Goal: Information Seeking & Learning: Check status

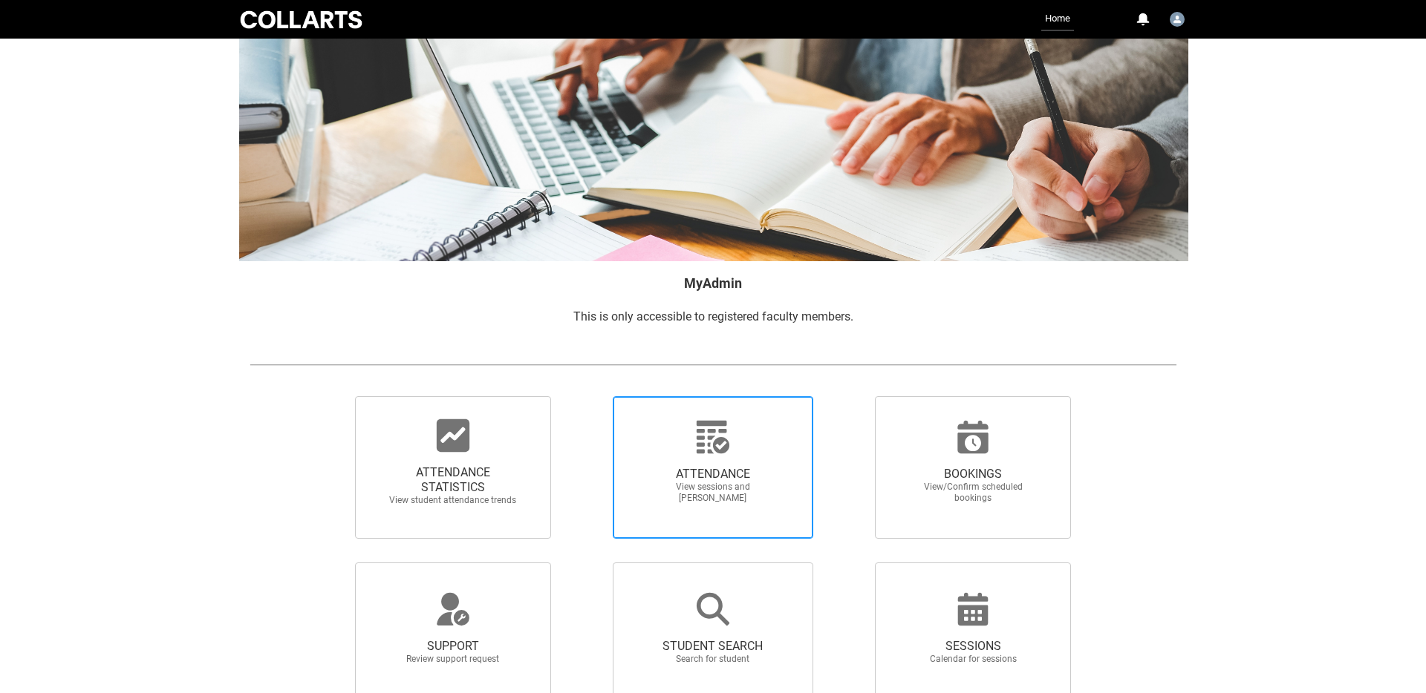
click at [662, 470] on span "ATTENDANCE" at bounding box center [712, 474] width 131 height 15
click at [587, 396] on input "ATTENDANCE View sessions and mark attendance" at bounding box center [587, 396] width 1 height 1
radio input "true"
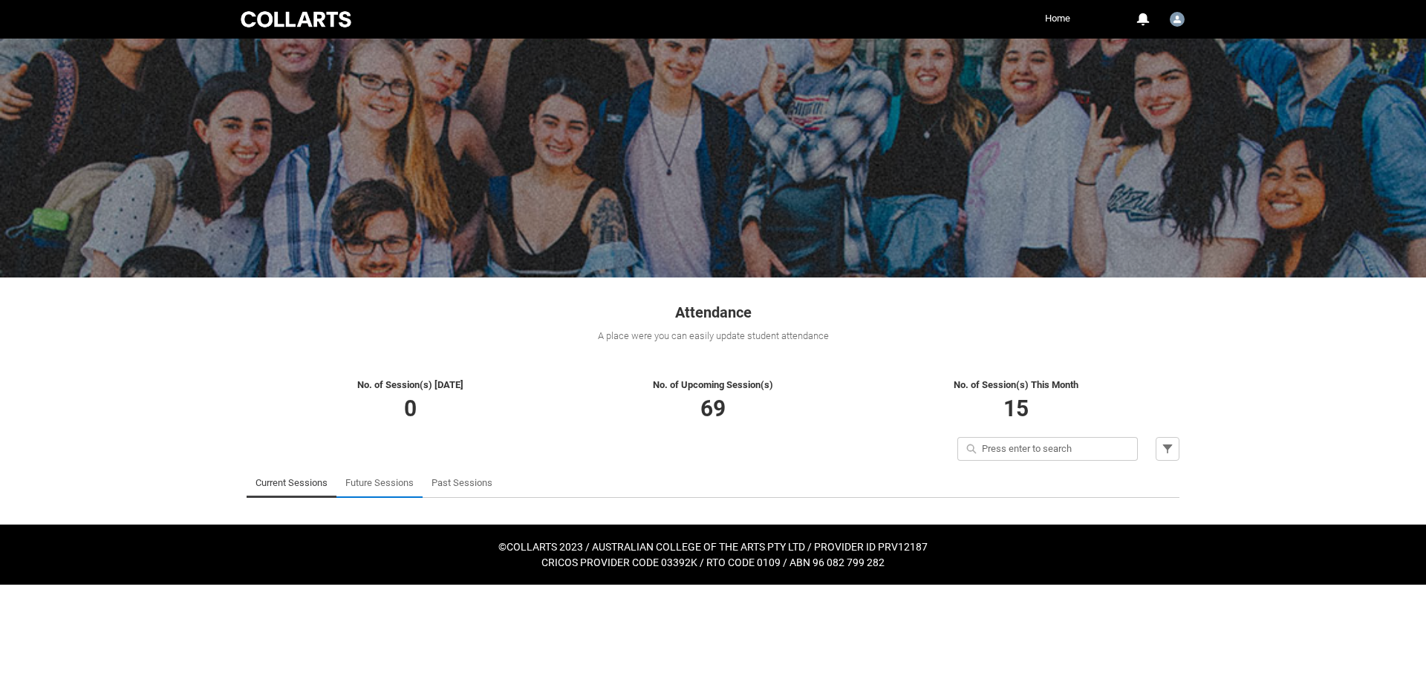
click at [420, 482] on li "Future Sessions" at bounding box center [379, 484] width 86 height 30
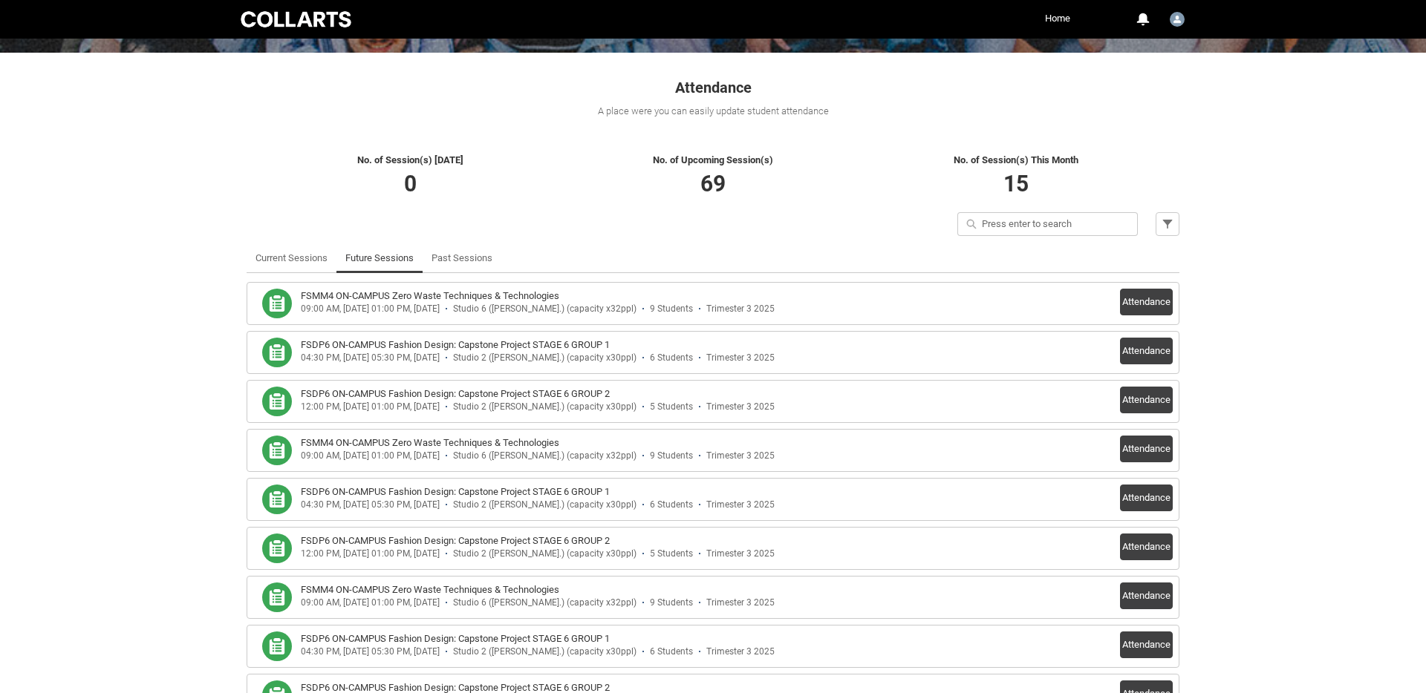
scroll to position [234, 0]
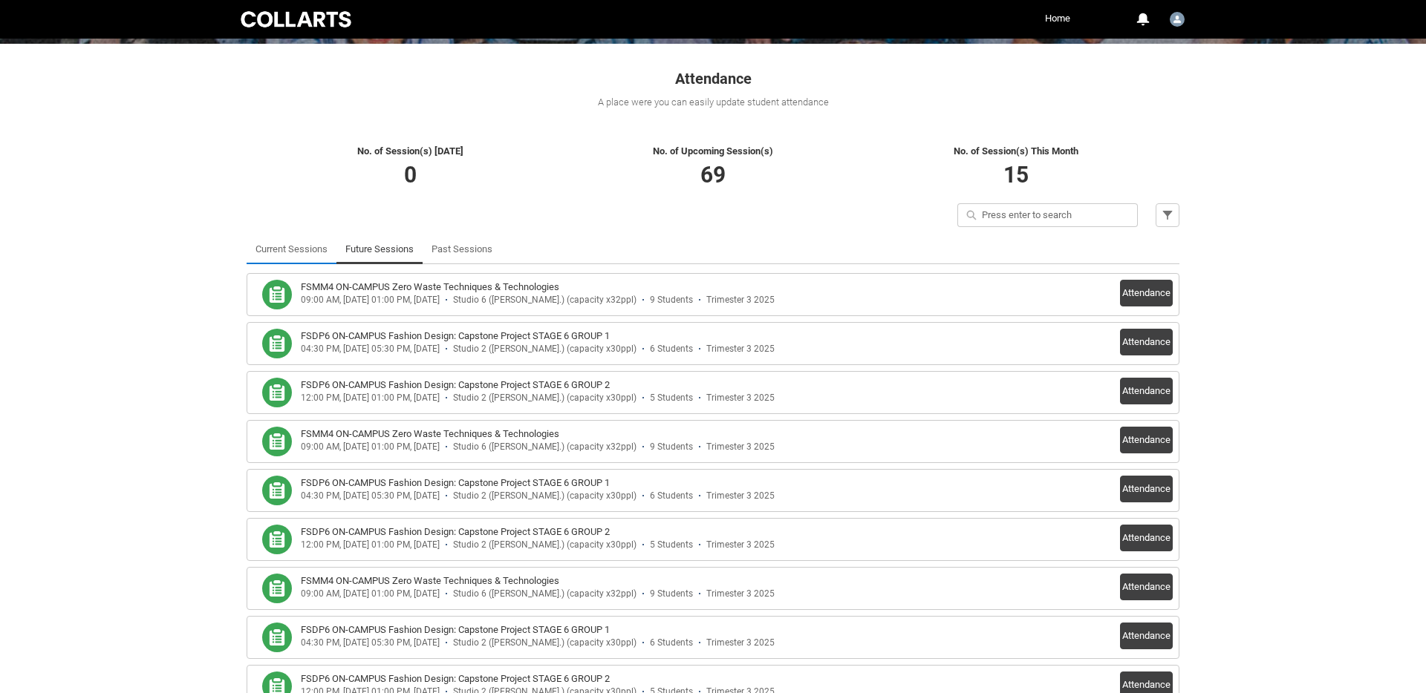
drag, startPoint x: 474, startPoint y: 245, endPoint x: 307, endPoint y: 260, distance: 167.7
click at [474, 245] on link "Past Sessions" at bounding box center [461, 250] width 61 height 30
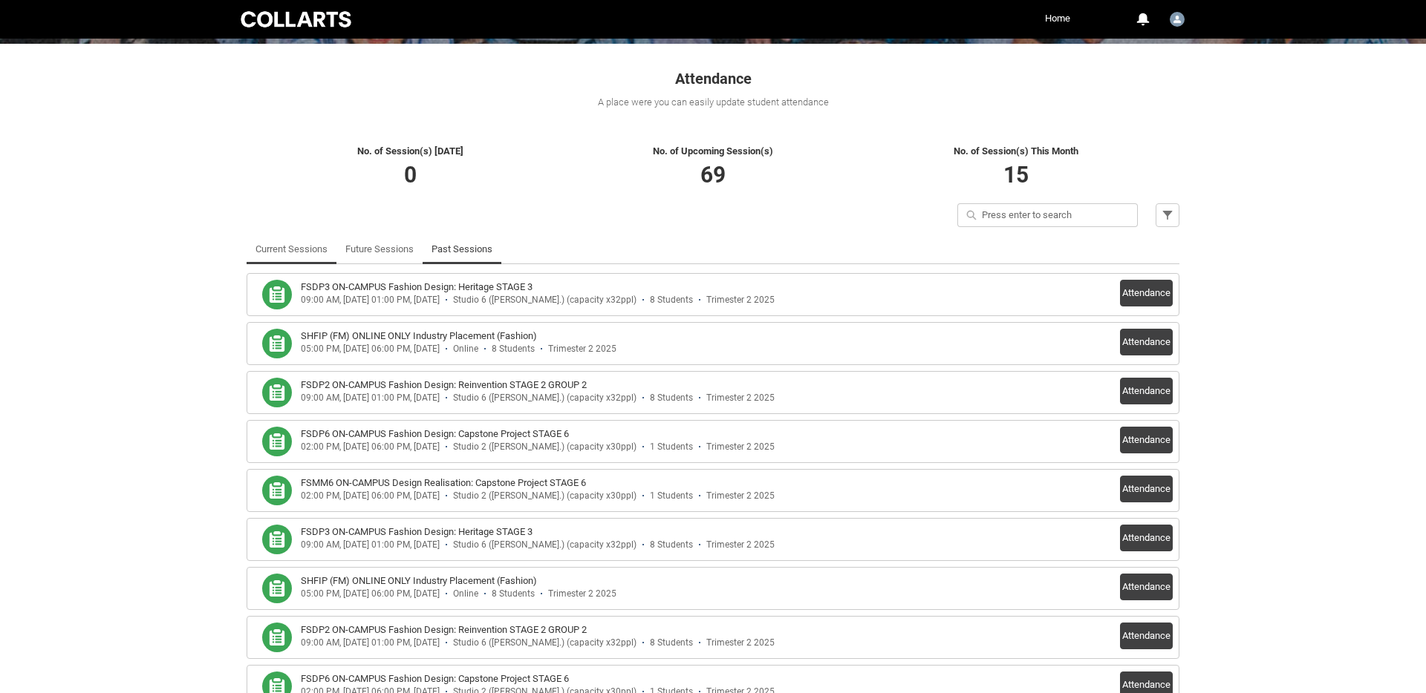
click at [298, 247] on link "Current Sessions" at bounding box center [291, 250] width 72 height 30
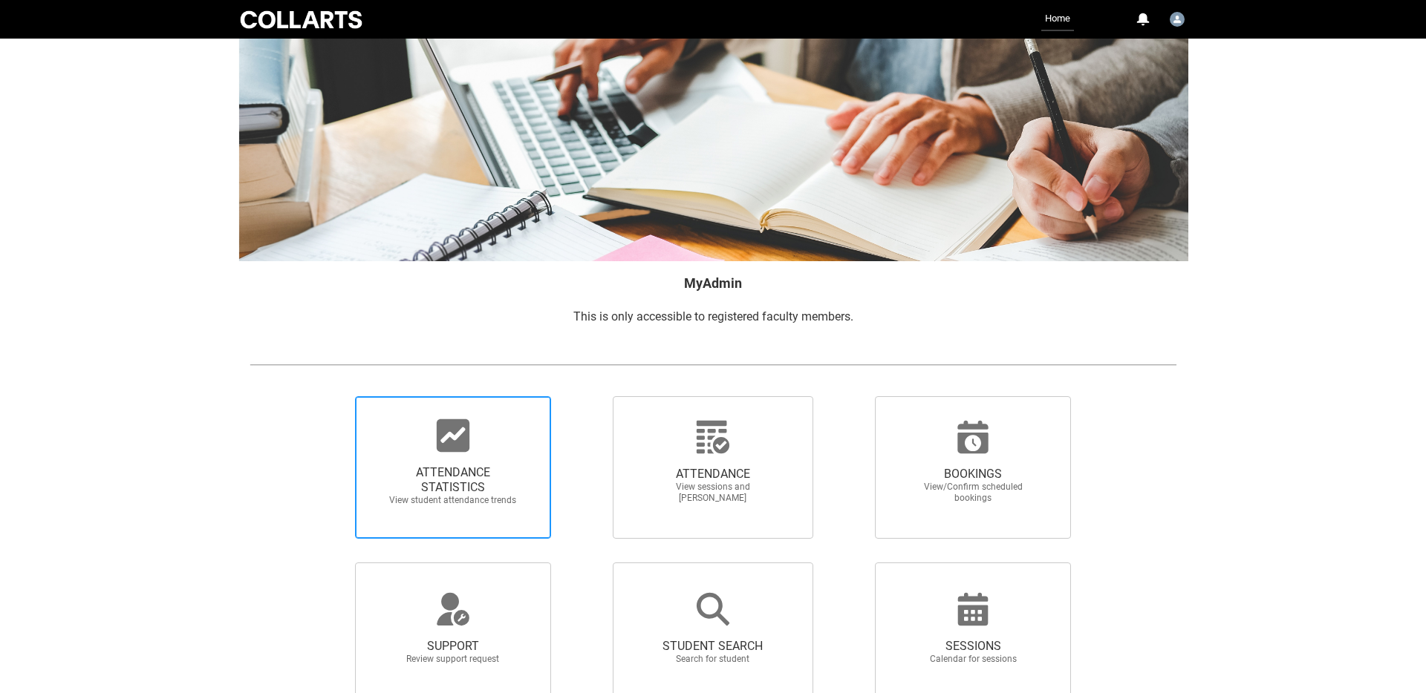
scroll to position [2, 0]
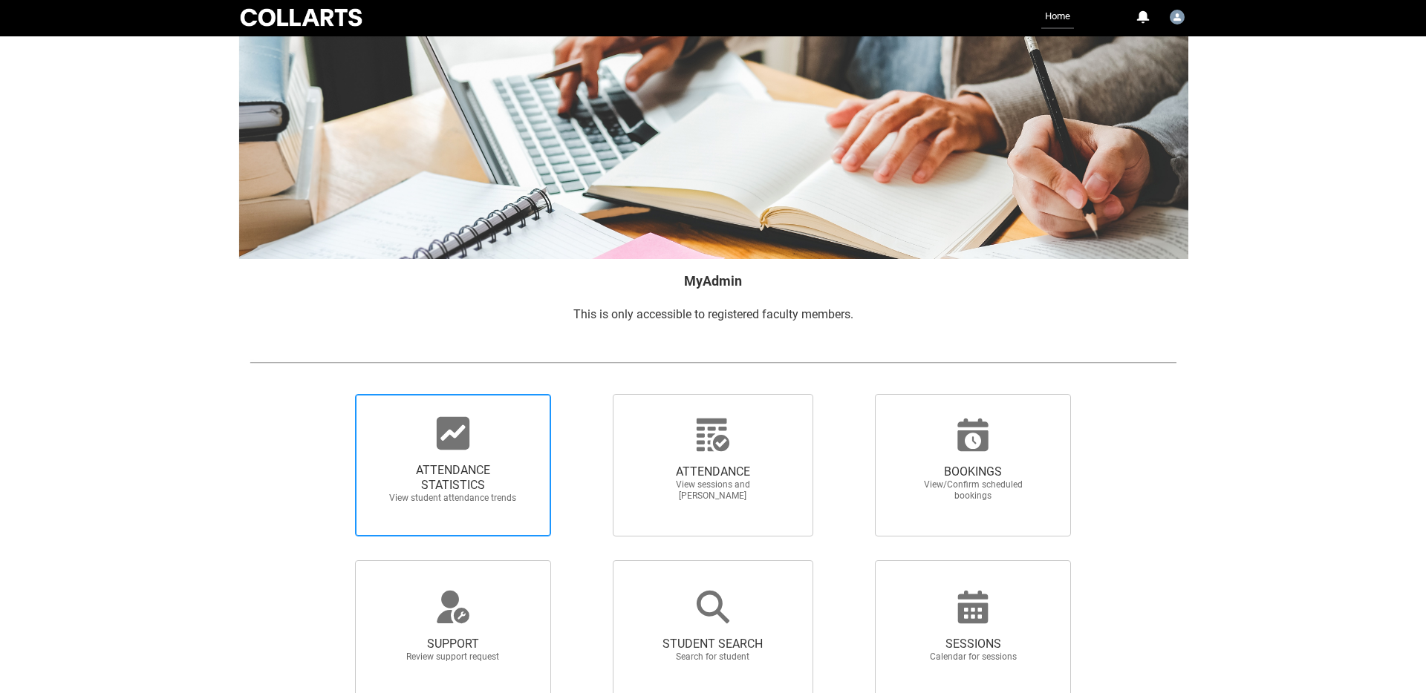
click at [445, 481] on span "ATTENDANCE STATISTICS" at bounding box center [453, 478] width 131 height 30
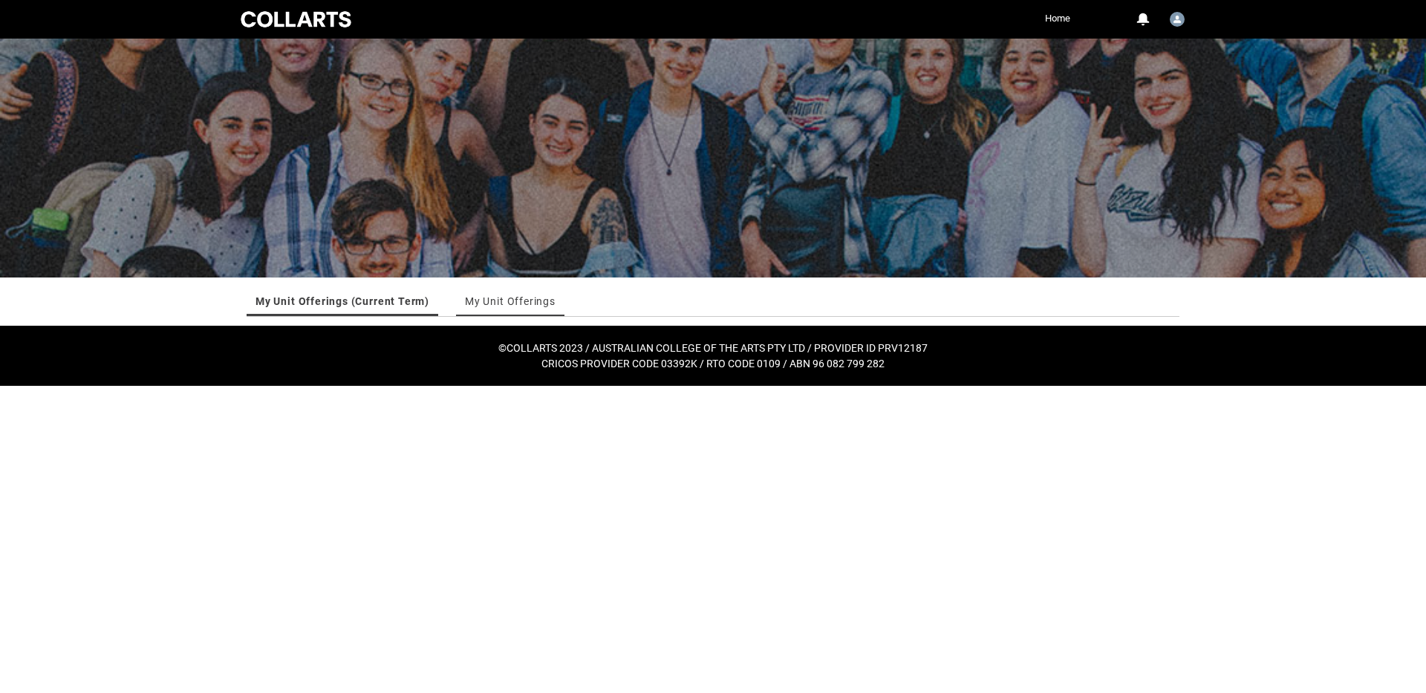
click at [500, 300] on link "My Unit Offerings" at bounding box center [510, 302] width 91 height 30
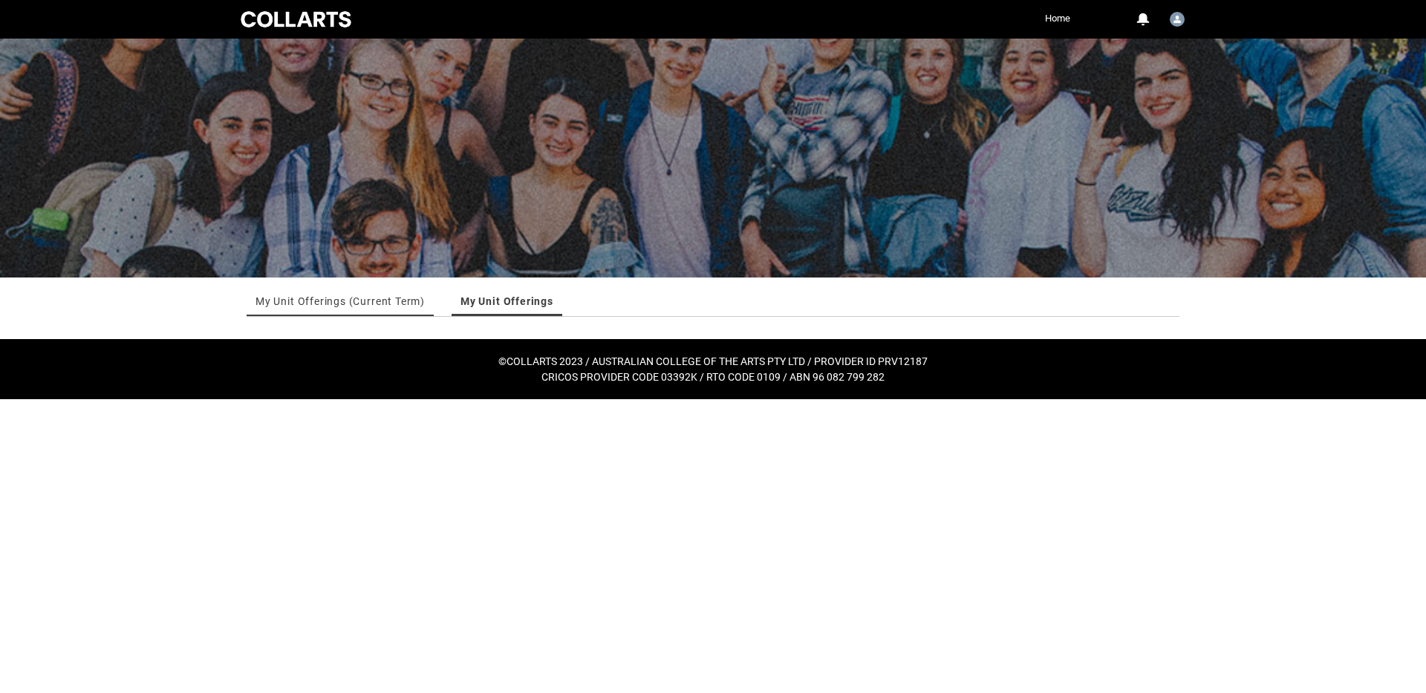
click at [375, 299] on link "My Unit Offerings (Current Term)" at bounding box center [339, 302] width 169 height 30
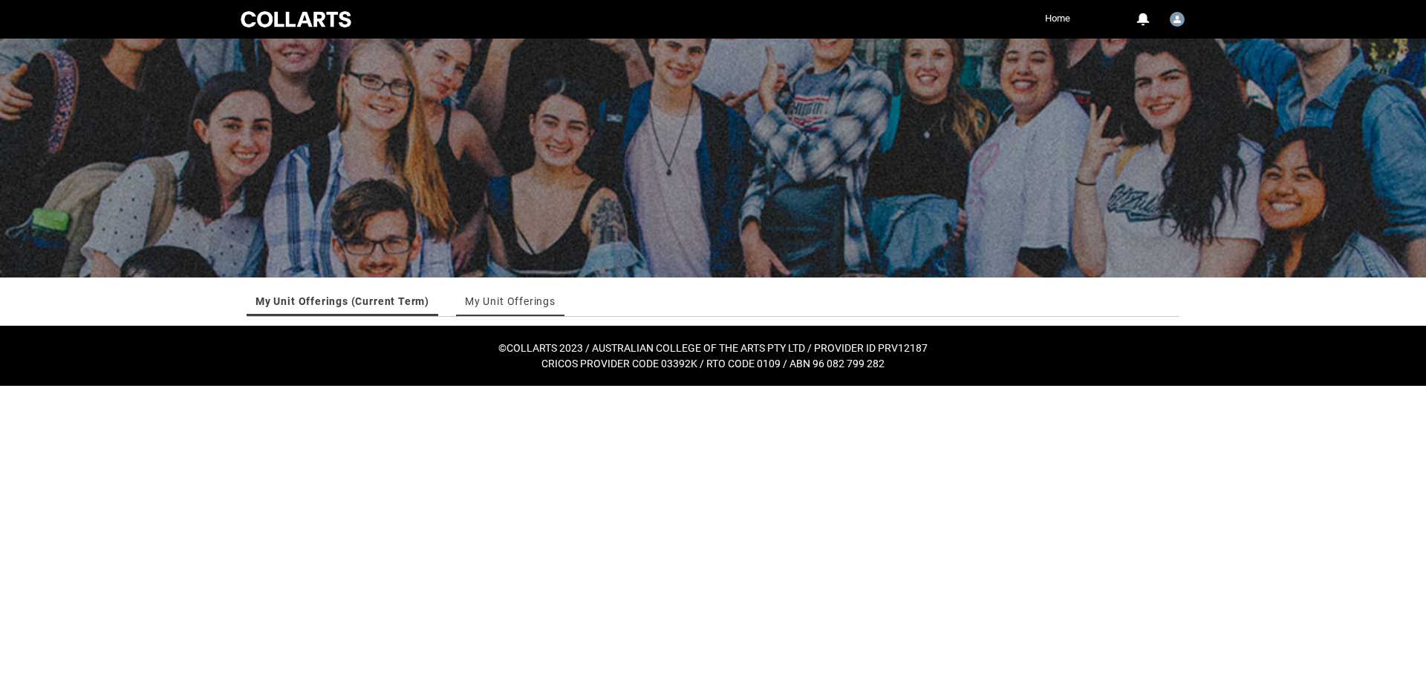
click at [512, 297] on link "My Unit Offerings" at bounding box center [510, 302] width 91 height 30
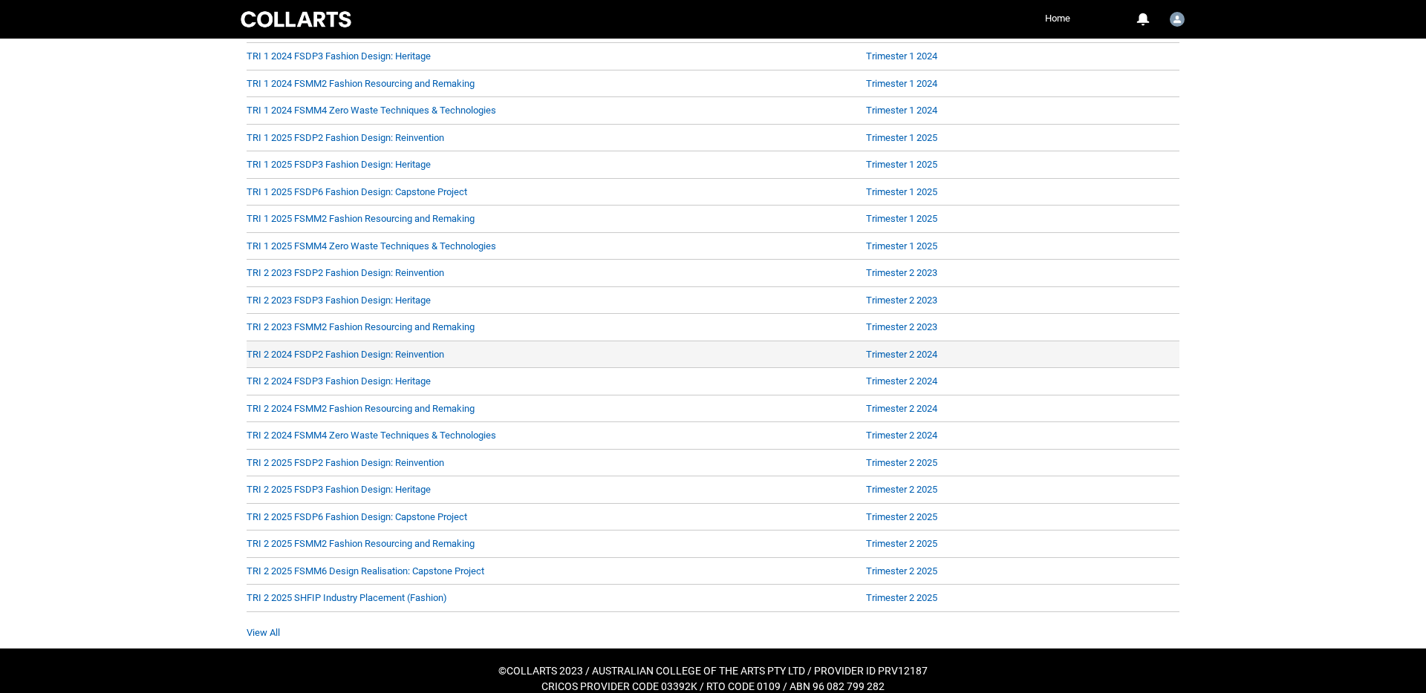
scroll to position [434, 0]
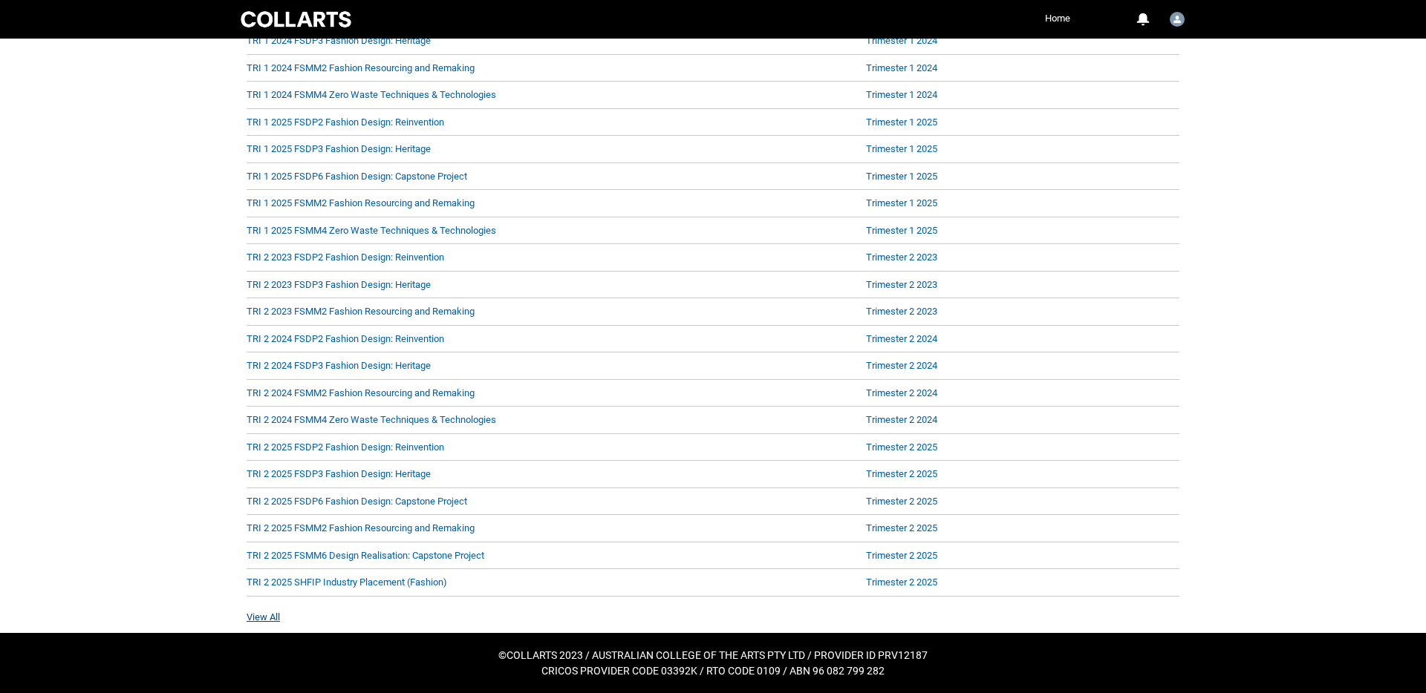
click at [264, 618] on link "View All" at bounding box center [263, 617] width 33 height 11
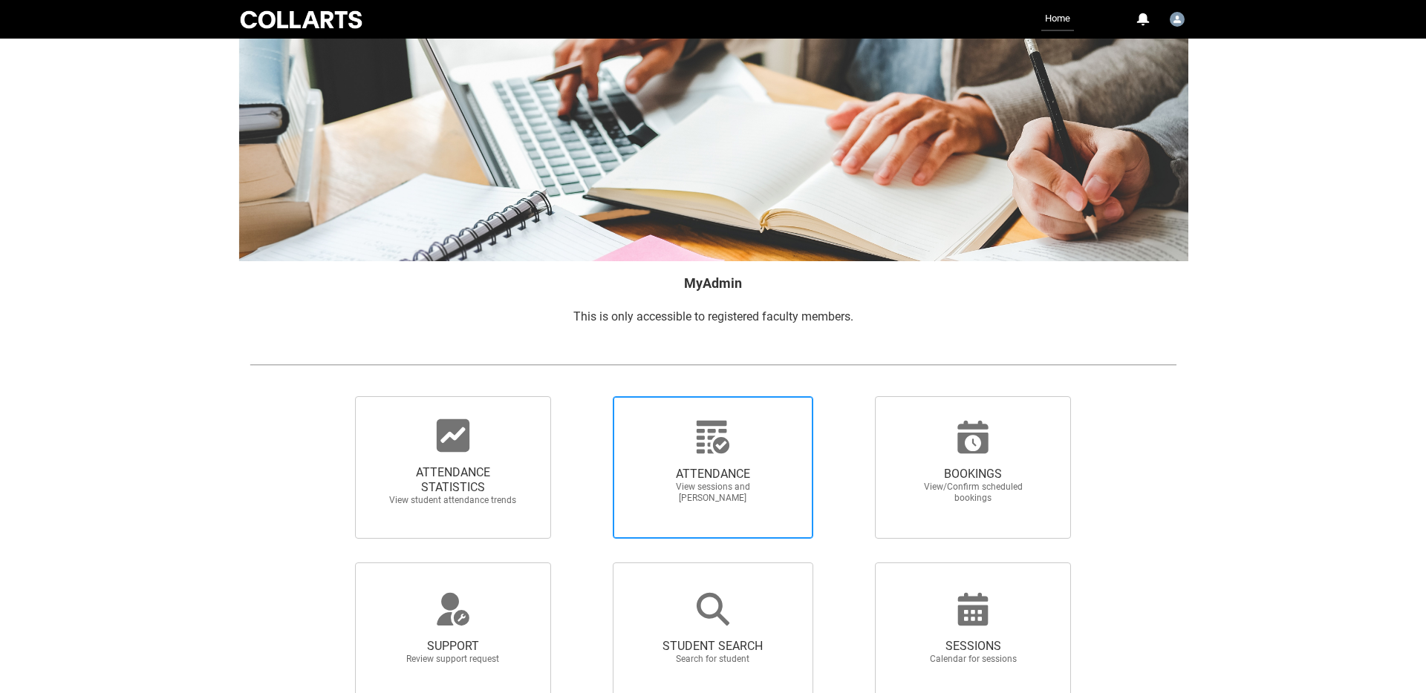
click at [707, 488] on span "View sessions and [PERSON_NAME]" at bounding box center [712, 493] width 131 height 22
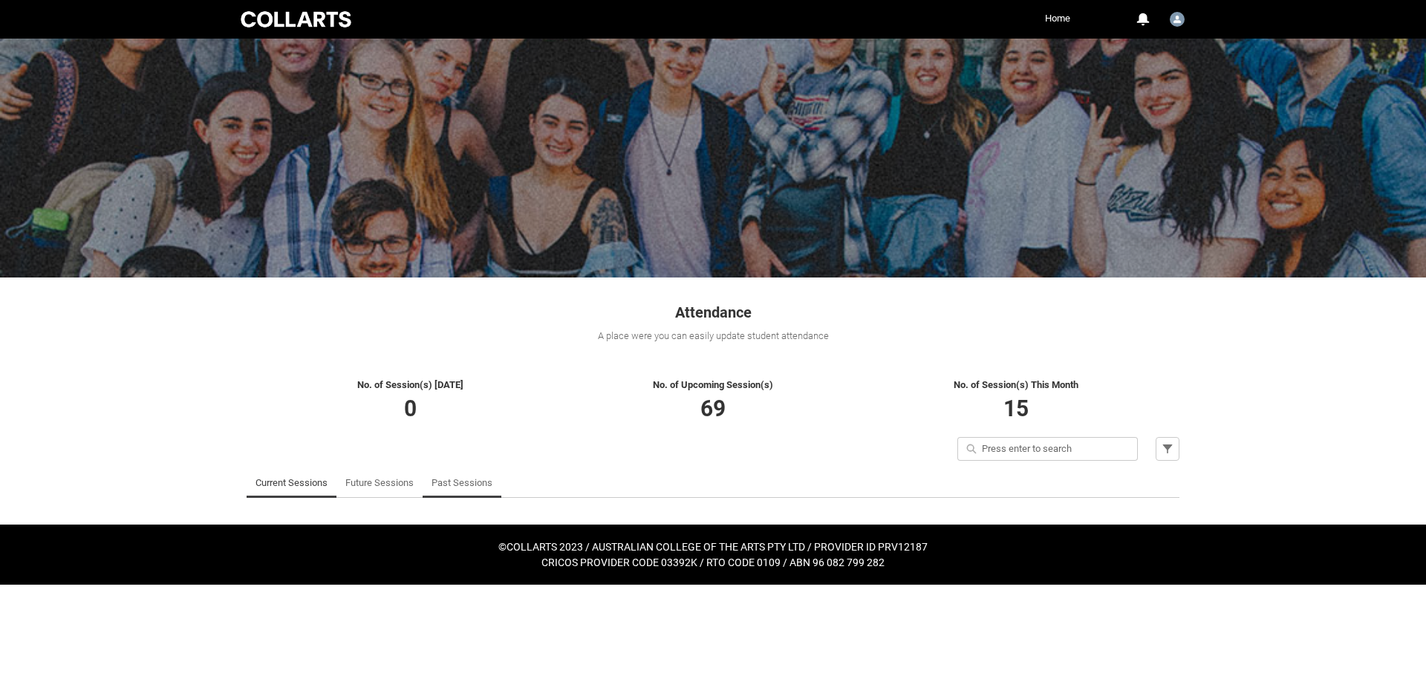
click at [470, 489] on link "Past Sessions" at bounding box center [461, 484] width 61 height 30
click at [397, 483] on link "Future Sessions" at bounding box center [379, 484] width 68 height 30
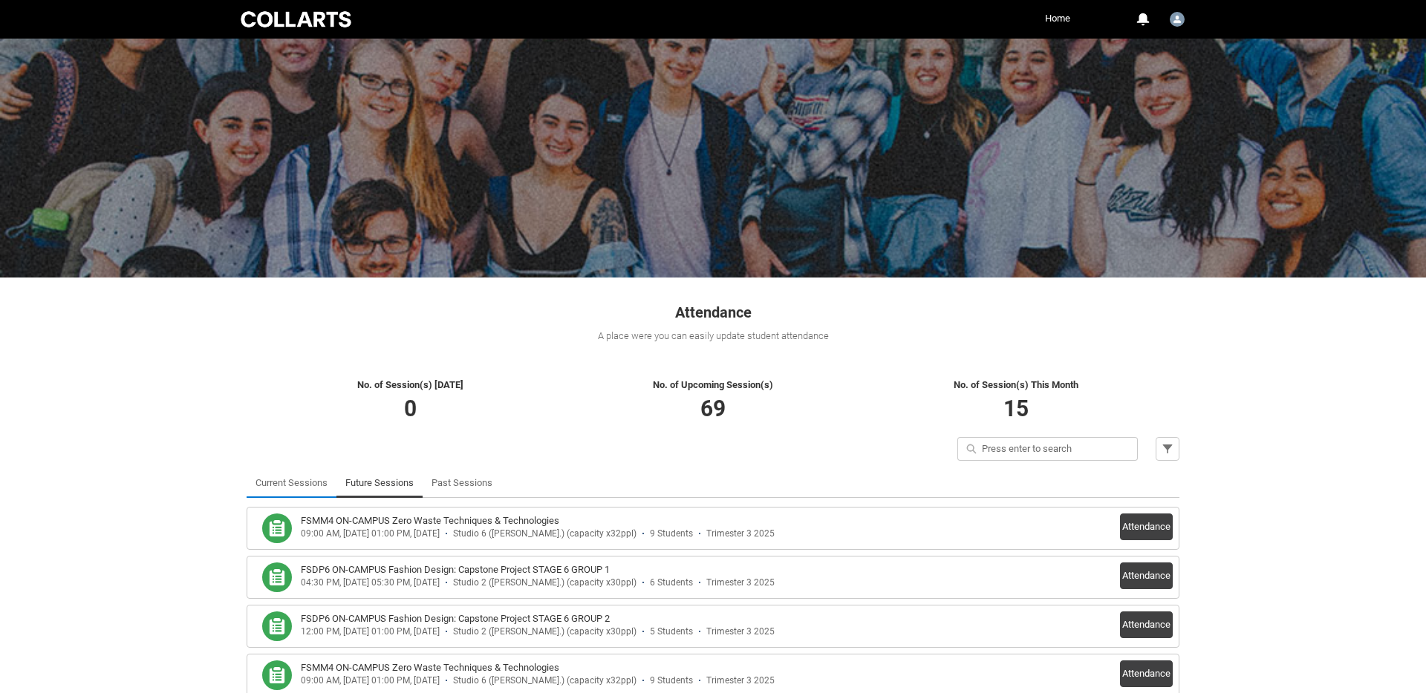
click at [293, 489] on link "Current Sessions" at bounding box center [291, 484] width 72 height 30
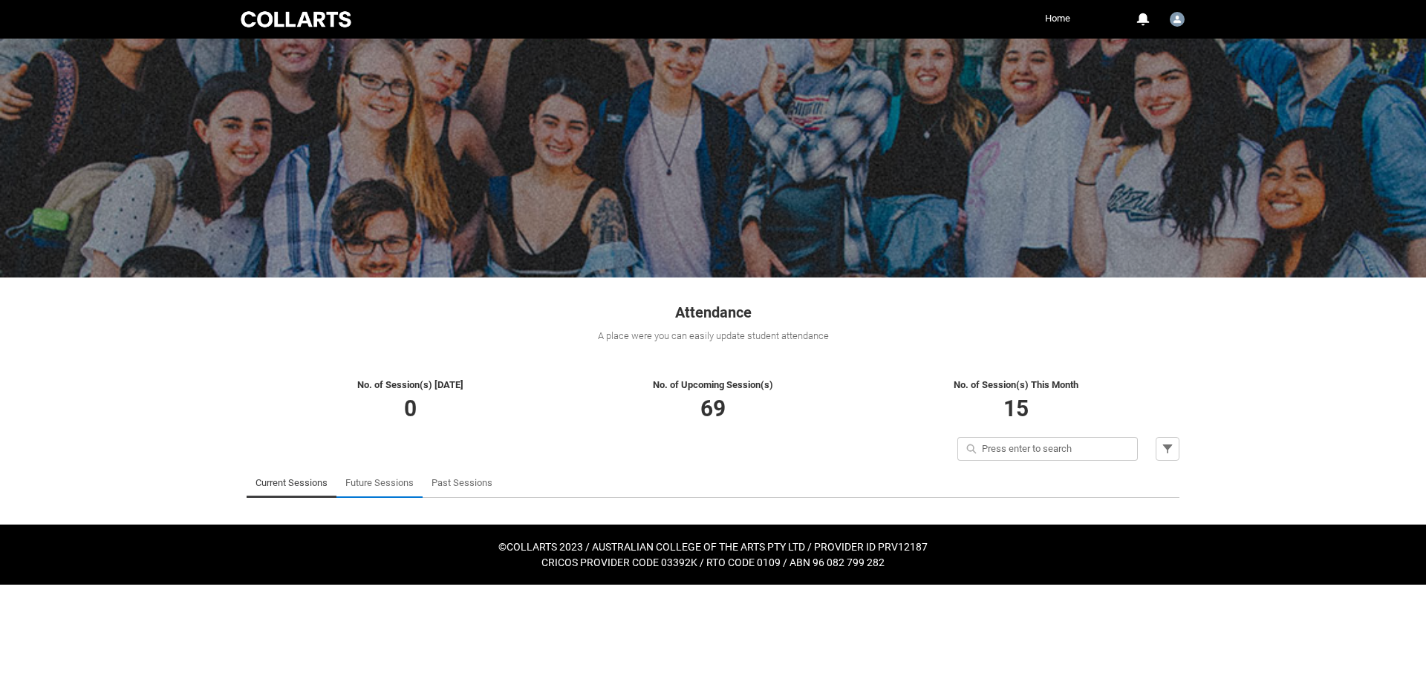
click at [355, 485] on link "Future Sessions" at bounding box center [379, 484] width 68 height 30
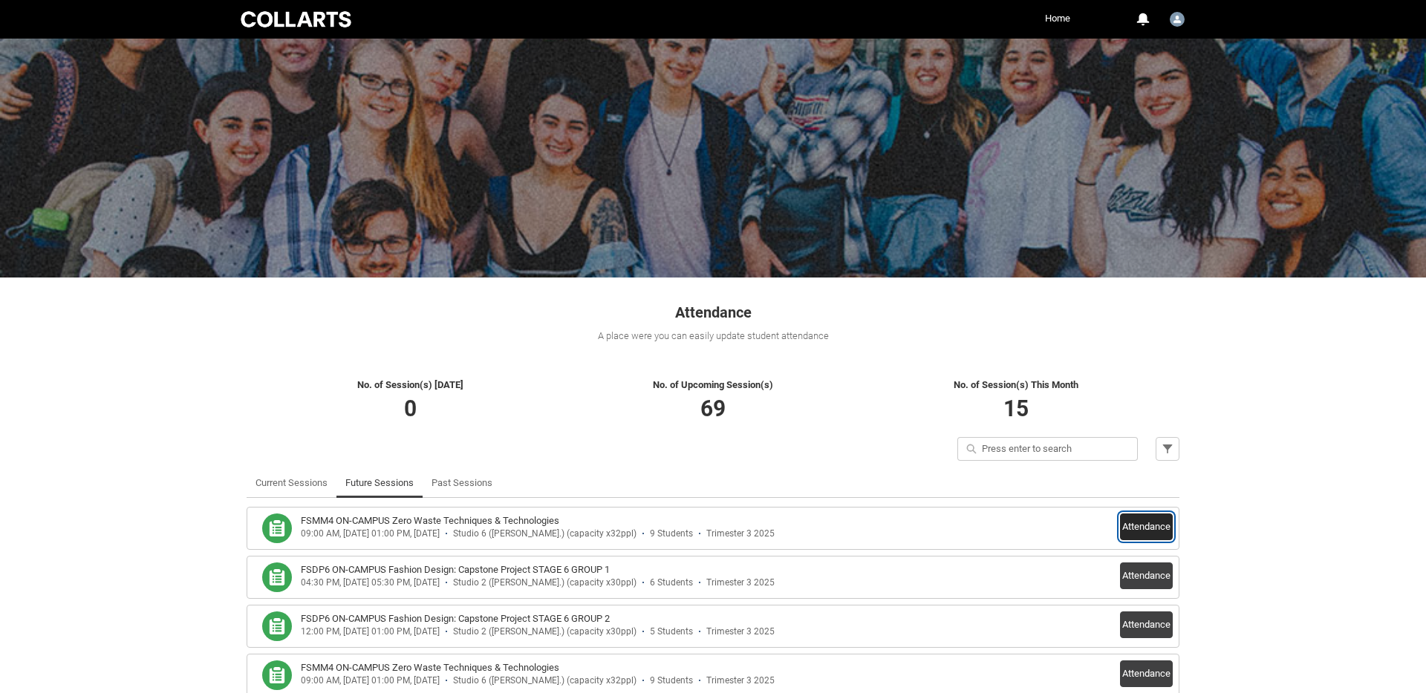
click at [1149, 526] on button "Attendance" at bounding box center [1146, 527] width 53 height 27
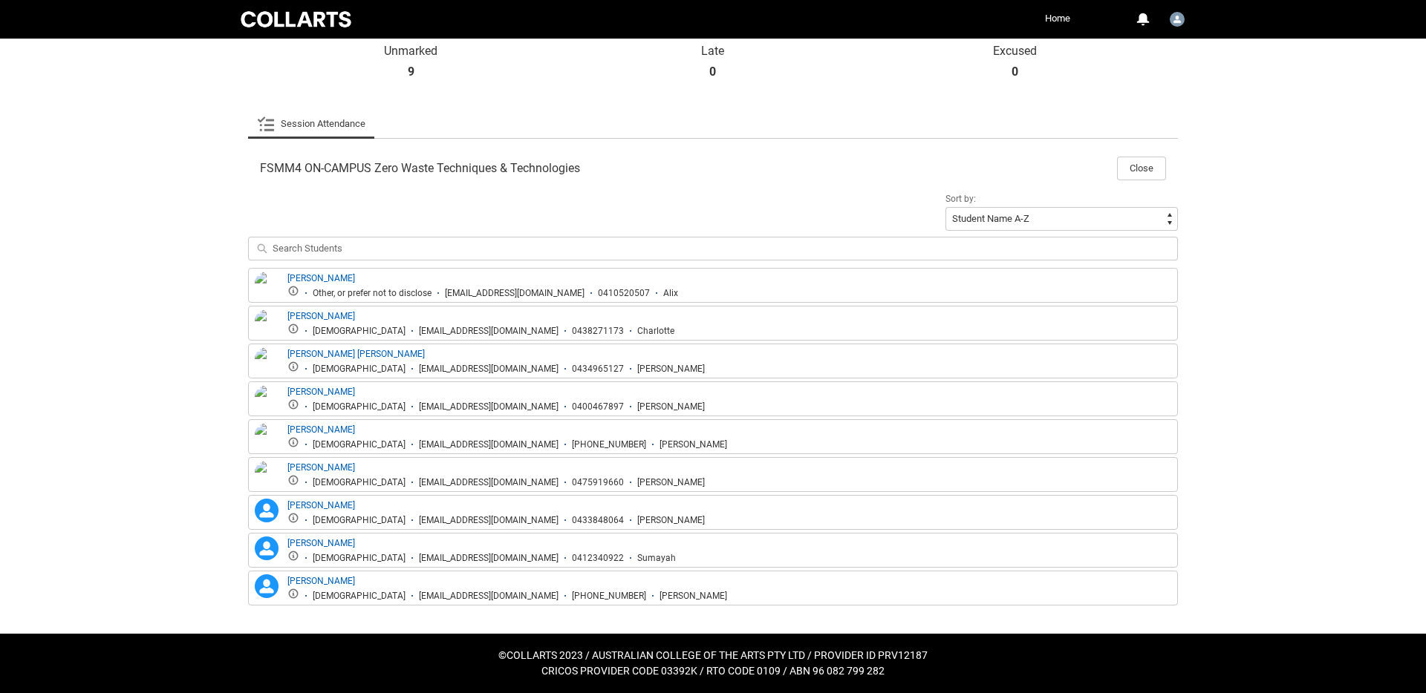
scroll to position [378, 0]
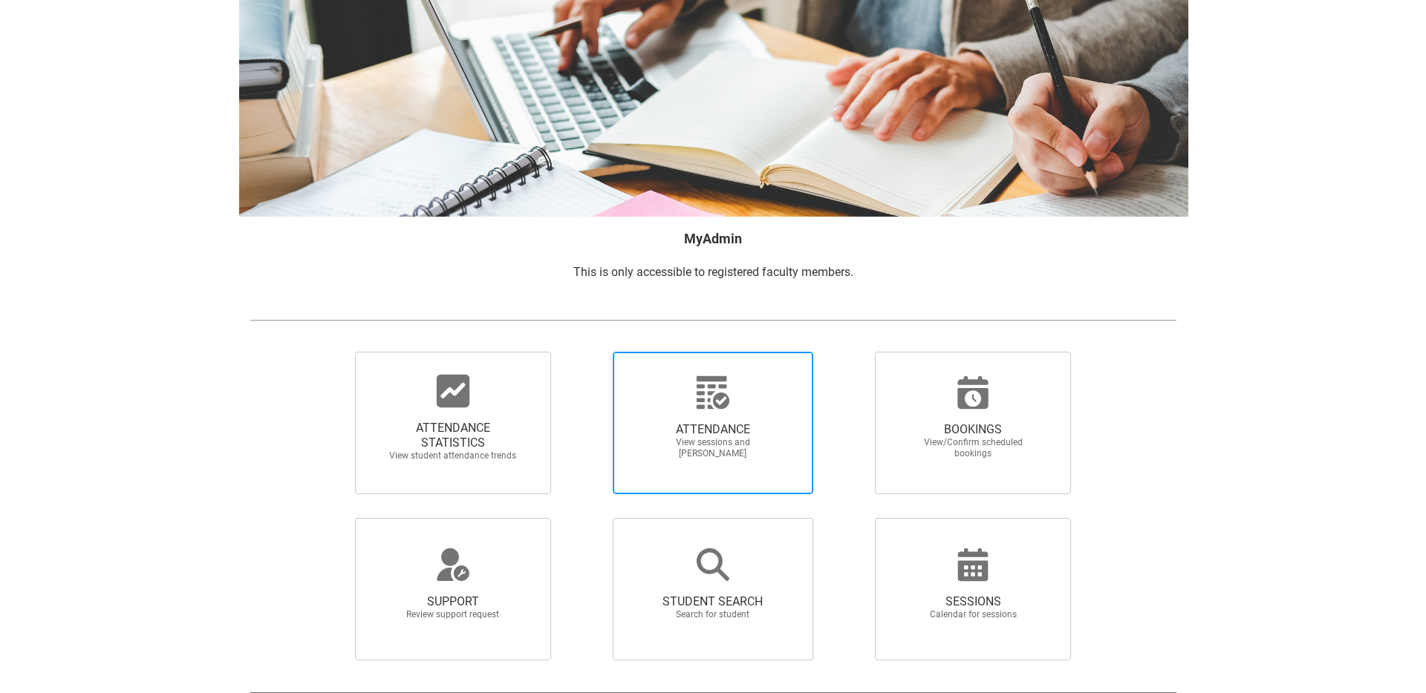
scroll to position [66, 0]
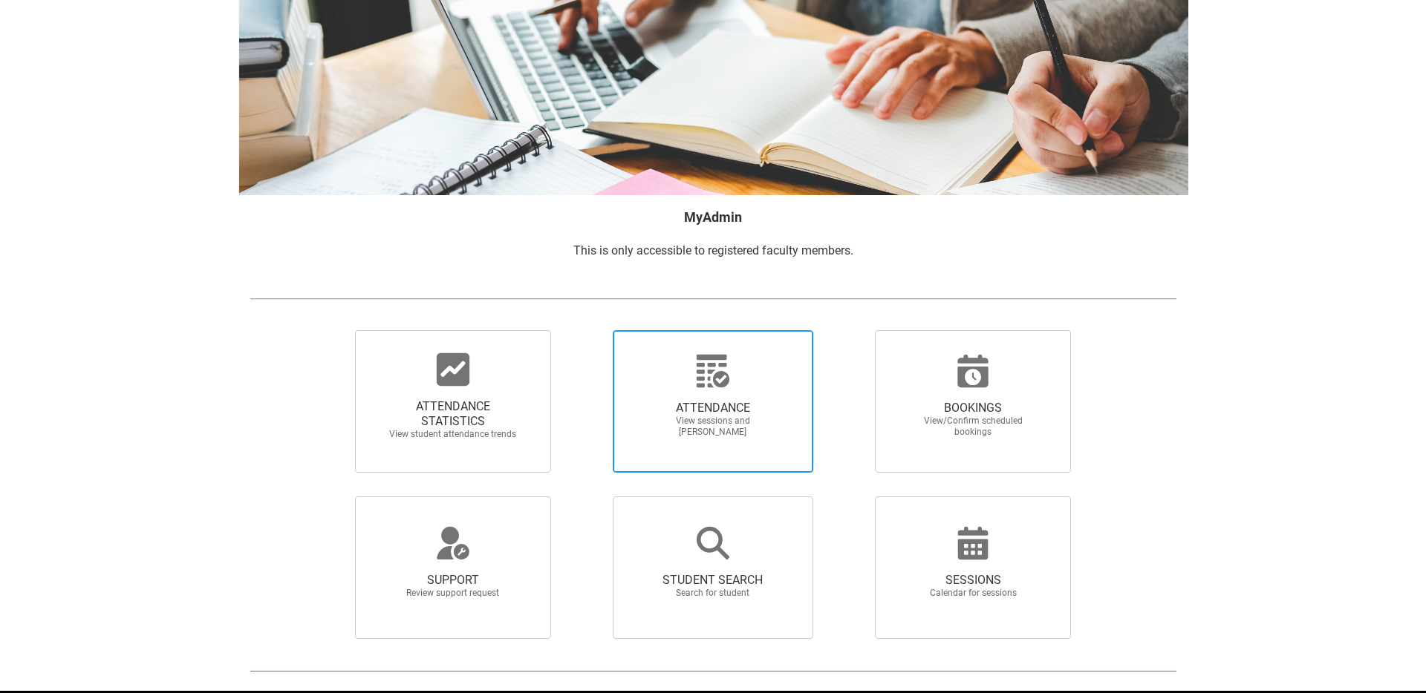
click at [726, 391] on span "ATTENDANCE View sessions and mark attendance" at bounding box center [713, 419] width 143 height 61
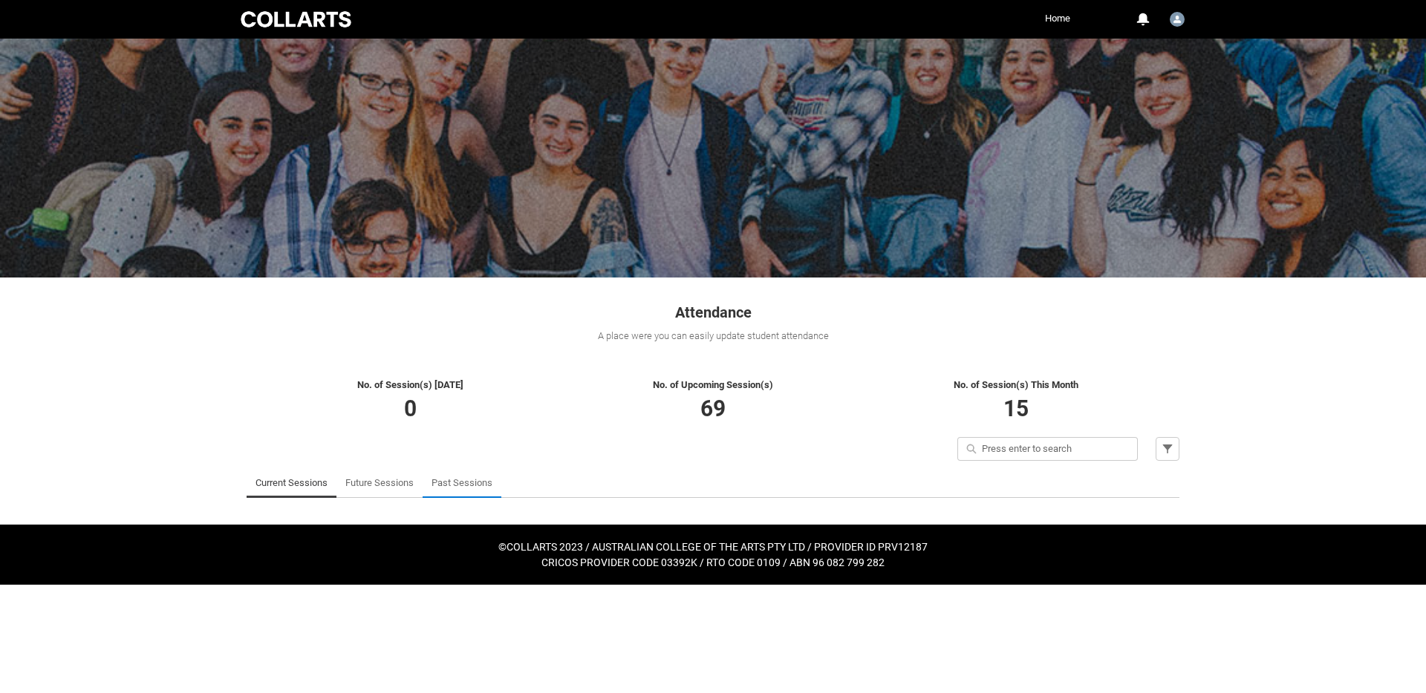
drag, startPoint x: 391, startPoint y: 479, endPoint x: 428, endPoint y: 484, distance: 38.2
click at [391, 480] on link "Future Sessions" at bounding box center [379, 484] width 68 height 30
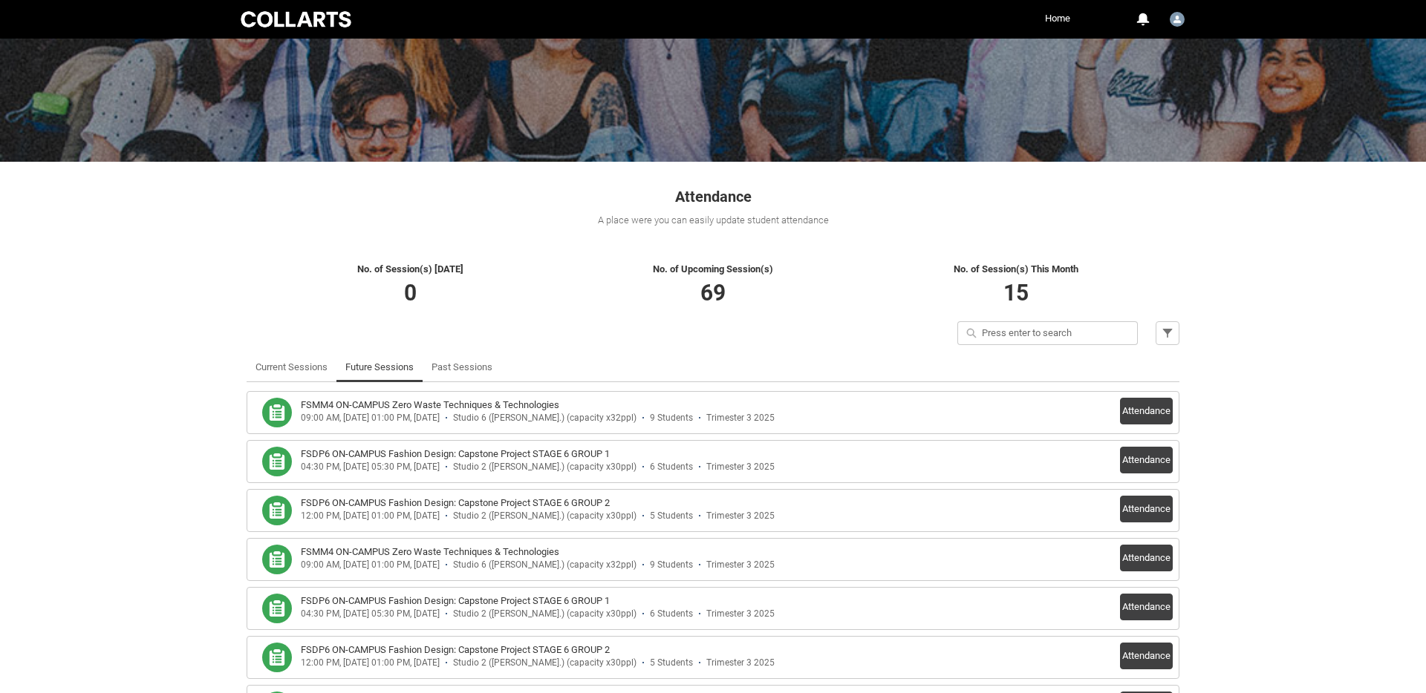
scroll to position [125, 0]
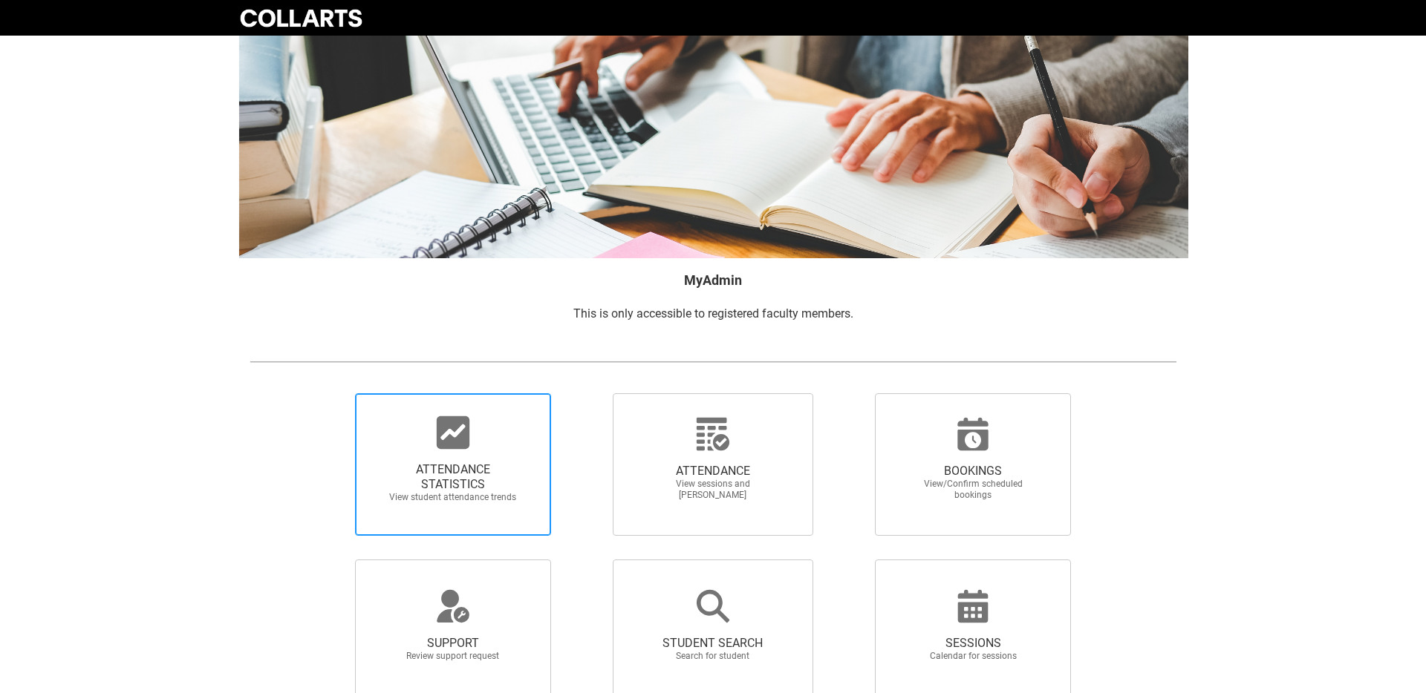
click at [499, 434] on div at bounding box center [453, 433] width 143 height 36
click at [330, 394] on input "ATTENDANCE STATISTICS View student attendance trends" at bounding box center [330, 393] width 1 height 1
radio input "true"
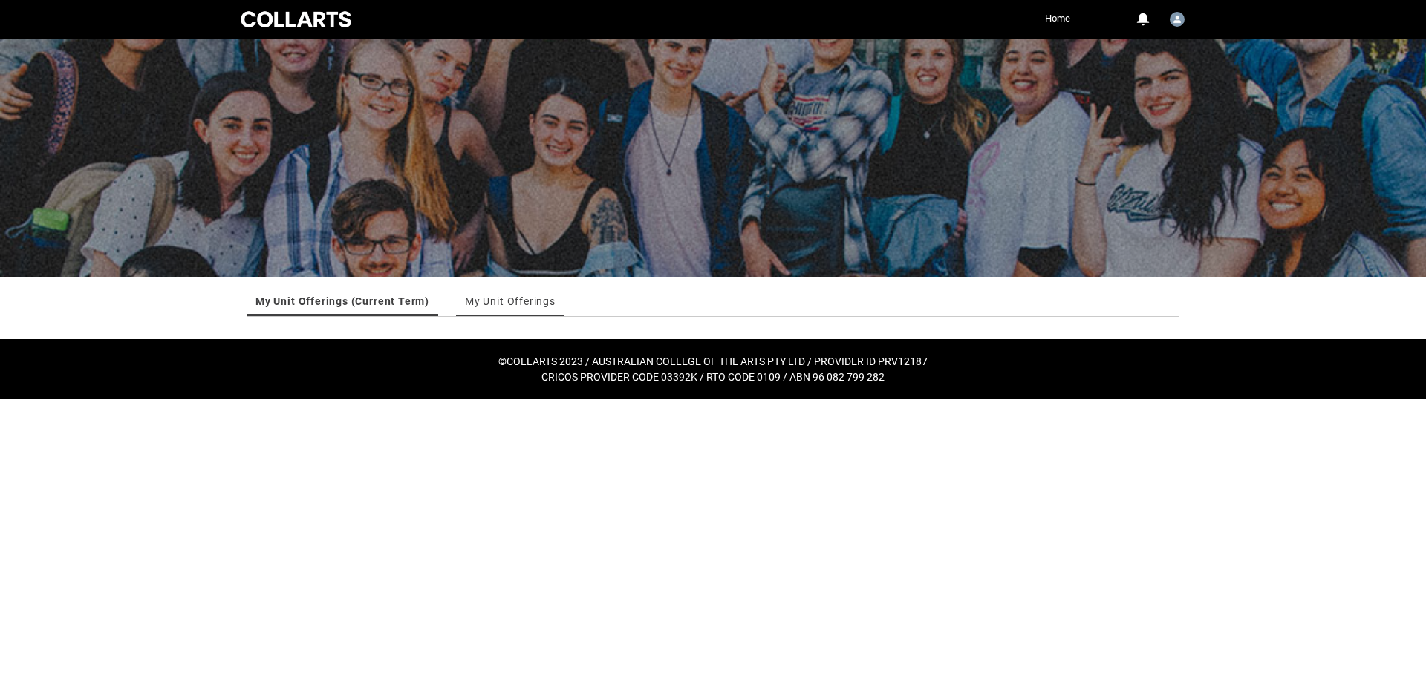
click at [508, 296] on link "My Unit Offerings" at bounding box center [510, 302] width 91 height 30
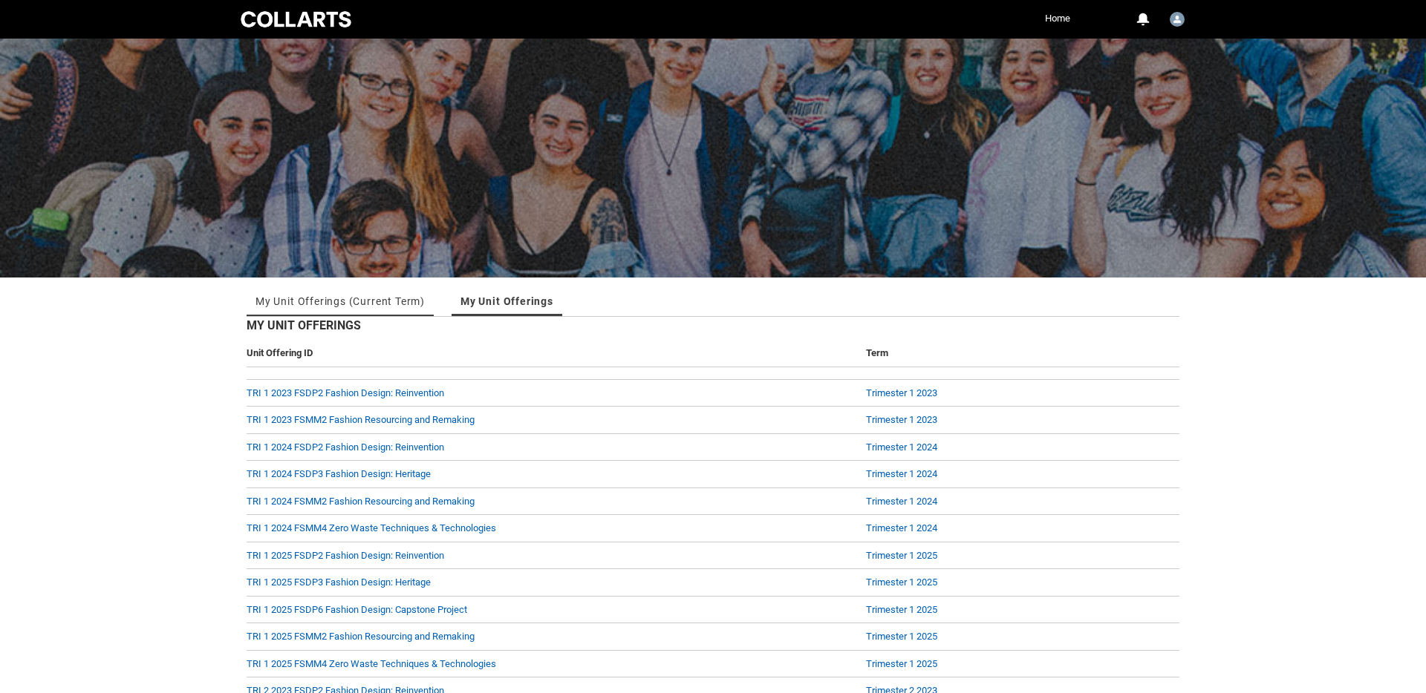
click at [347, 301] on link "My Unit Offerings (Current Term)" at bounding box center [339, 302] width 169 height 30
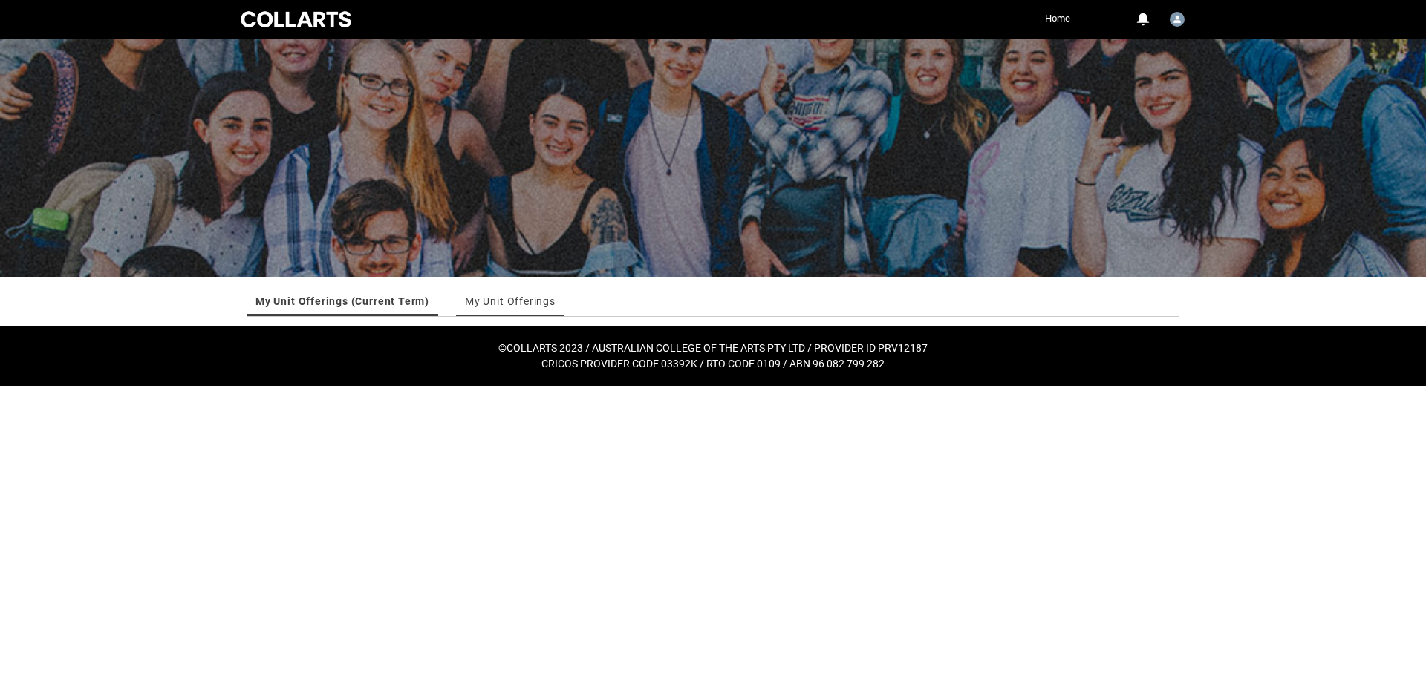
click at [465, 298] on link "My Unit Offerings" at bounding box center [510, 302] width 91 height 30
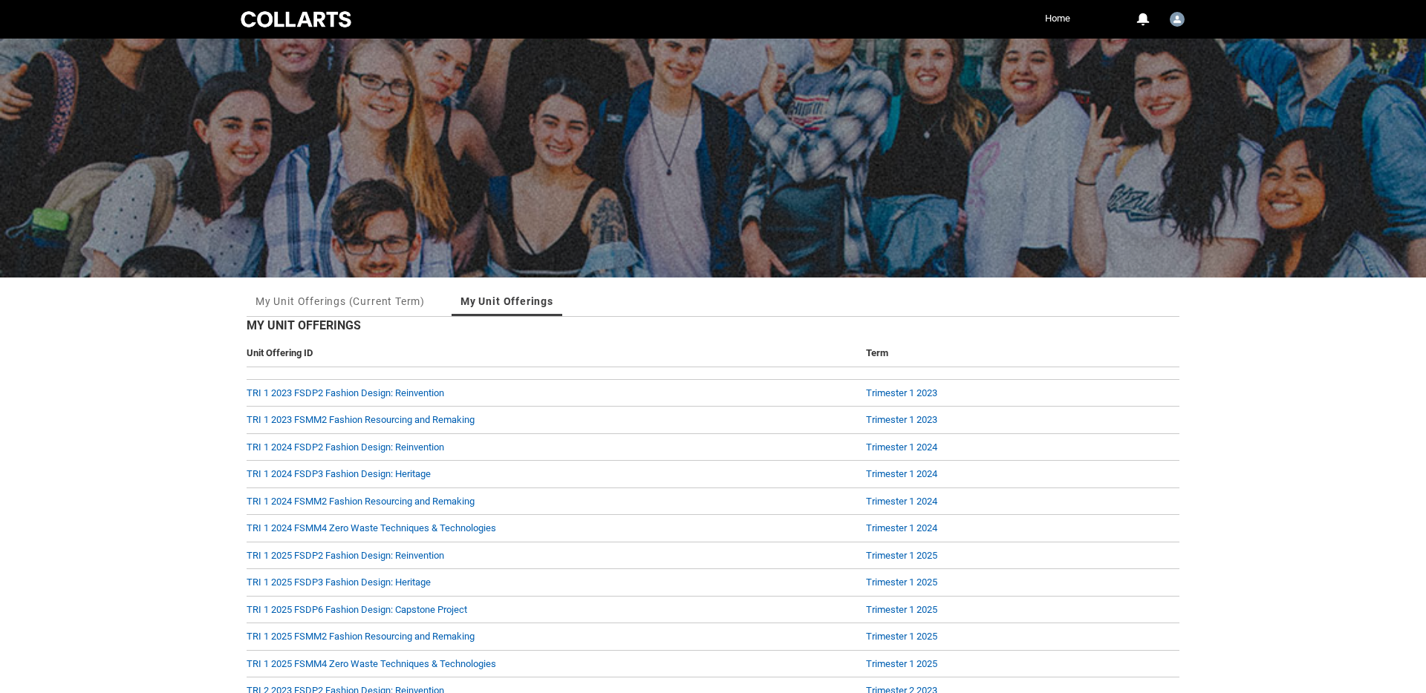
scroll to position [434, 0]
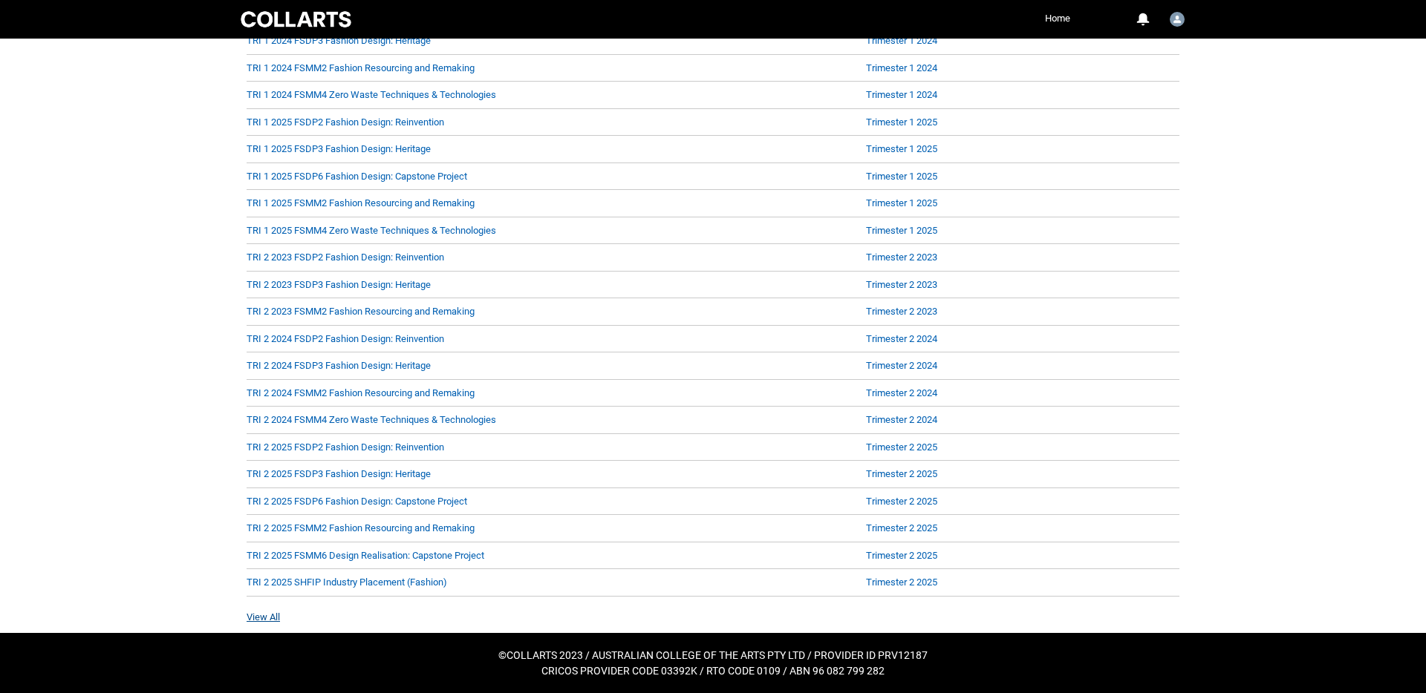
click at [271, 619] on link "View All" at bounding box center [263, 617] width 33 height 11
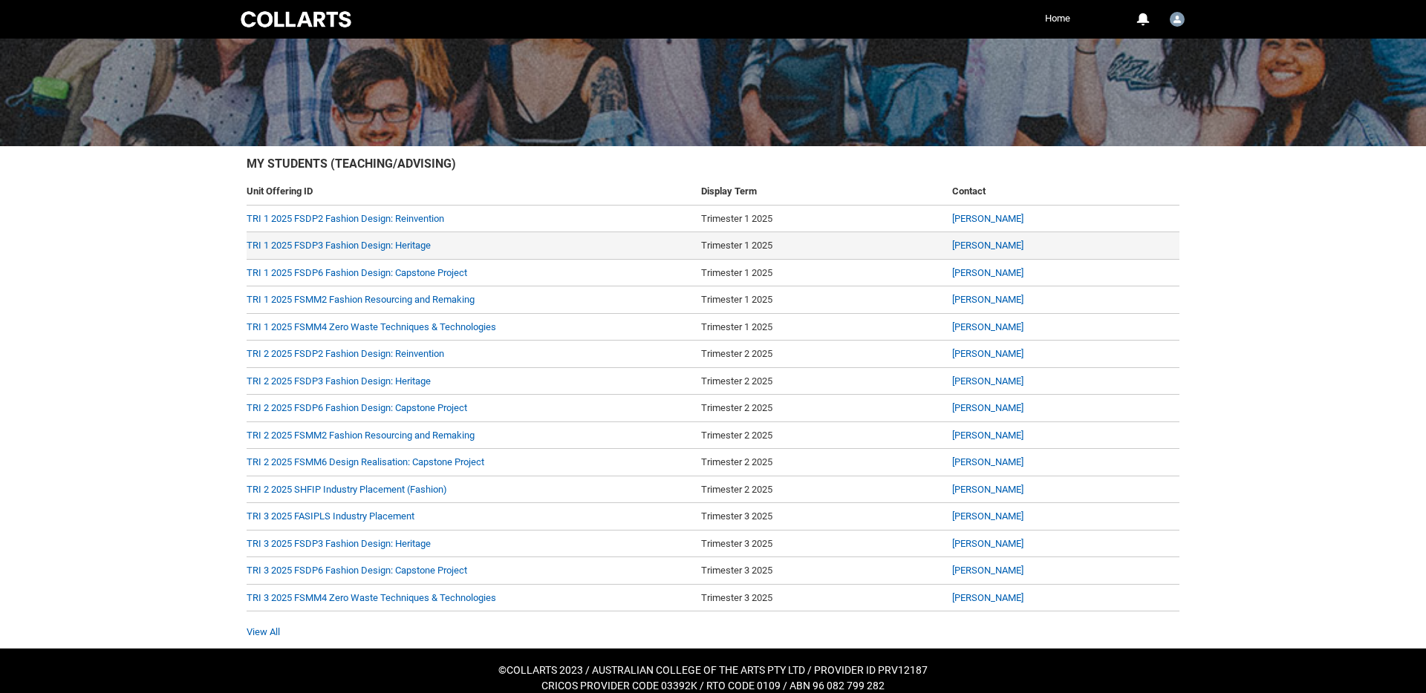
scroll to position [147, 0]
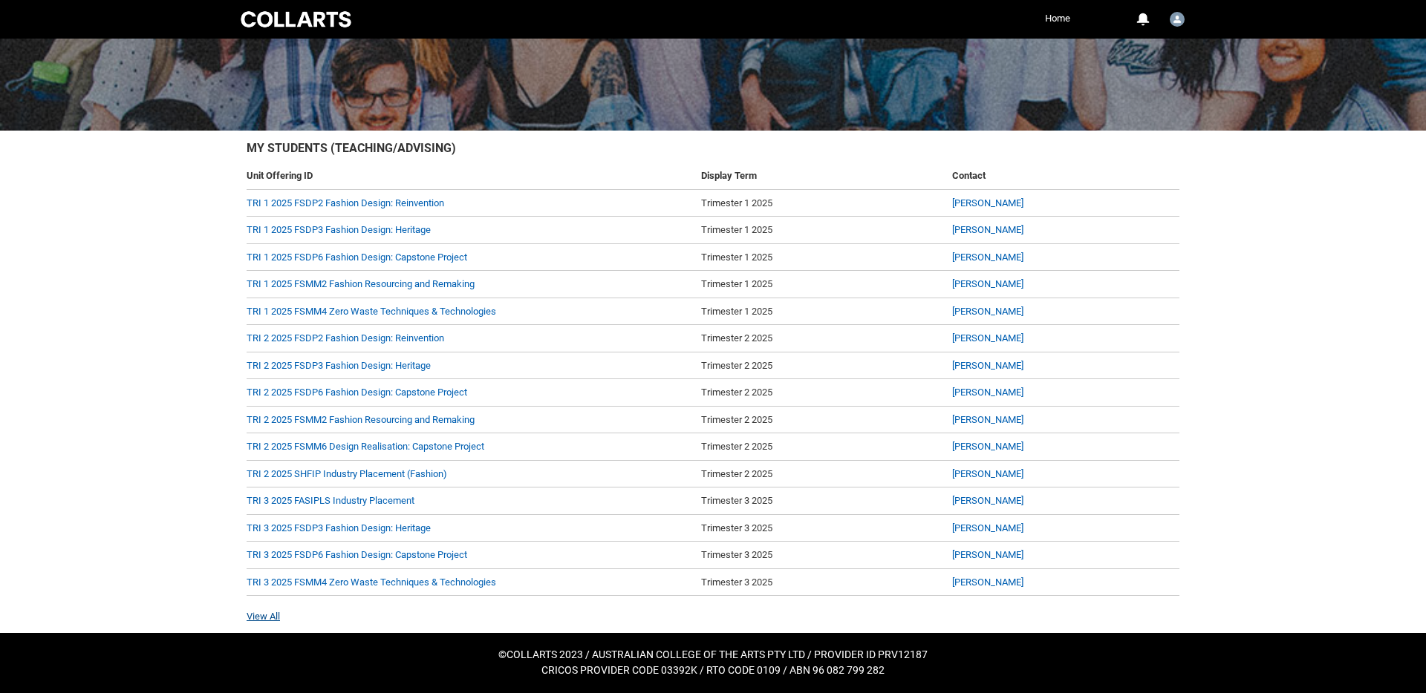
click at [264, 618] on link "View All" at bounding box center [263, 616] width 33 height 11
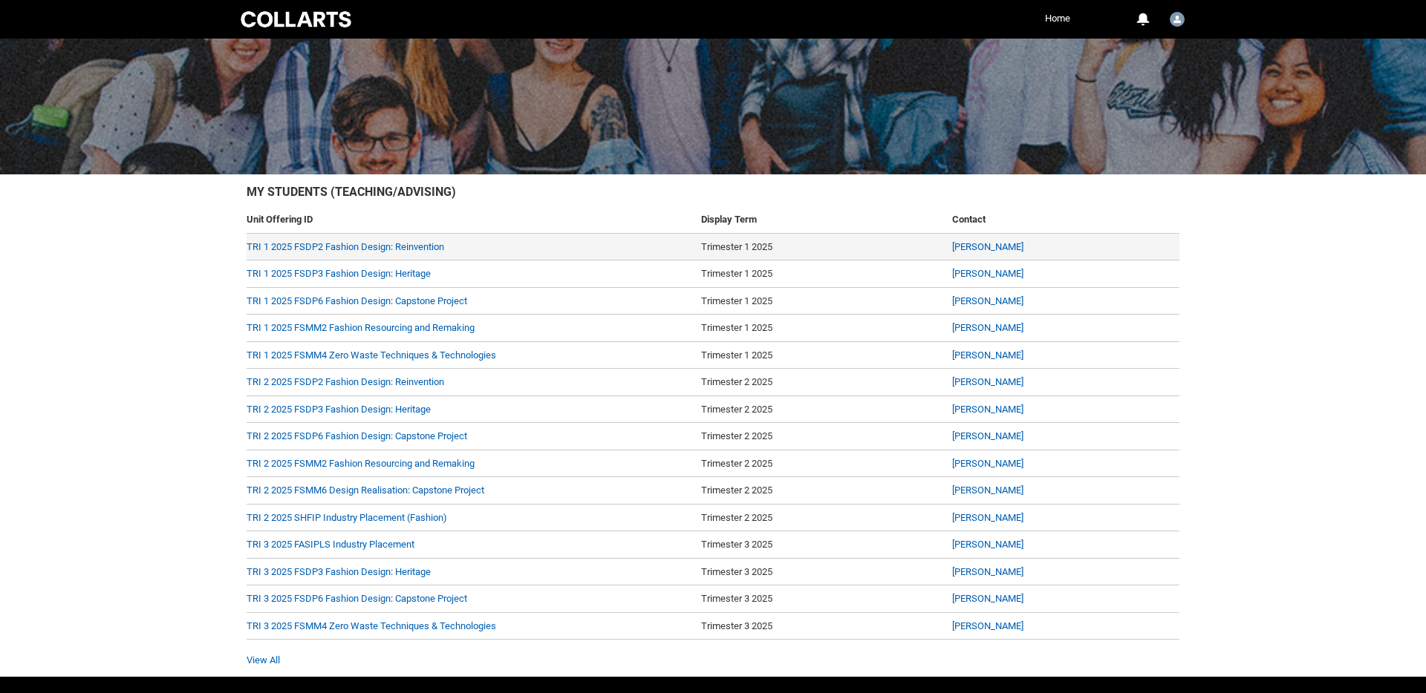
scroll to position [147, 0]
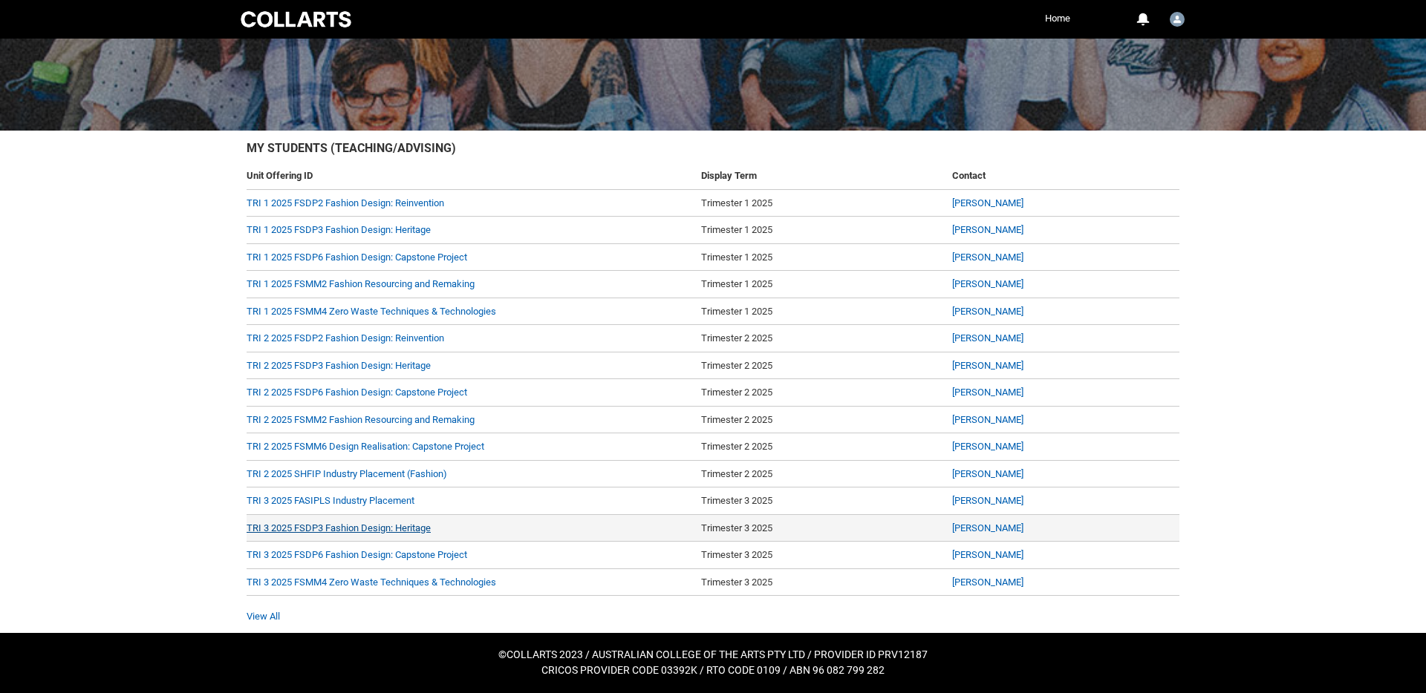
click at [328, 527] on link "TRI 3 2025 FSDP3 Fashion Design: Heritage" at bounding box center [339, 528] width 184 height 11
click at [390, 526] on link "TRI 3 2025 FSDP3 Fashion Design: Heritage" at bounding box center [339, 528] width 184 height 11
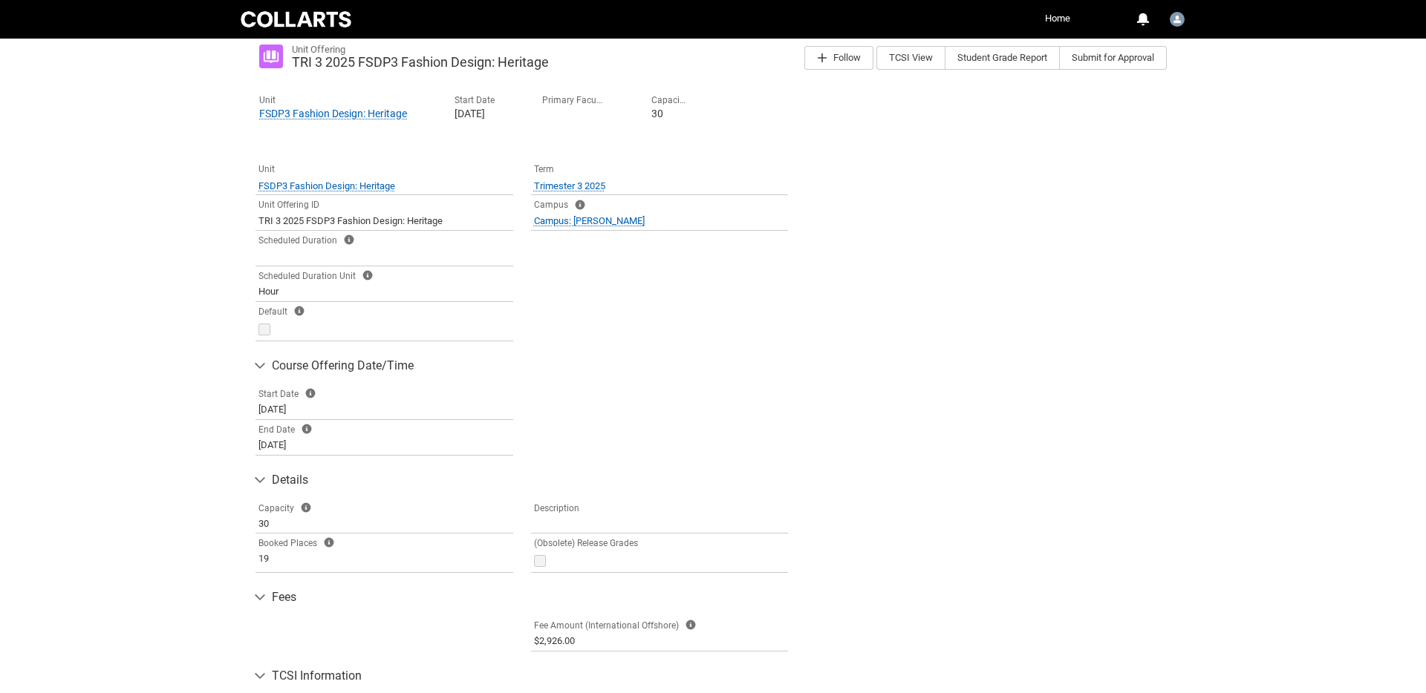
scroll to position [252, 0]
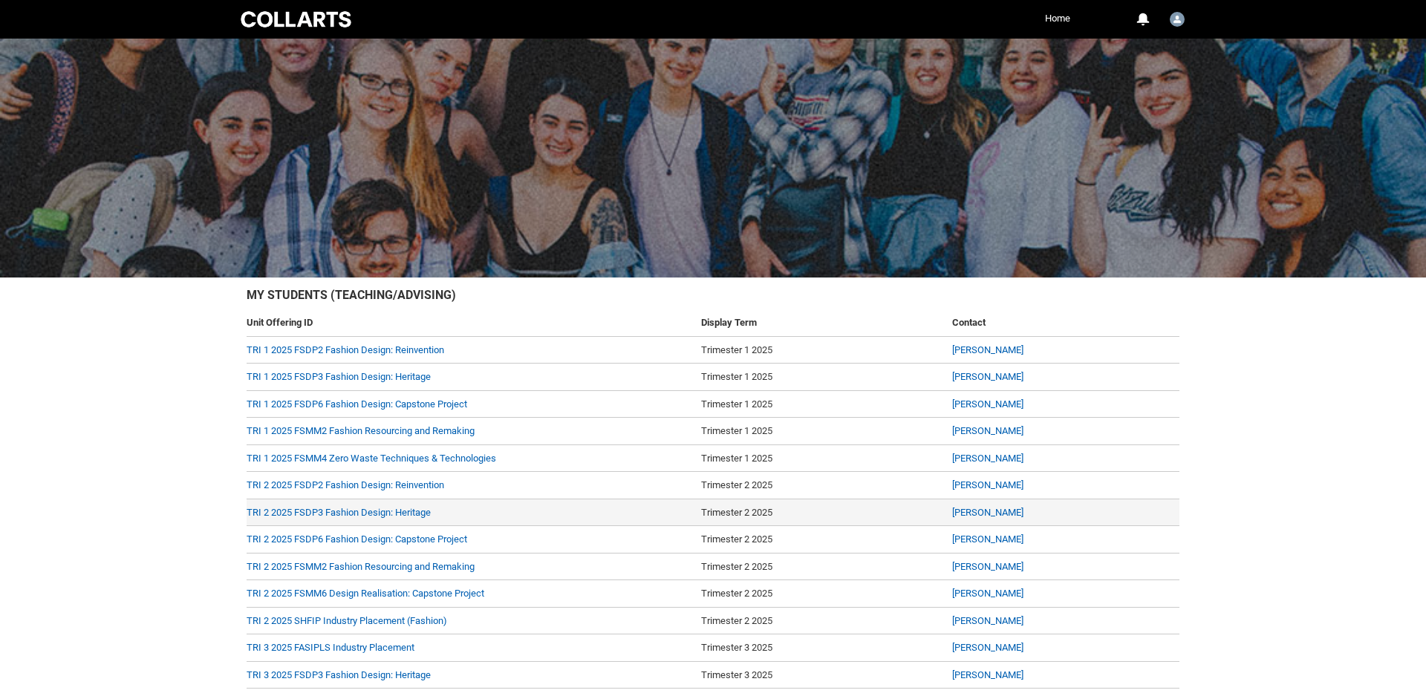
scroll to position [147, 0]
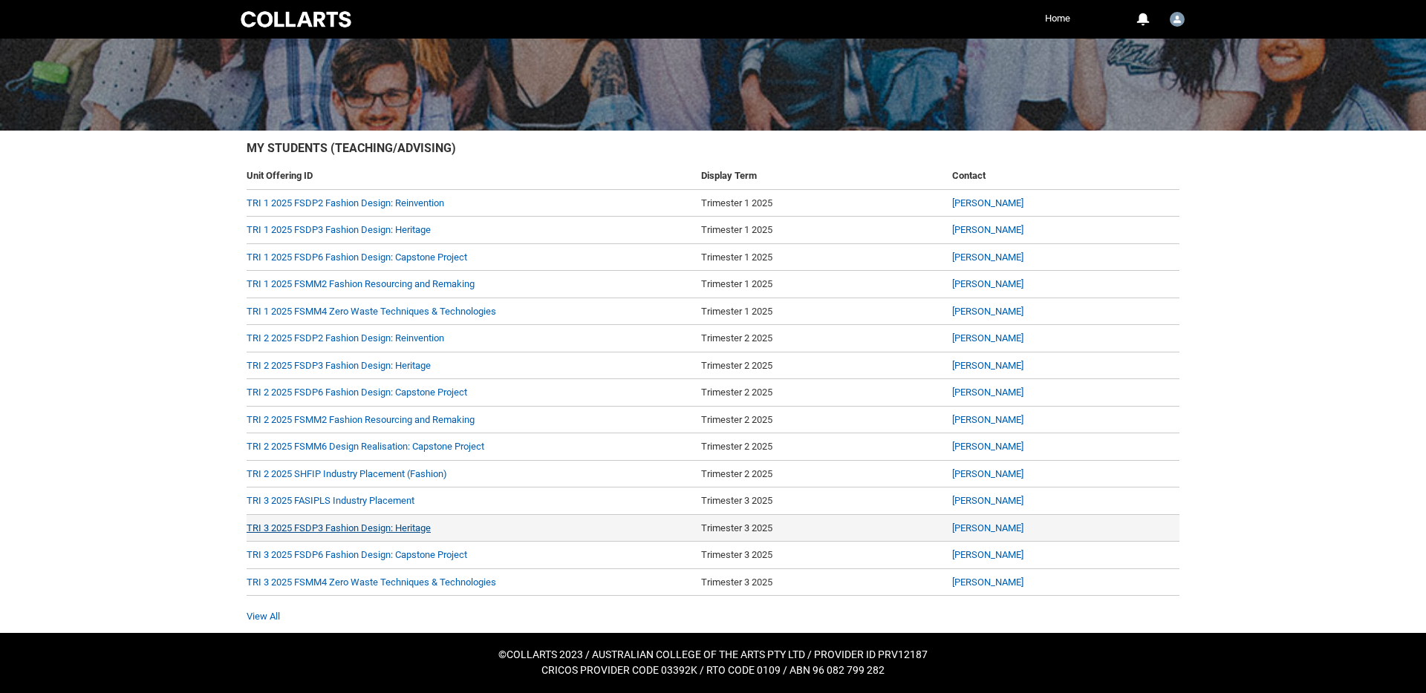
click at [351, 531] on link "TRI 3 2025 FSDP3 Fashion Design: Heritage" at bounding box center [339, 528] width 184 height 11
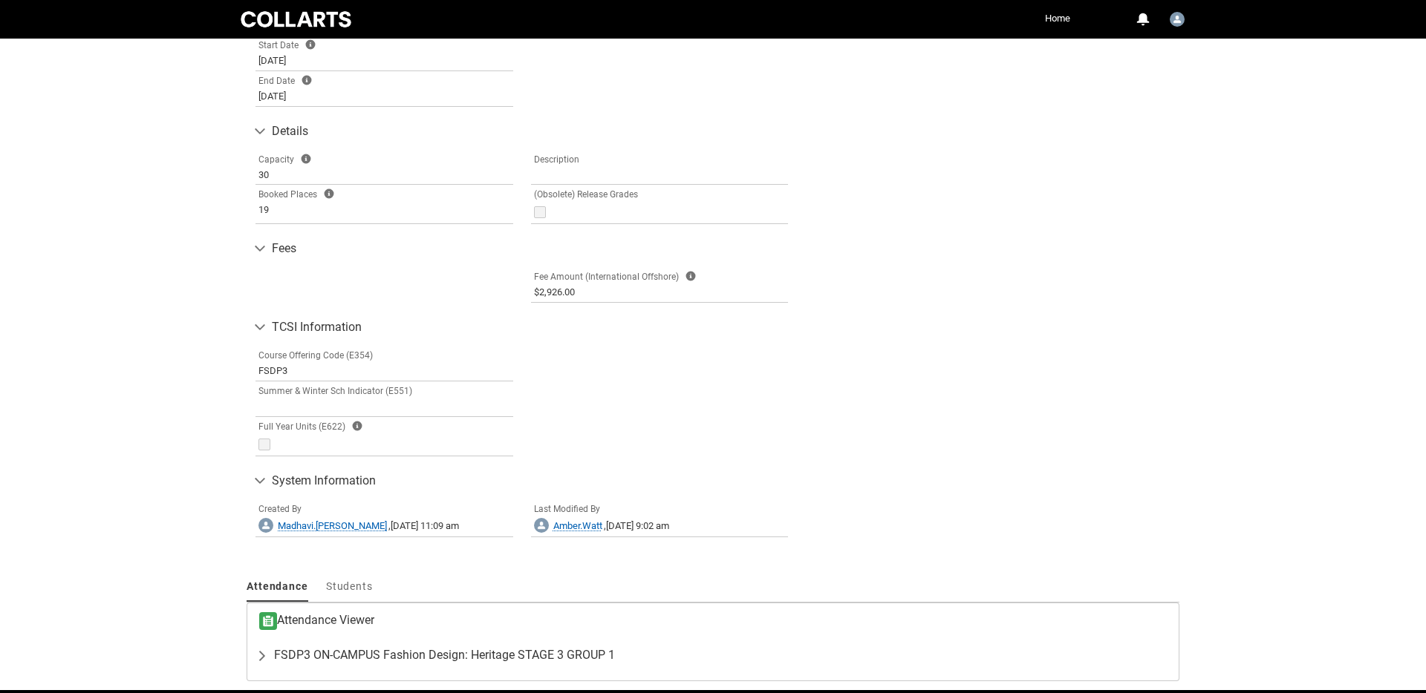
scroll to position [661, 0]
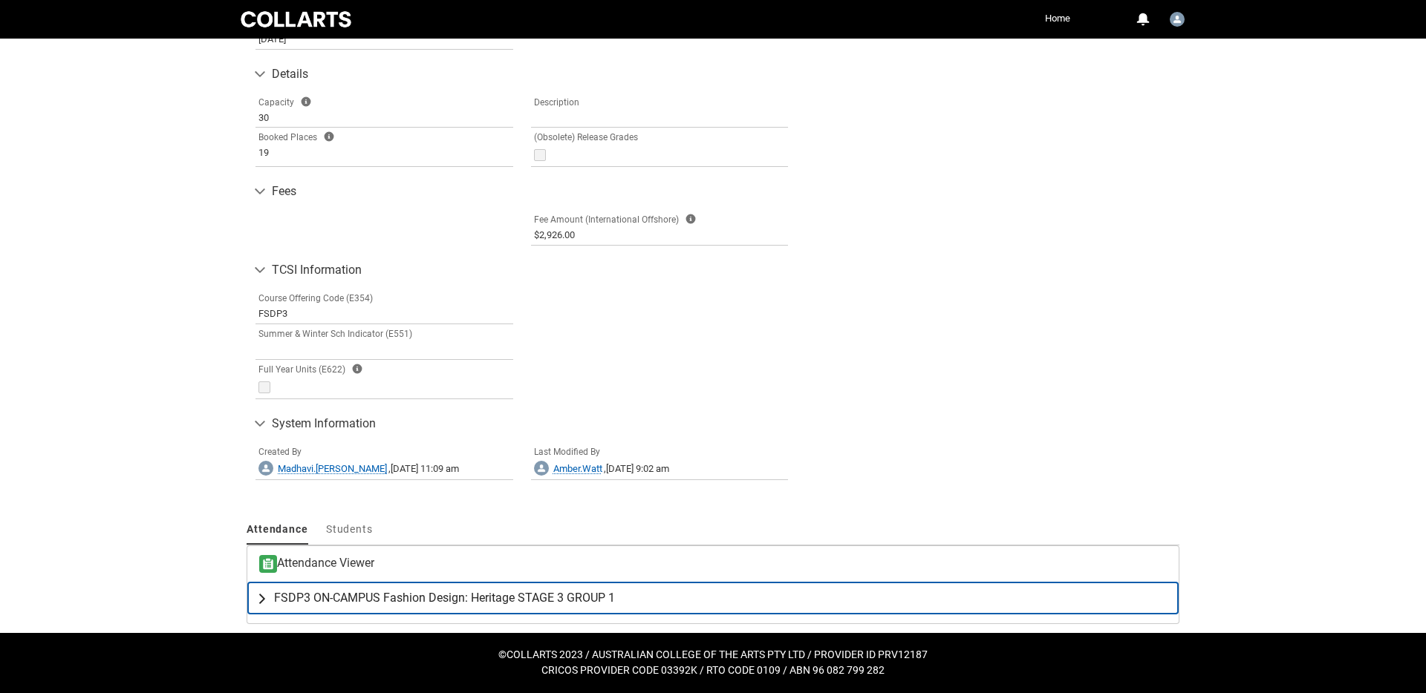
click at [261, 601] on lightning-primitive-icon "button" at bounding box center [265, 598] width 18 height 15
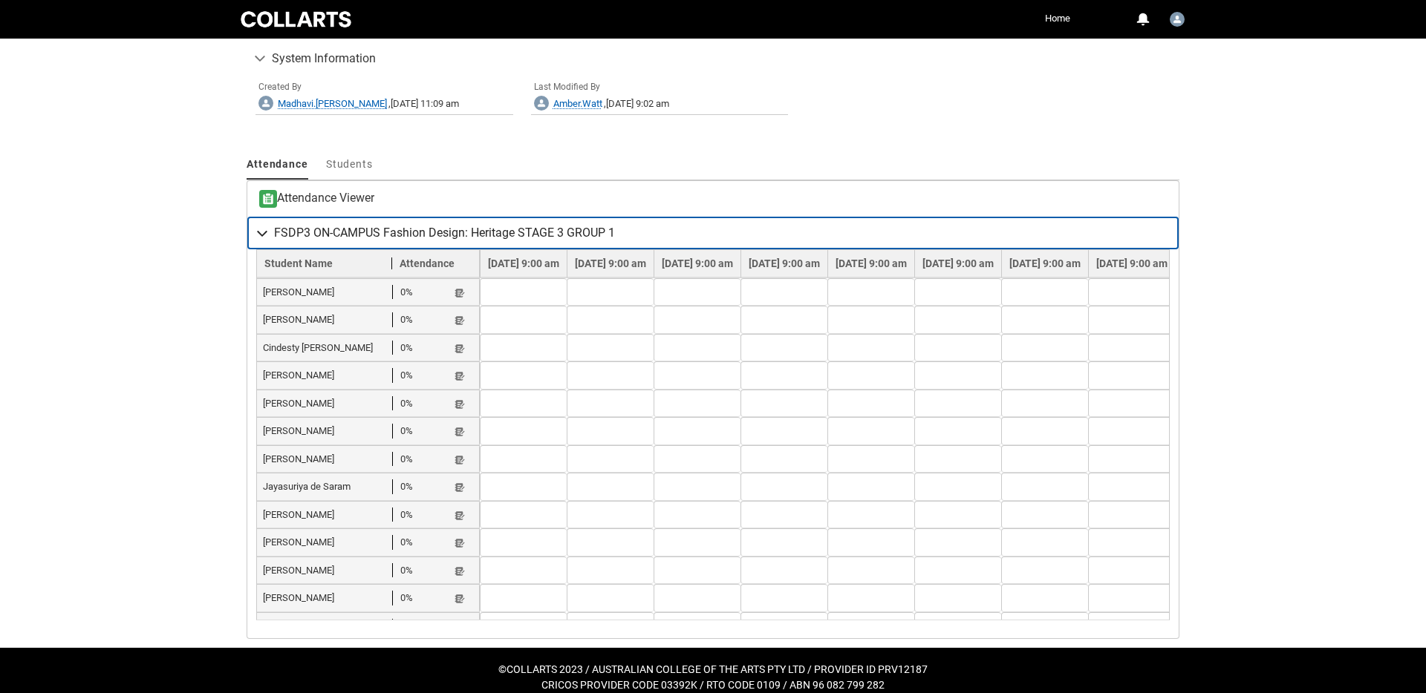
scroll to position [1040, 0]
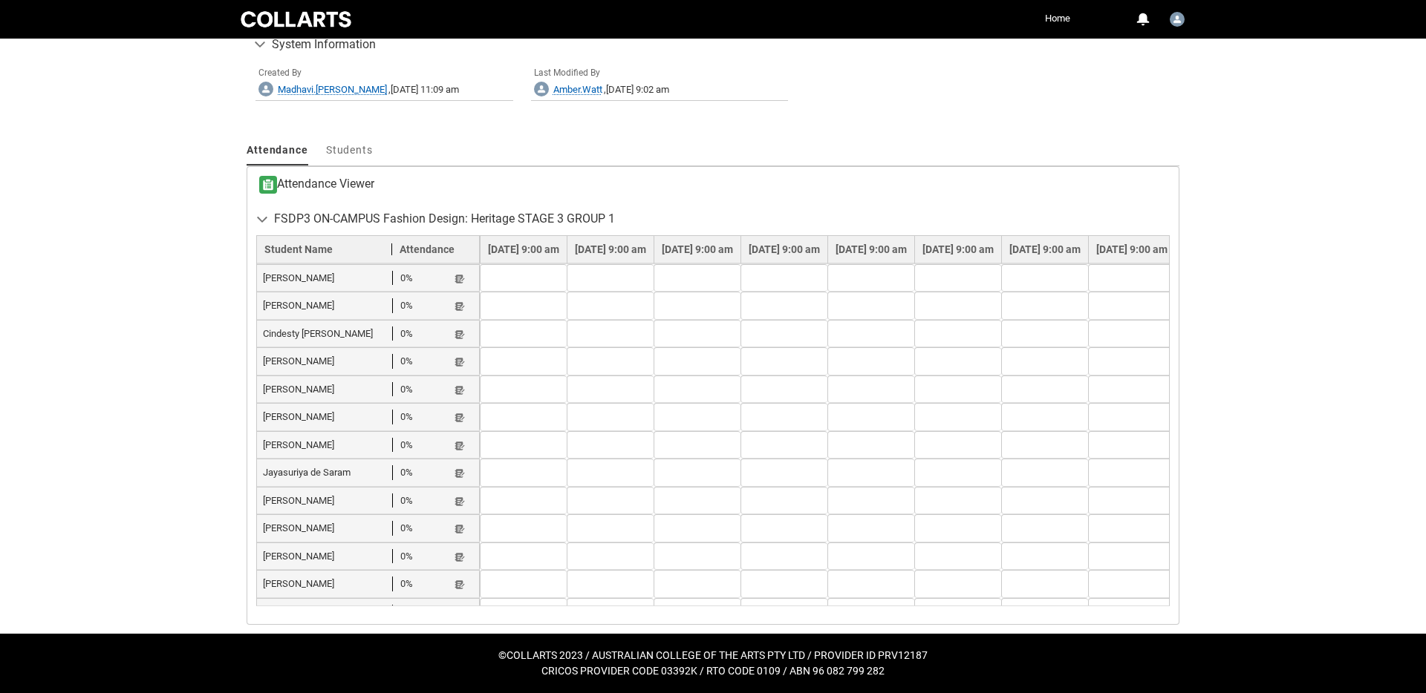
click at [548, 274] on td at bounding box center [523, 278] width 87 height 28
click at [548, 280] on td at bounding box center [523, 278] width 87 height 28
click at [460, 357] on lightning-primitive-icon "button" at bounding box center [459, 362] width 10 height 11
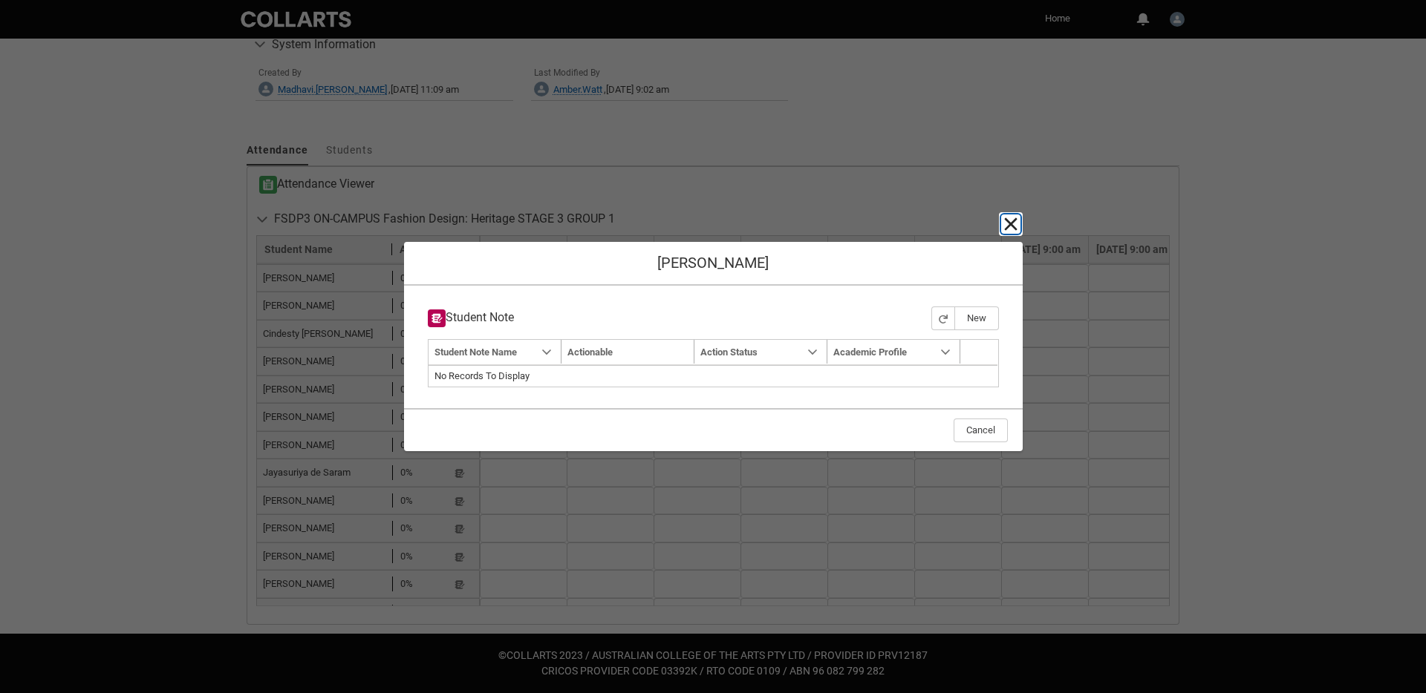
click at [1016, 221] on lightning-primitive-icon "button" at bounding box center [1011, 224] width 18 height 18
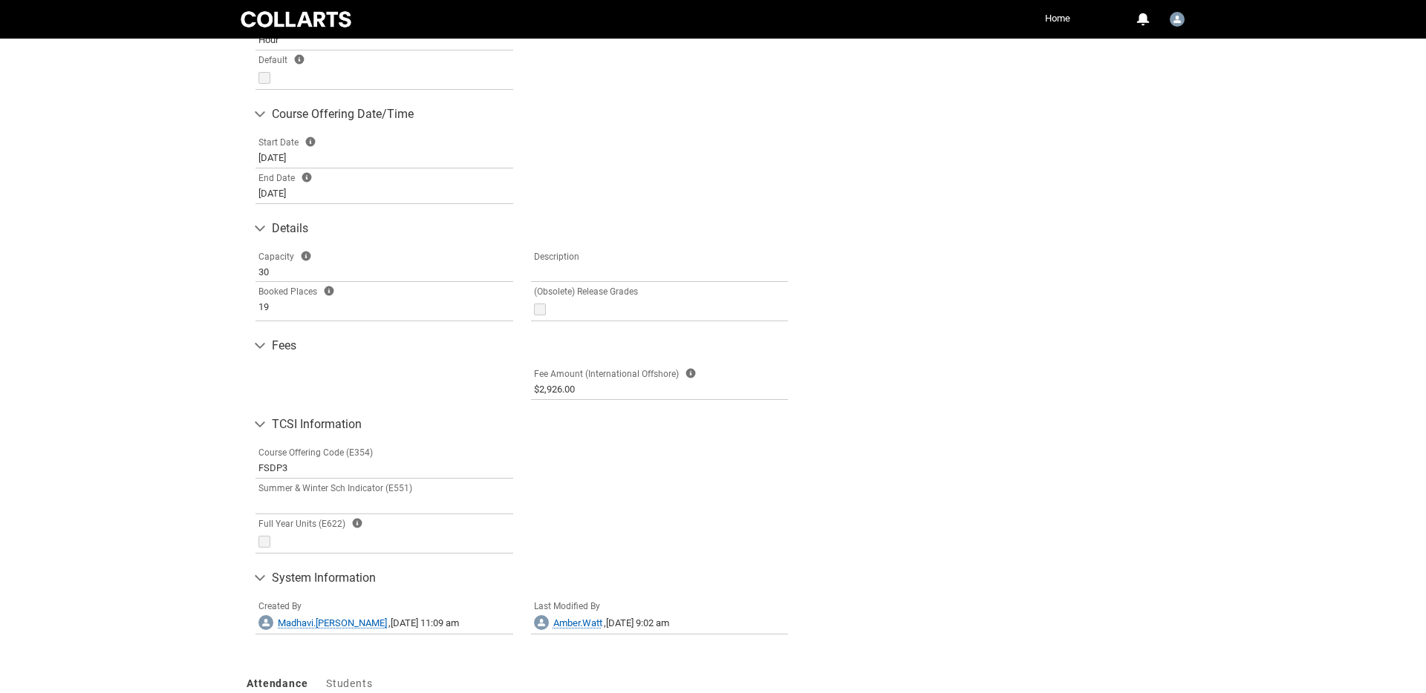
scroll to position [0, 0]
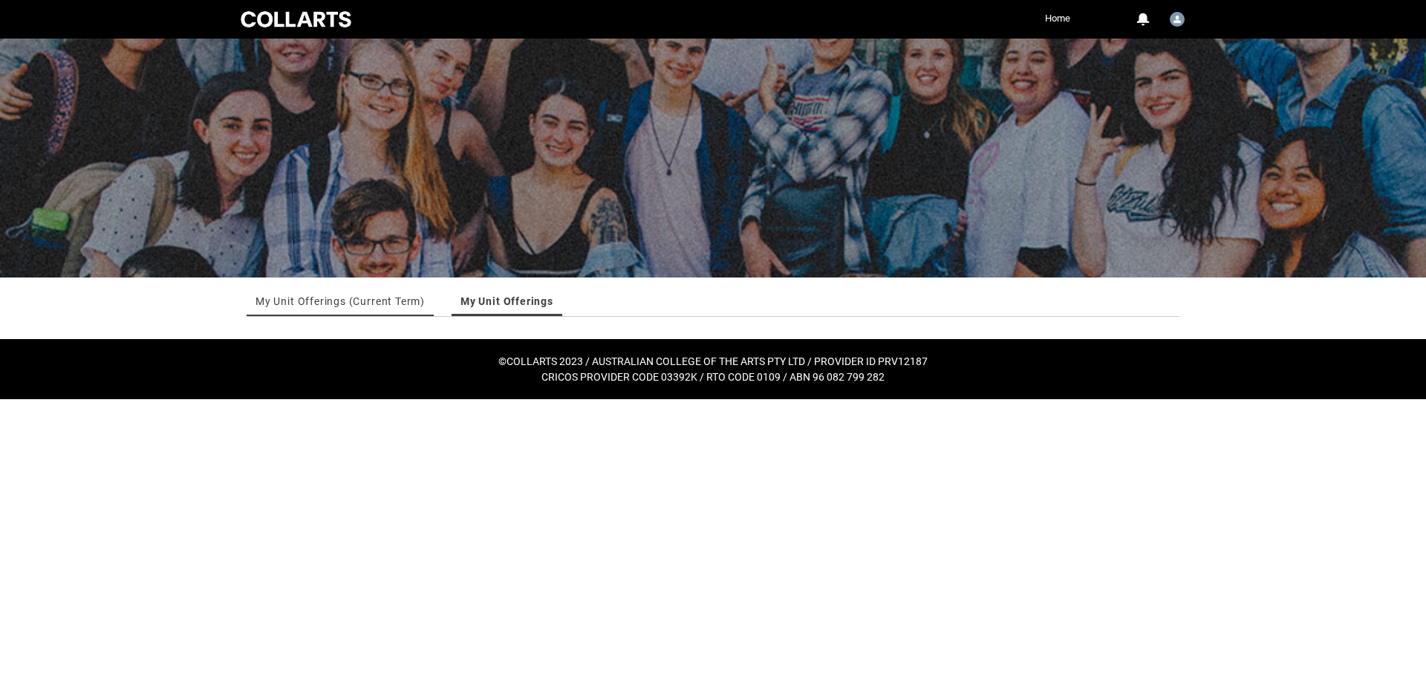
click at [375, 306] on link "My Unit Offerings (Current Term)" at bounding box center [339, 302] width 169 height 30
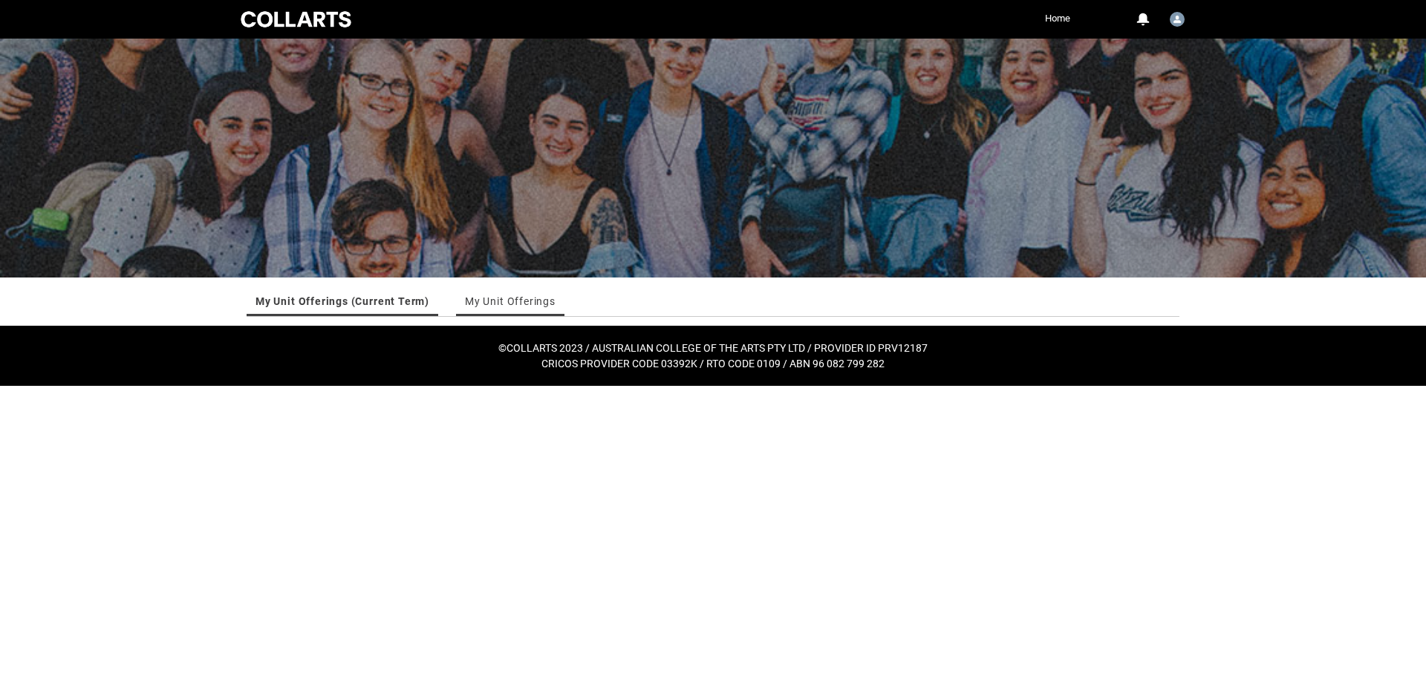
click at [520, 303] on link "My Unit Offerings" at bounding box center [510, 302] width 91 height 30
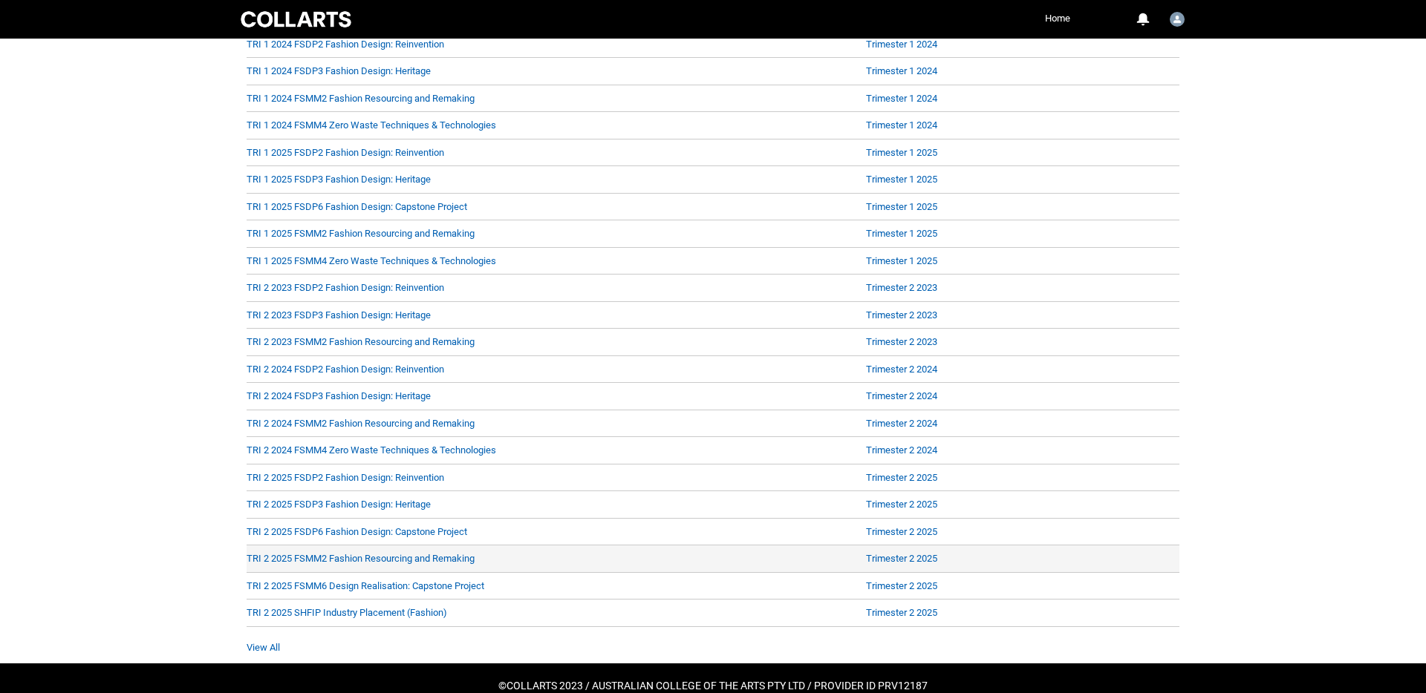
scroll to position [399, 0]
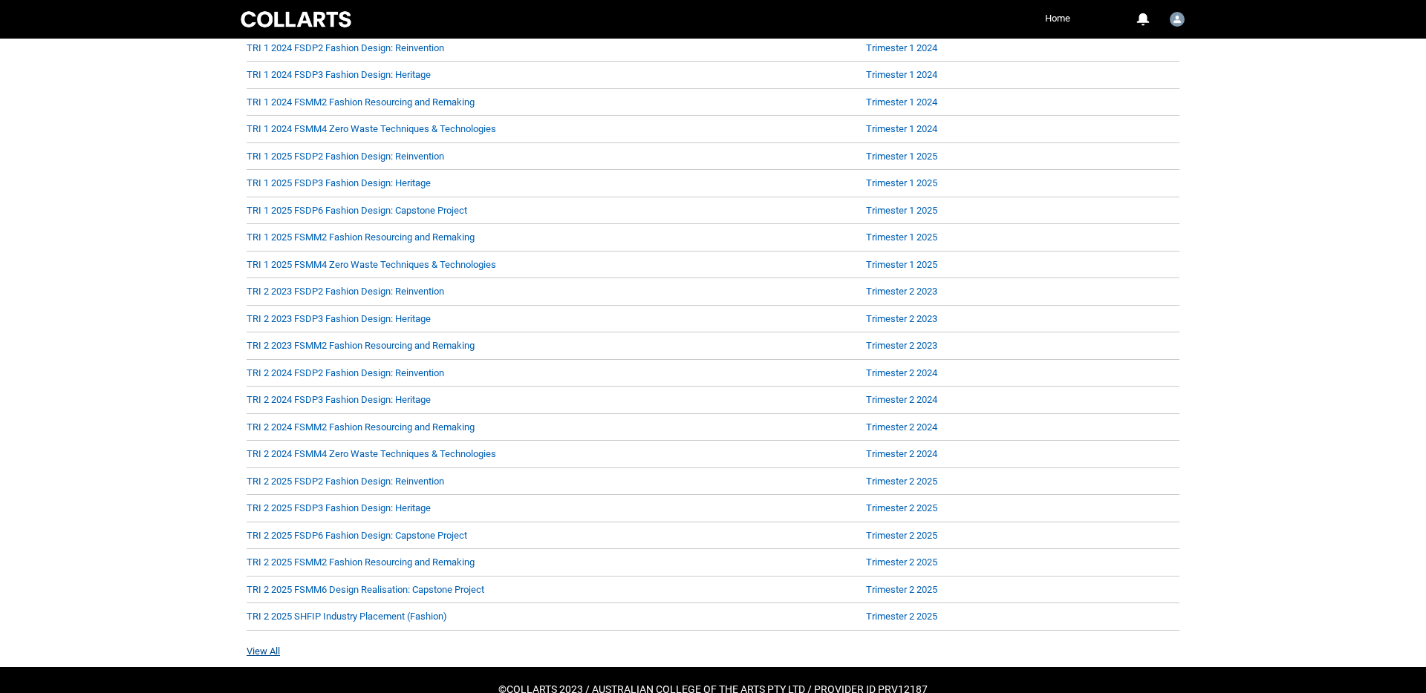
click at [259, 653] on link "View All" at bounding box center [263, 651] width 33 height 11
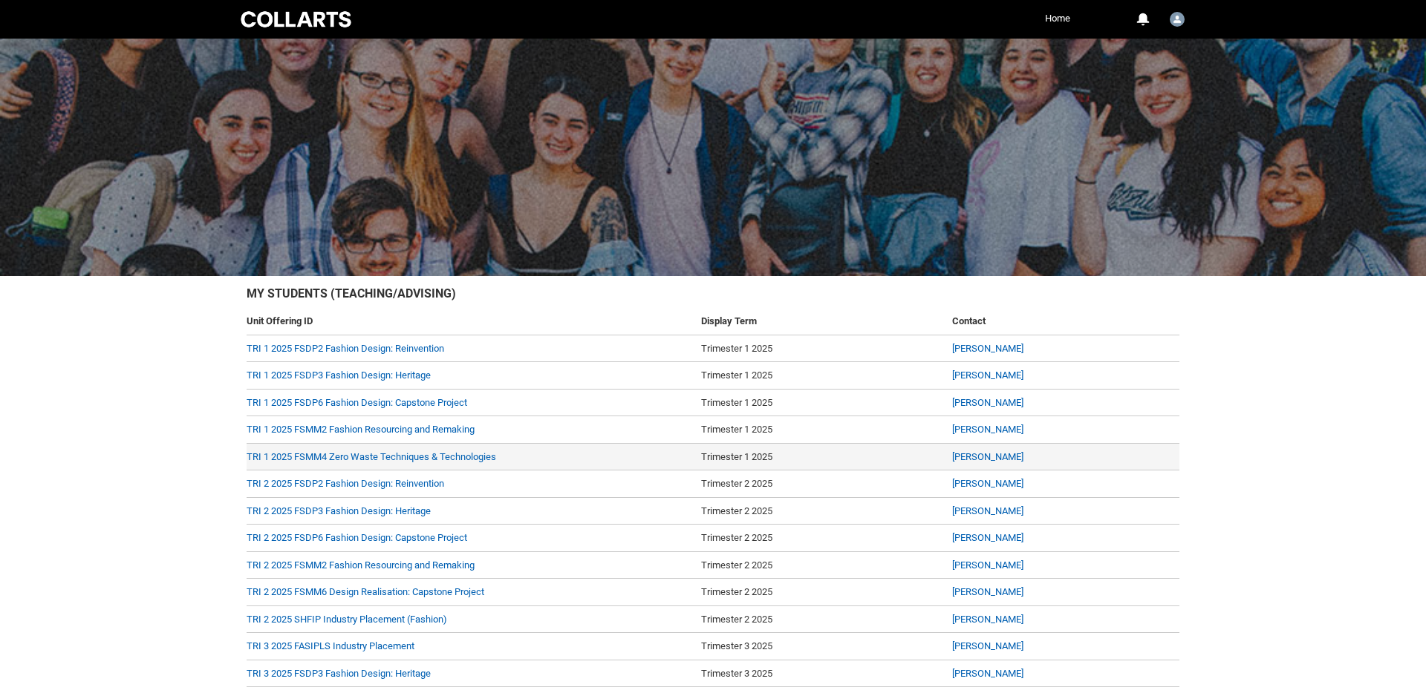
scroll to position [147, 0]
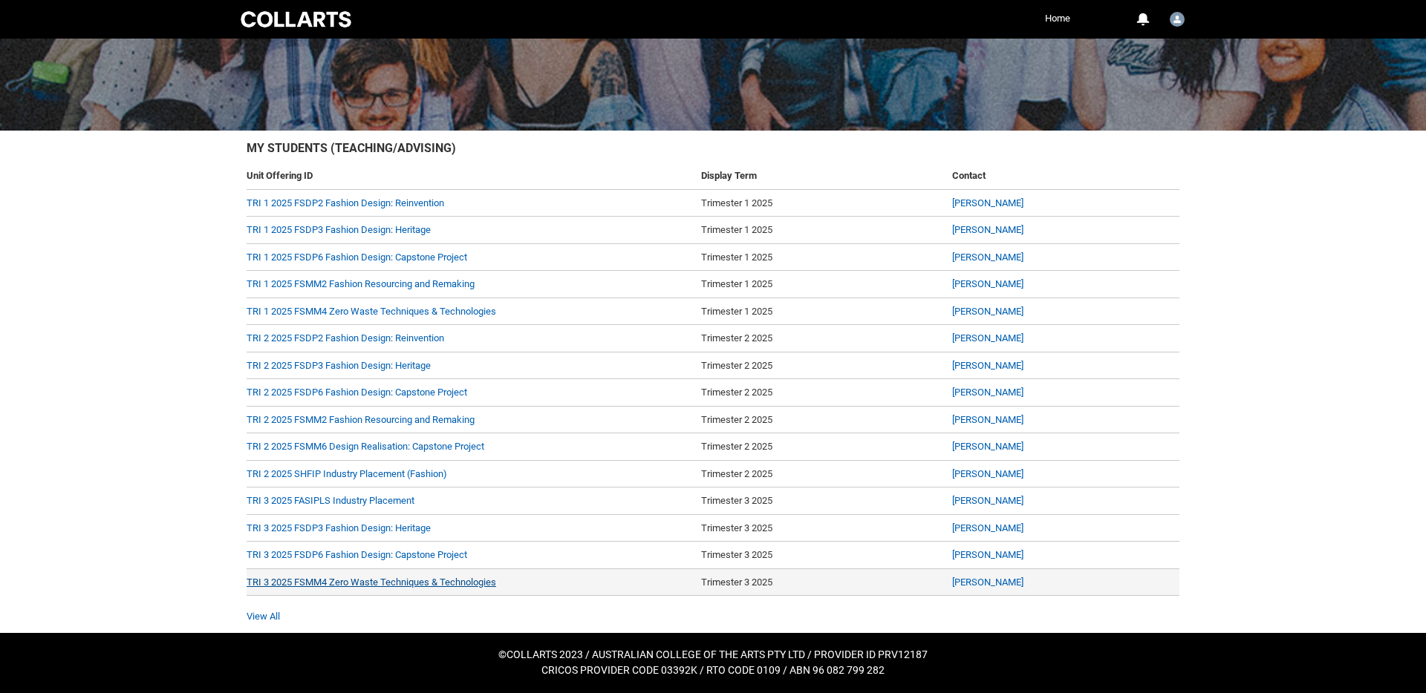
click at [406, 583] on link "TRI 3 2025 FSMM4 Zero Waste Techniques & Technologies" at bounding box center [371, 582] width 249 height 11
click at [353, 581] on link "TRI 3 2025 FSMM4 Zero Waste Techniques & Technologies" at bounding box center [371, 582] width 249 height 11
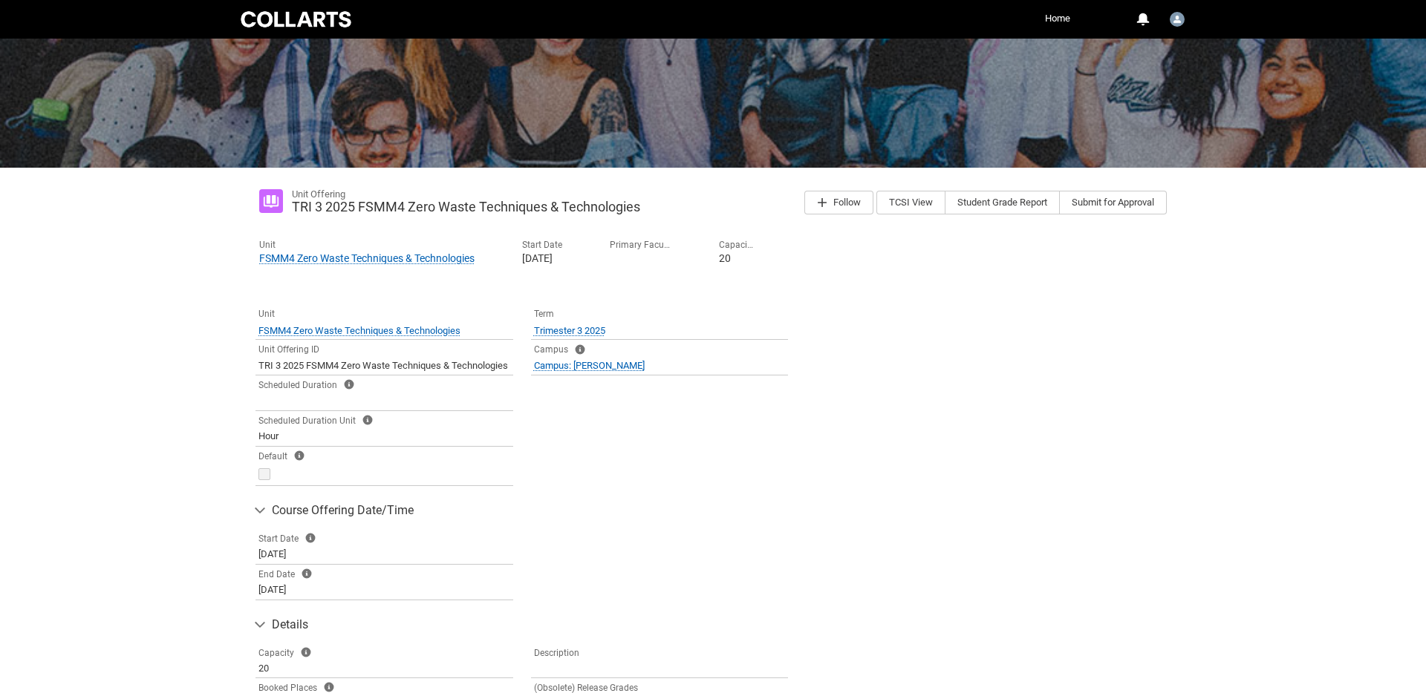
scroll to position [156, 0]
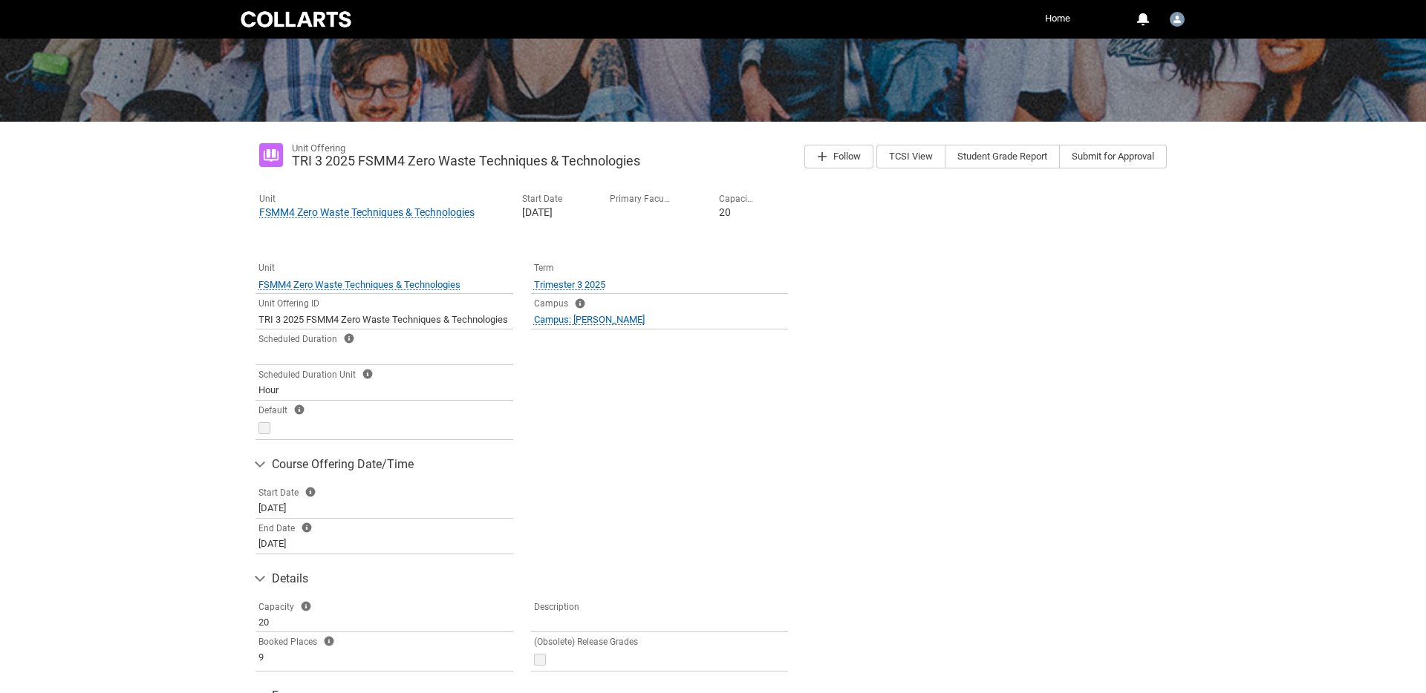
click at [1238, 396] on div "Skip to Main Content Collarts Education Community Home More 0 Notifications Pro…" at bounding box center [713, 521] width 1426 height 1354
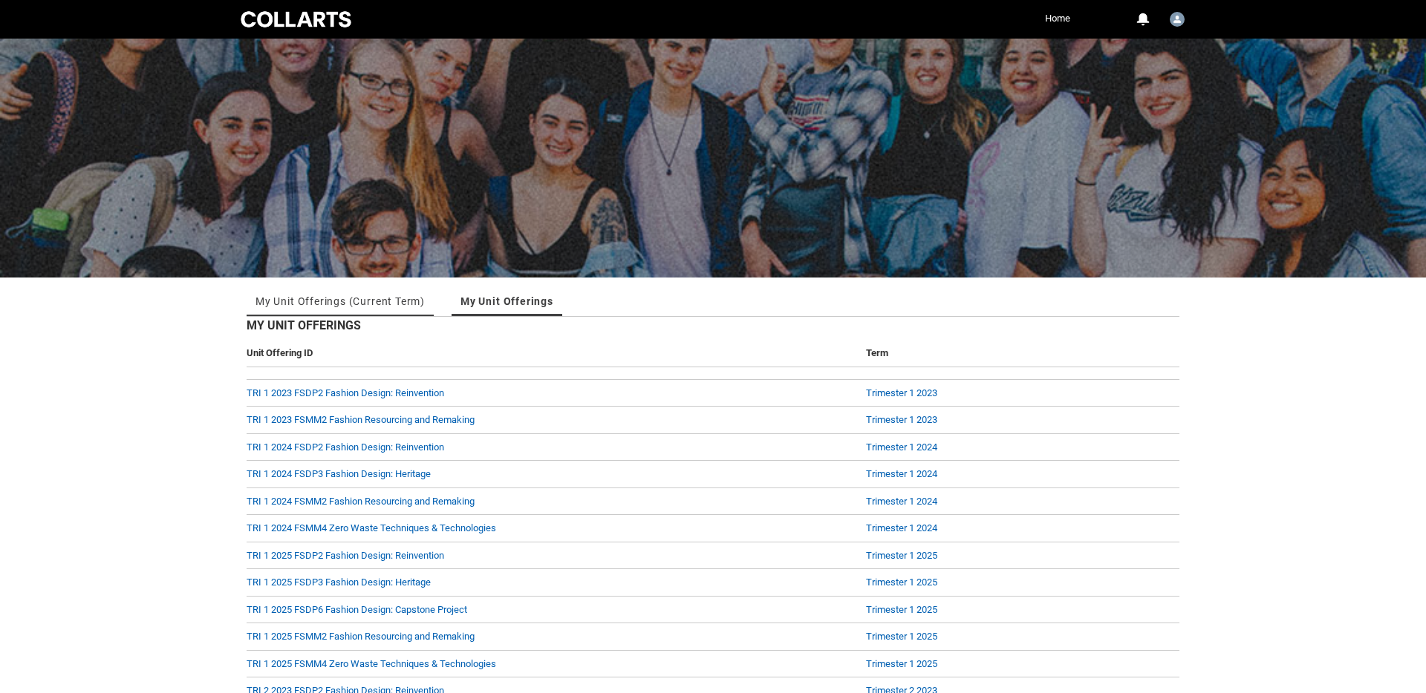
click at [326, 299] on link "My Unit Offerings (Current Term)" at bounding box center [339, 302] width 169 height 30
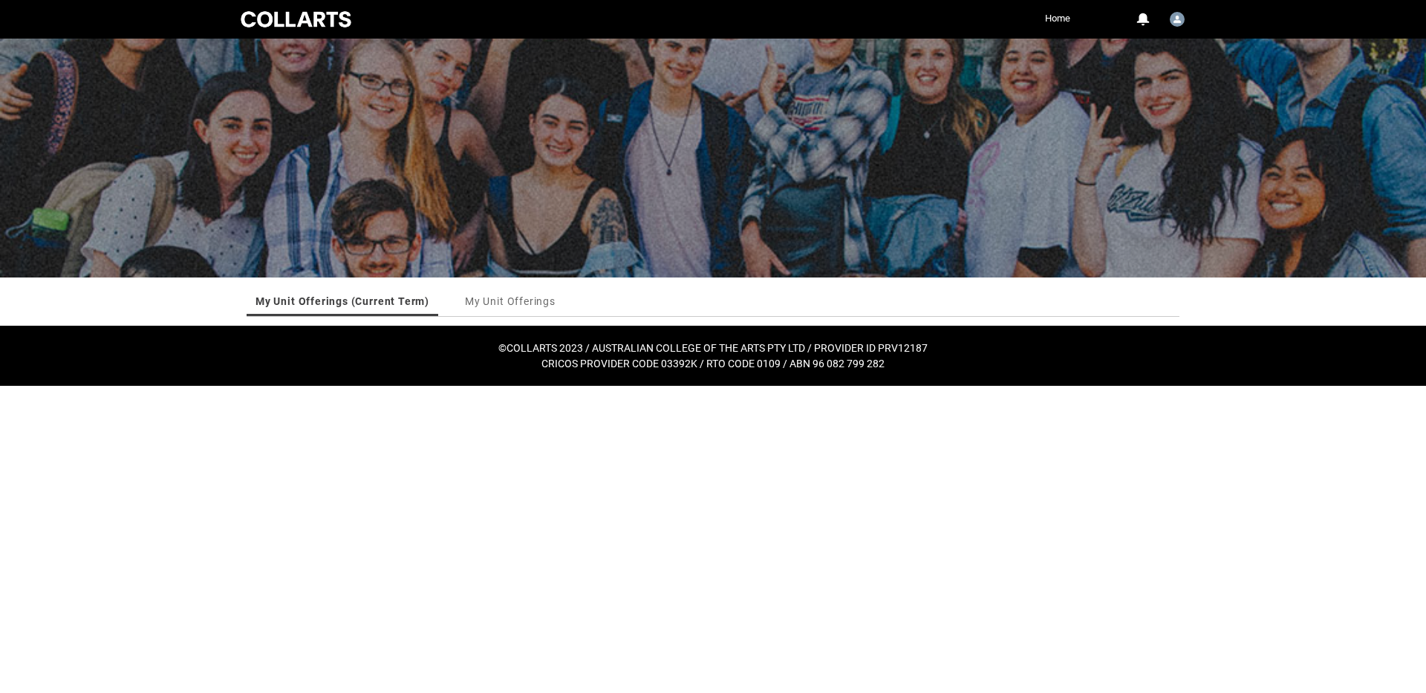
click at [291, 19] on div at bounding box center [296, 19] width 117 height 21
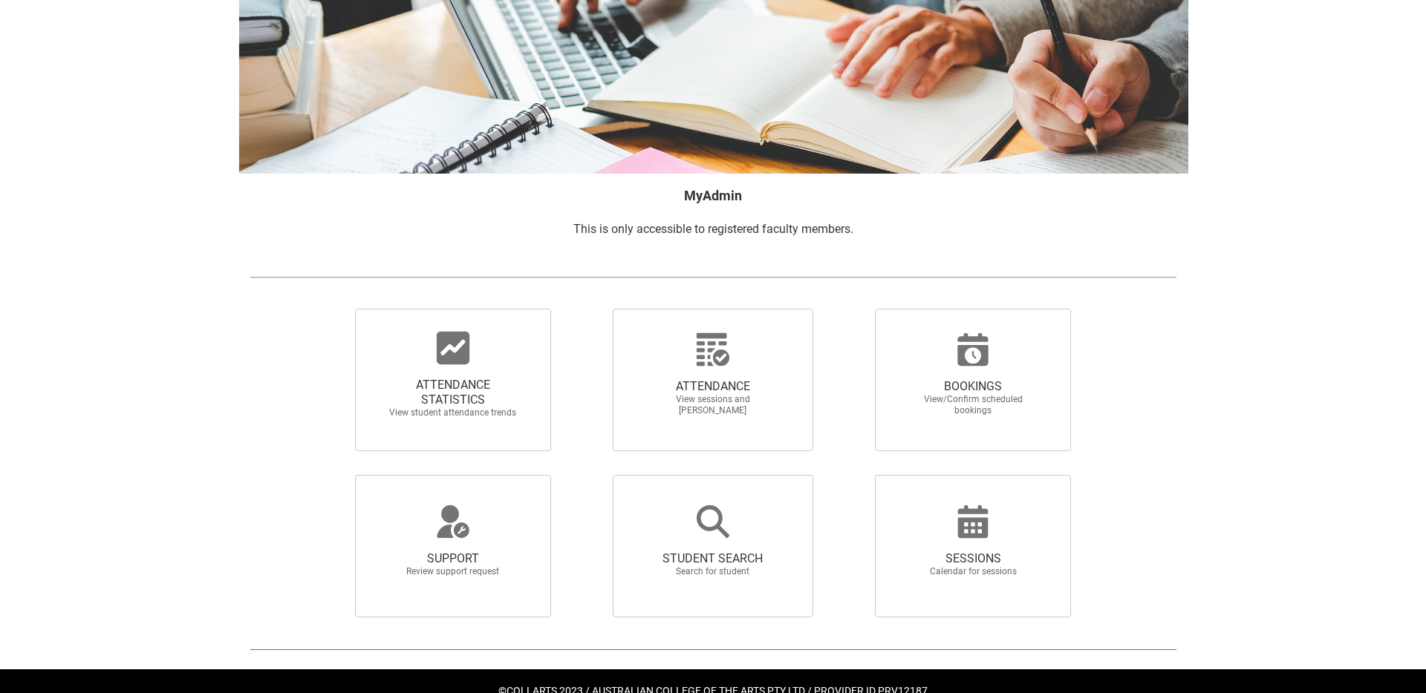
scroll to position [102, 0]
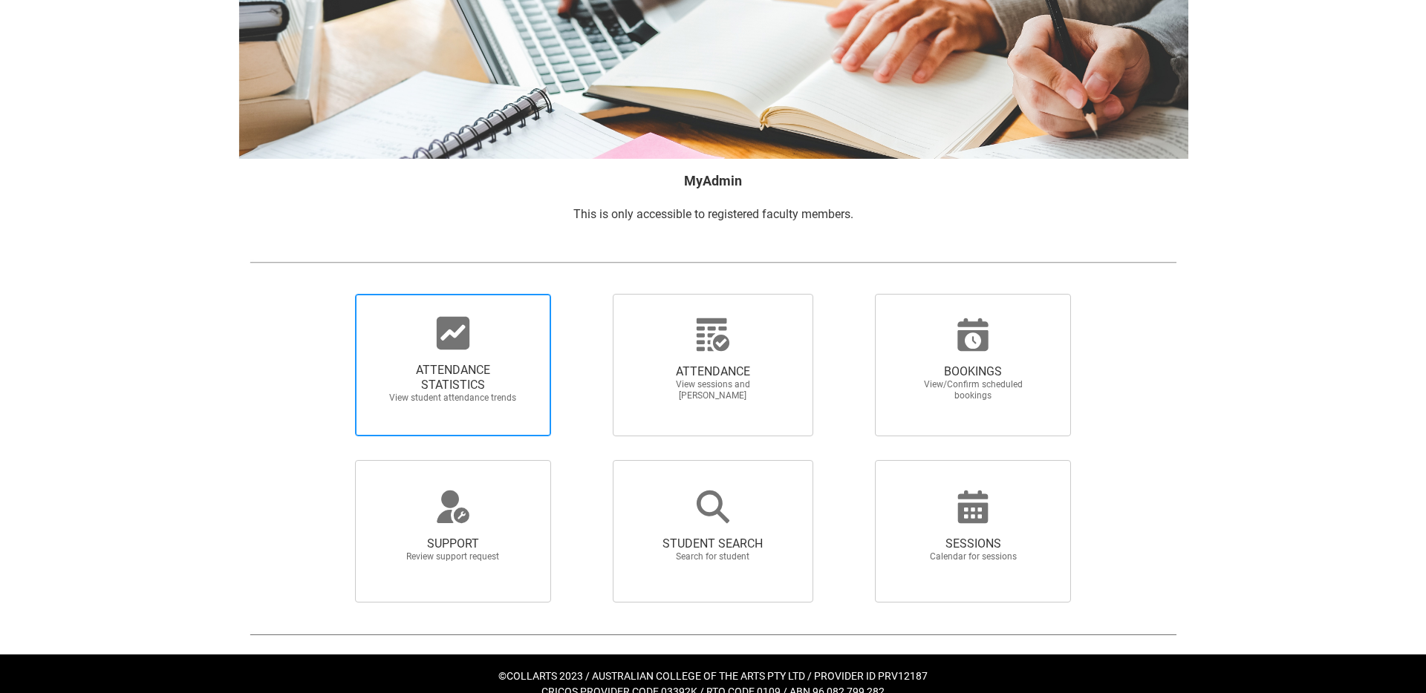
click at [437, 369] on span "ATTENDANCE STATISTICS" at bounding box center [453, 378] width 131 height 30
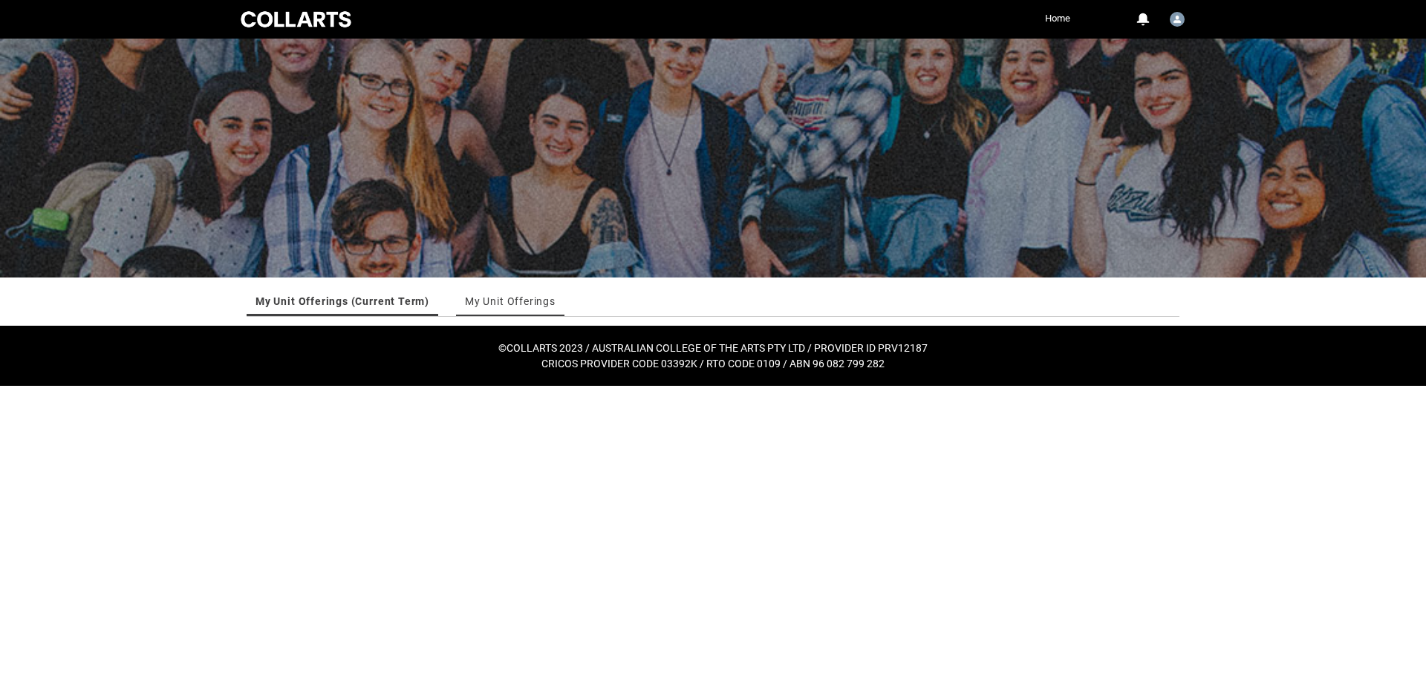
click at [502, 299] on link "My Unit Offerings" at bounding box center [510, 302] width 91 height 30
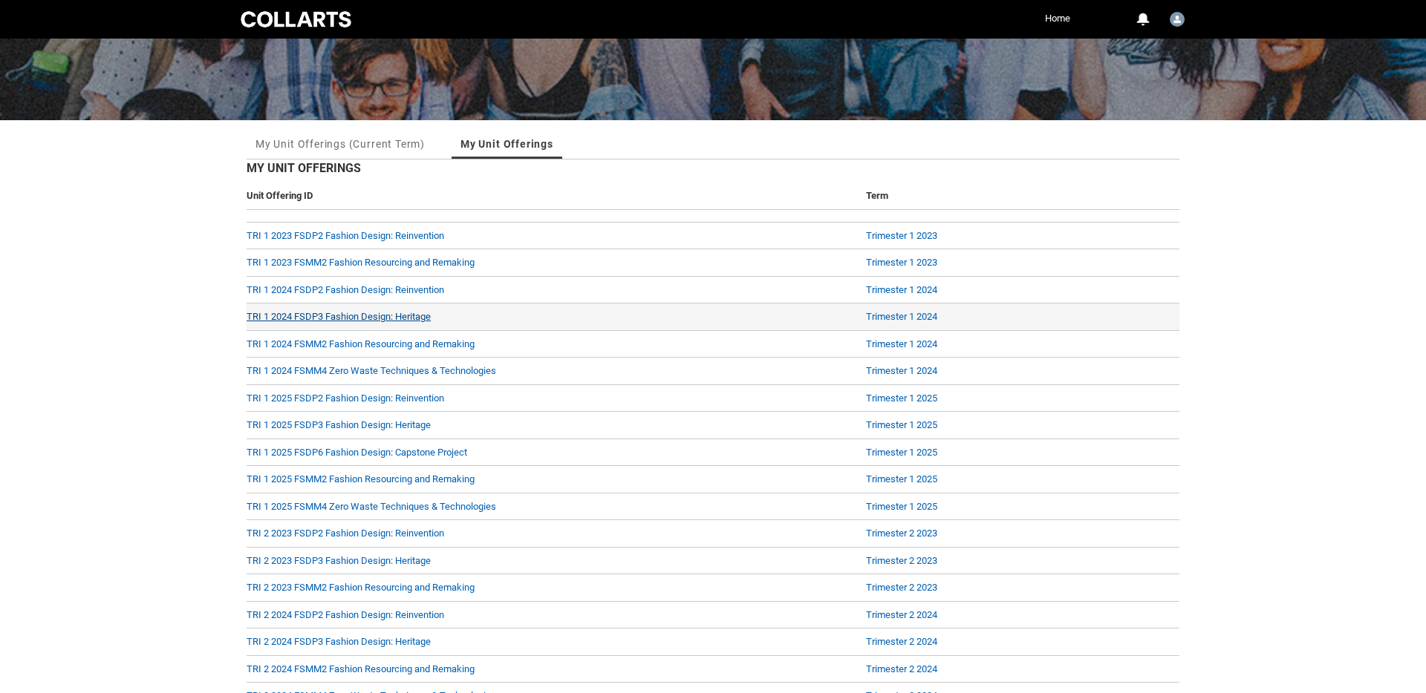
scroll to position [434, 0]
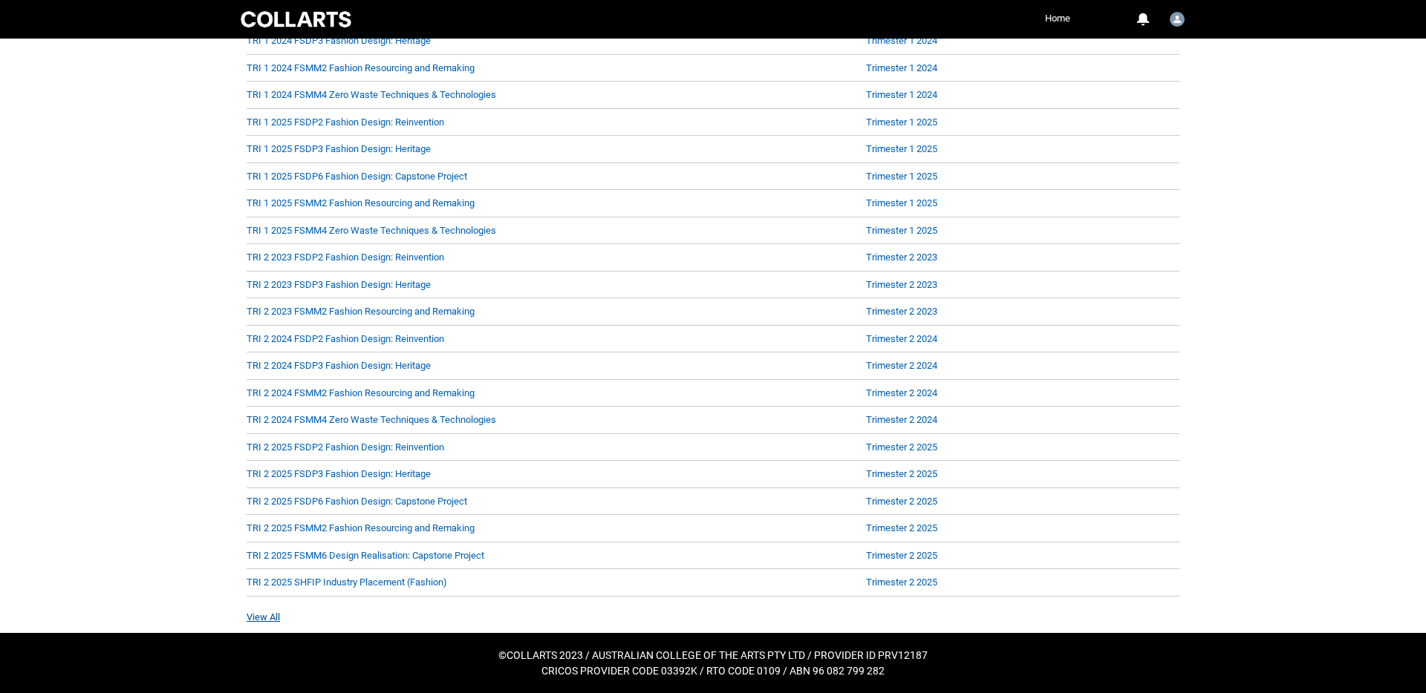
drag, startPoint x: 267, startPoint y: 621, endPoint x: 284, endPoint y: 612, distance: 19.3
click at [267, 621] on link "View All" at bounding box center [263, 617] width 33 height 11
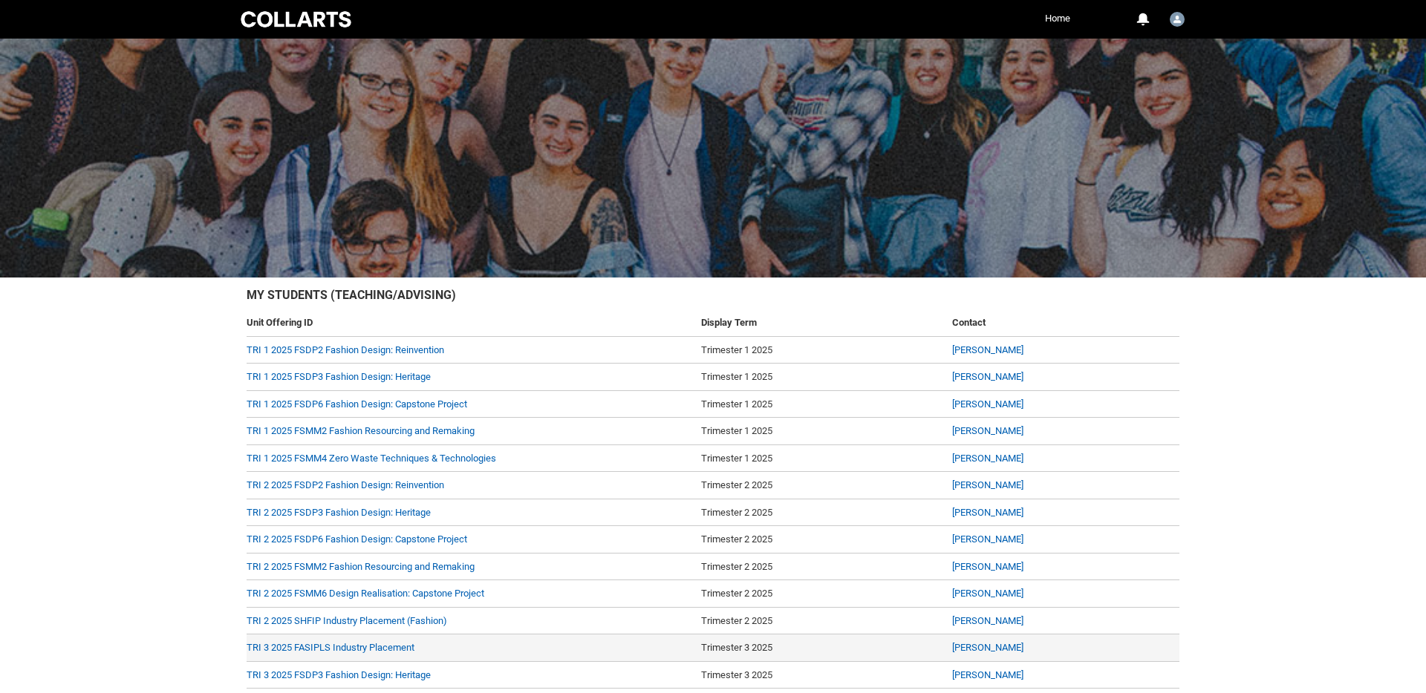
scroll to position [147, 0]
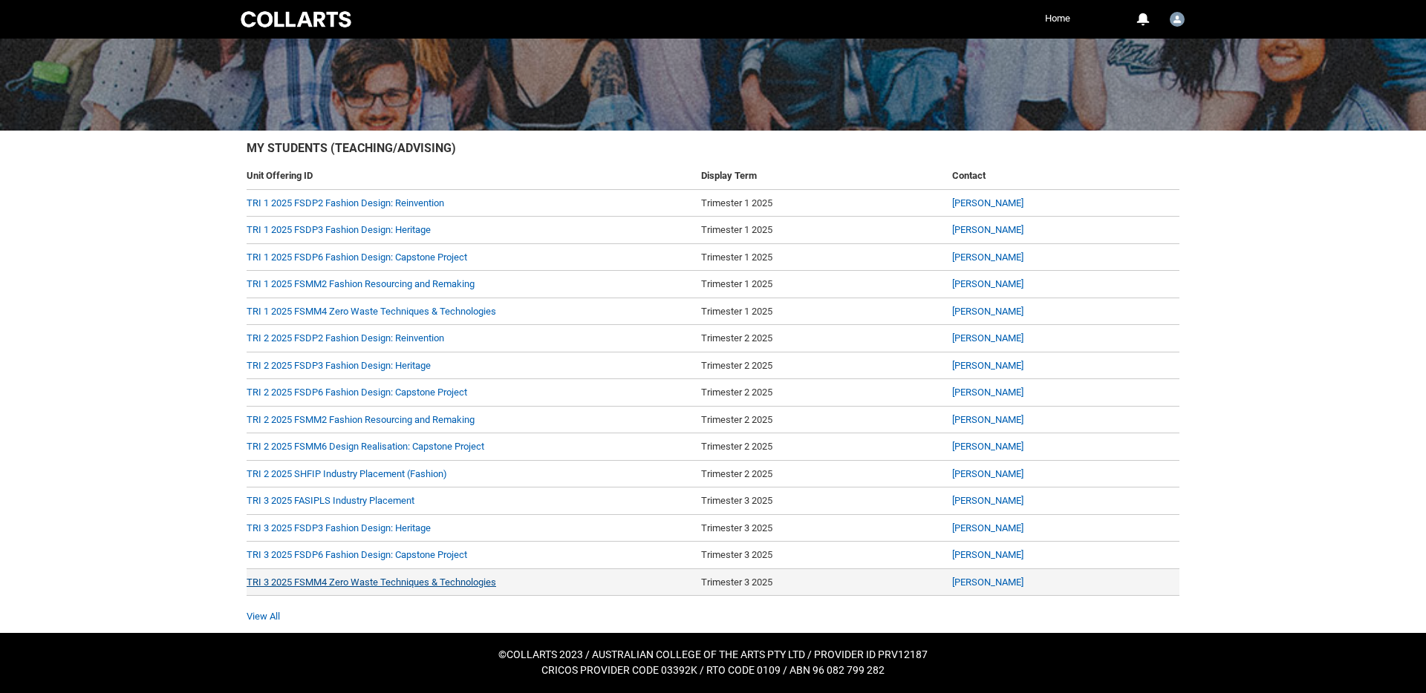
click at [397, 581] on link "TRI 3 2025 FSMM4 Zero Waste Techniques & Technologies" at bounding box center [371, 582] width 249 height 11
click at [405, 581] on link "TRI 3 2025 FSMM4 Zero Waste Techniques & Technologies" at bounding box center [371, 582] width 249 height 11
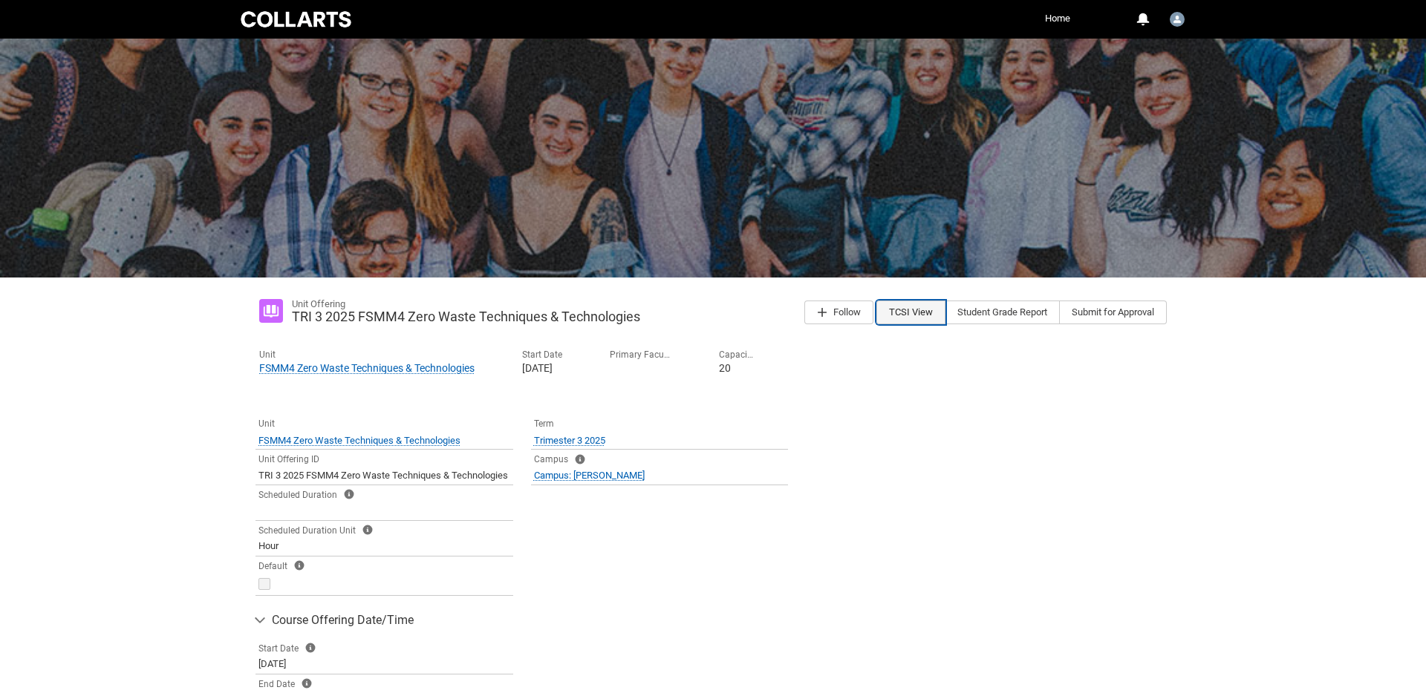
click at [892, 312] on button "TCSI View" at bounding box center [910, 313] width 69 height 24
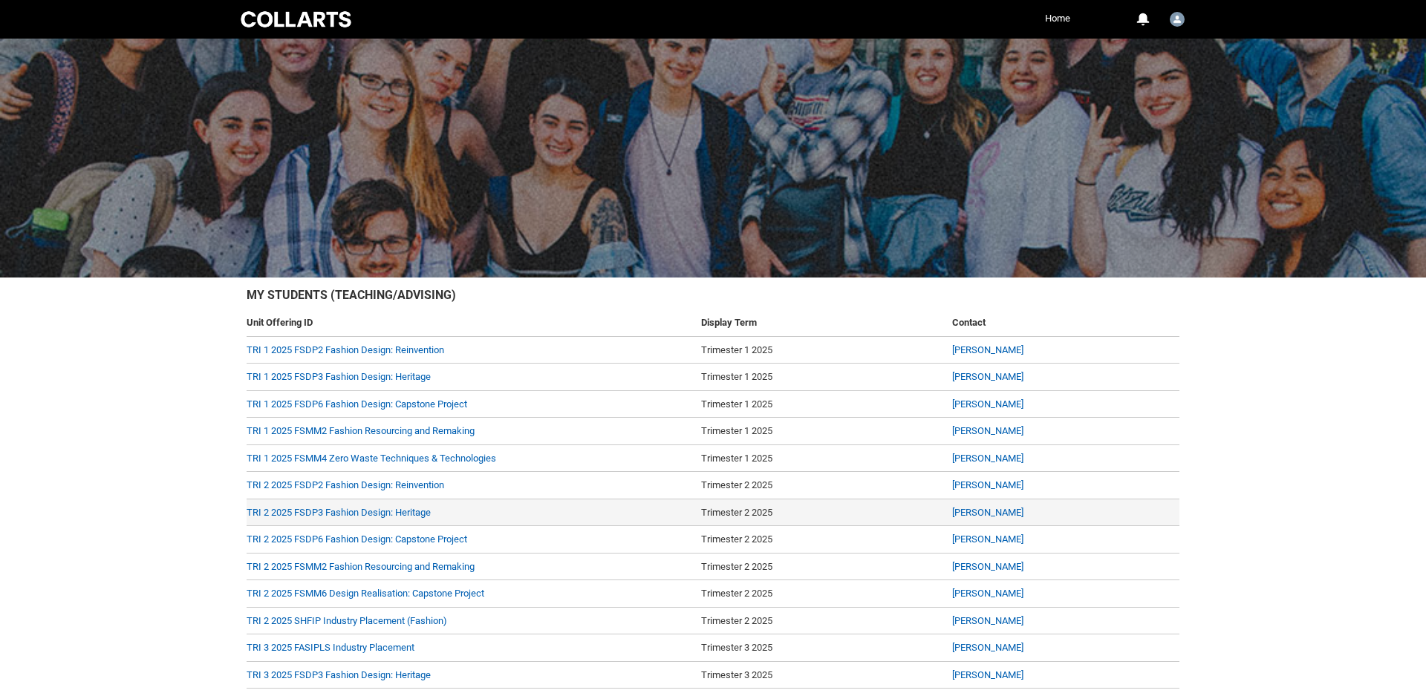
scroll to position [147, 0]
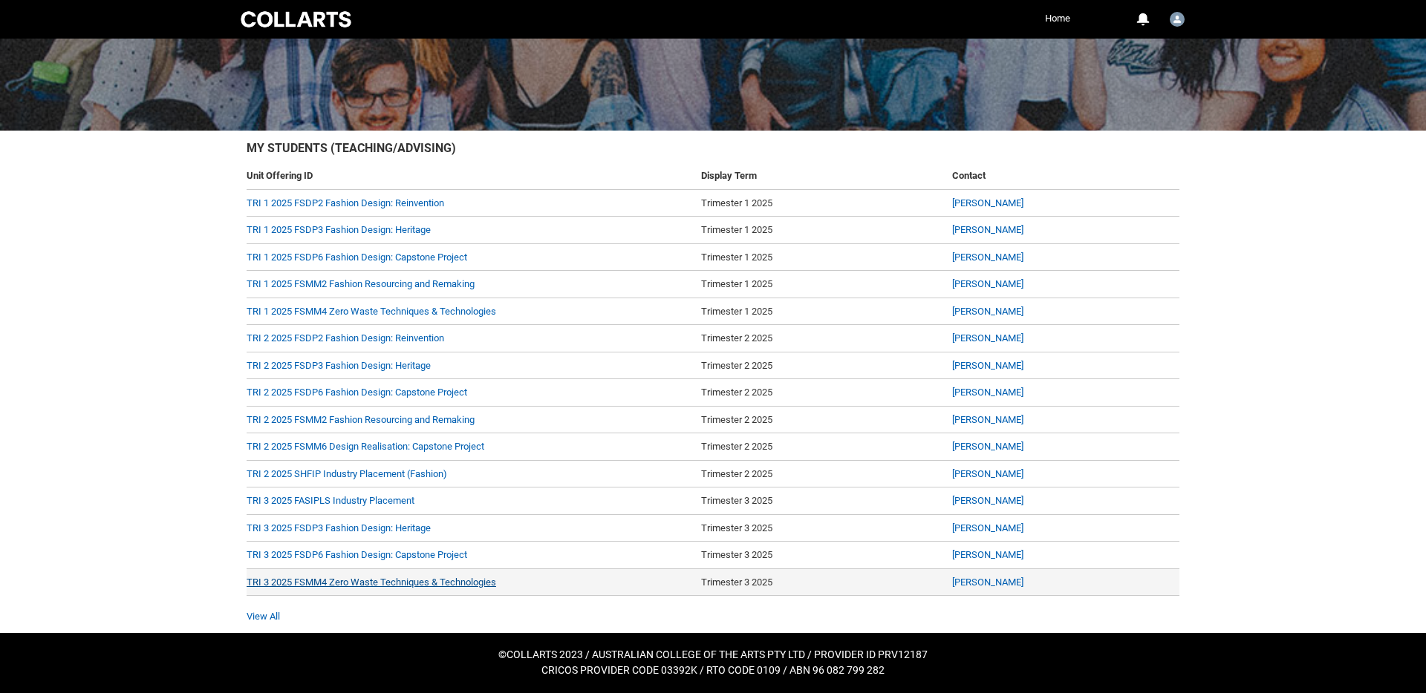
click at [300, 583] on link "TRI 3 2025 FSMM4 Zero Waste Techniques & Technologies" at bounding box center [371, 582] width 249 height 11
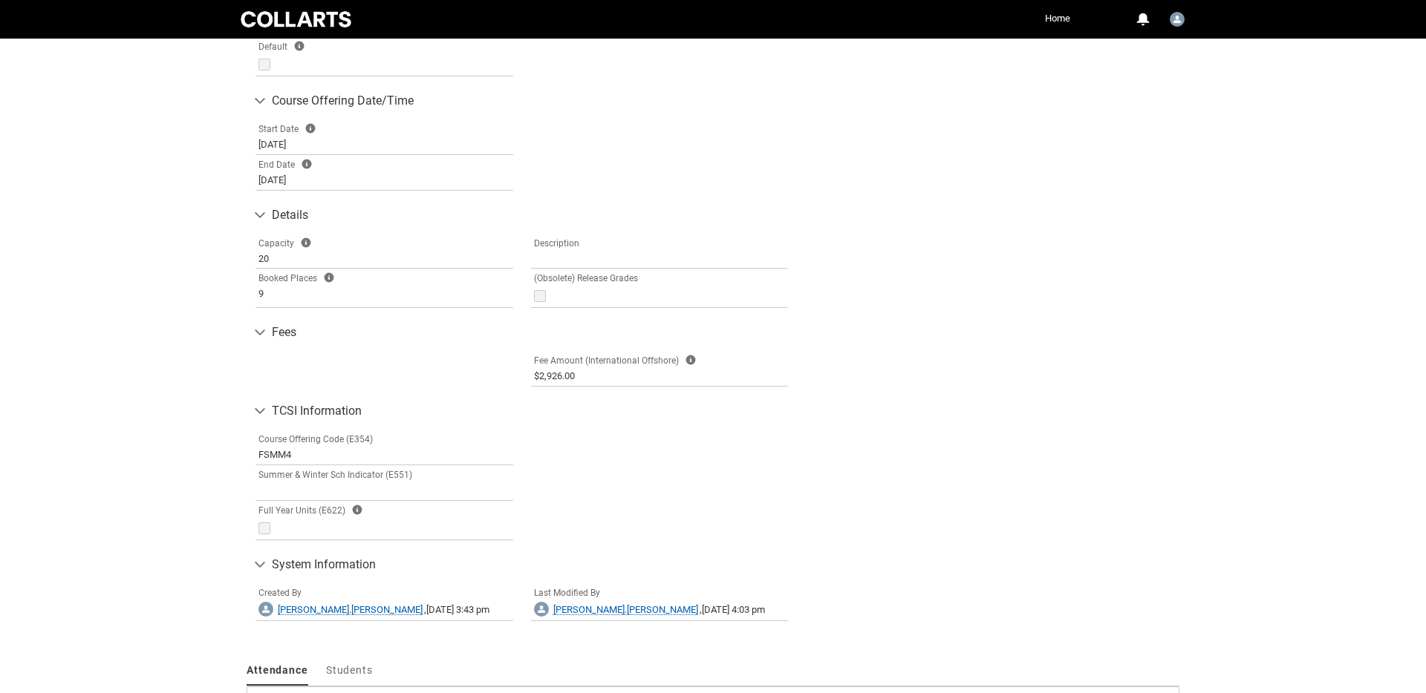
scroll to position [675, 0]
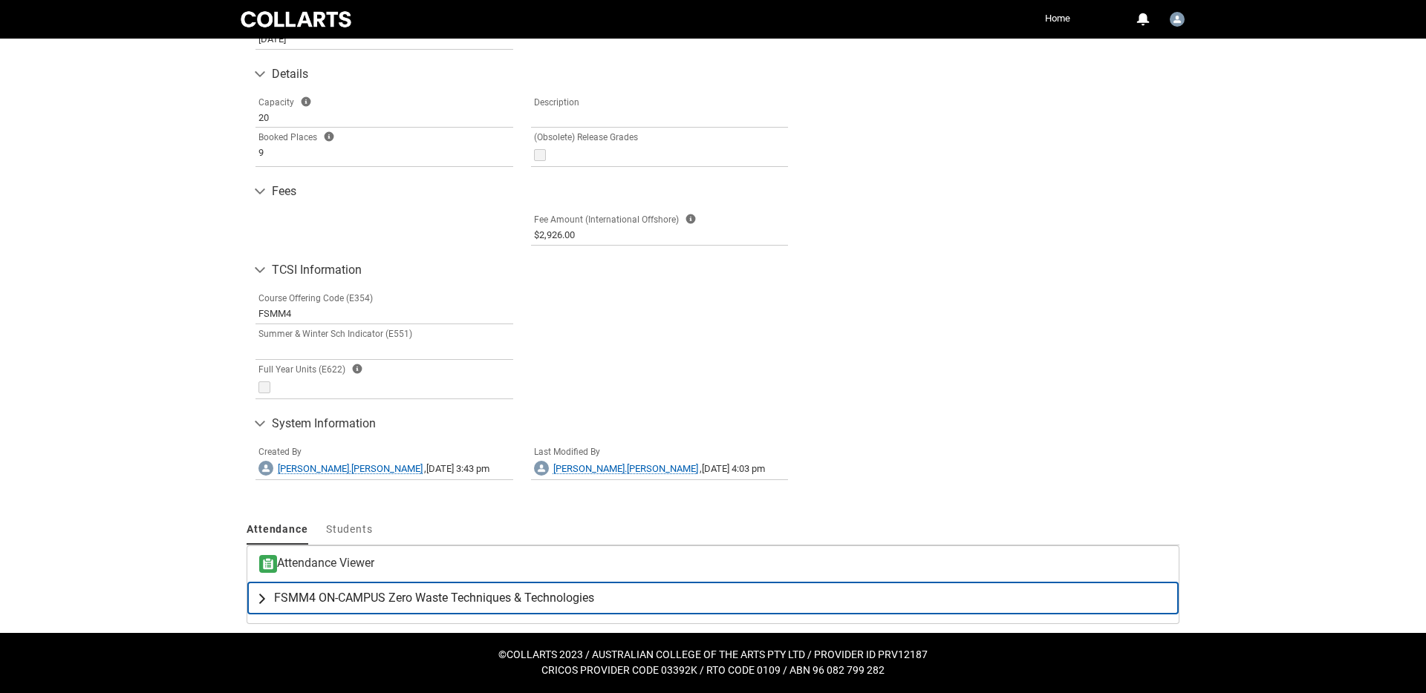
click at [261, 595] on lightning-primitive-icon "button" at bounding box center [265, 598] width 18 height 15
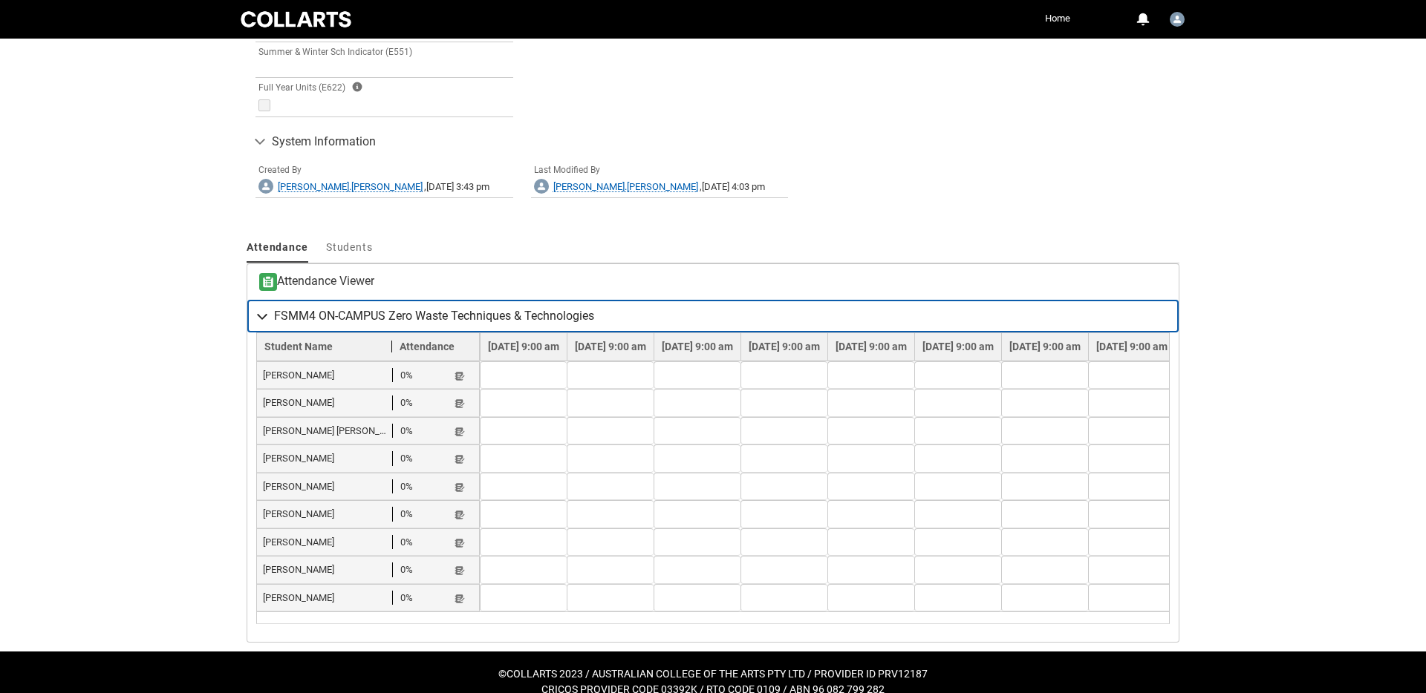
scroll to position [963, 0]
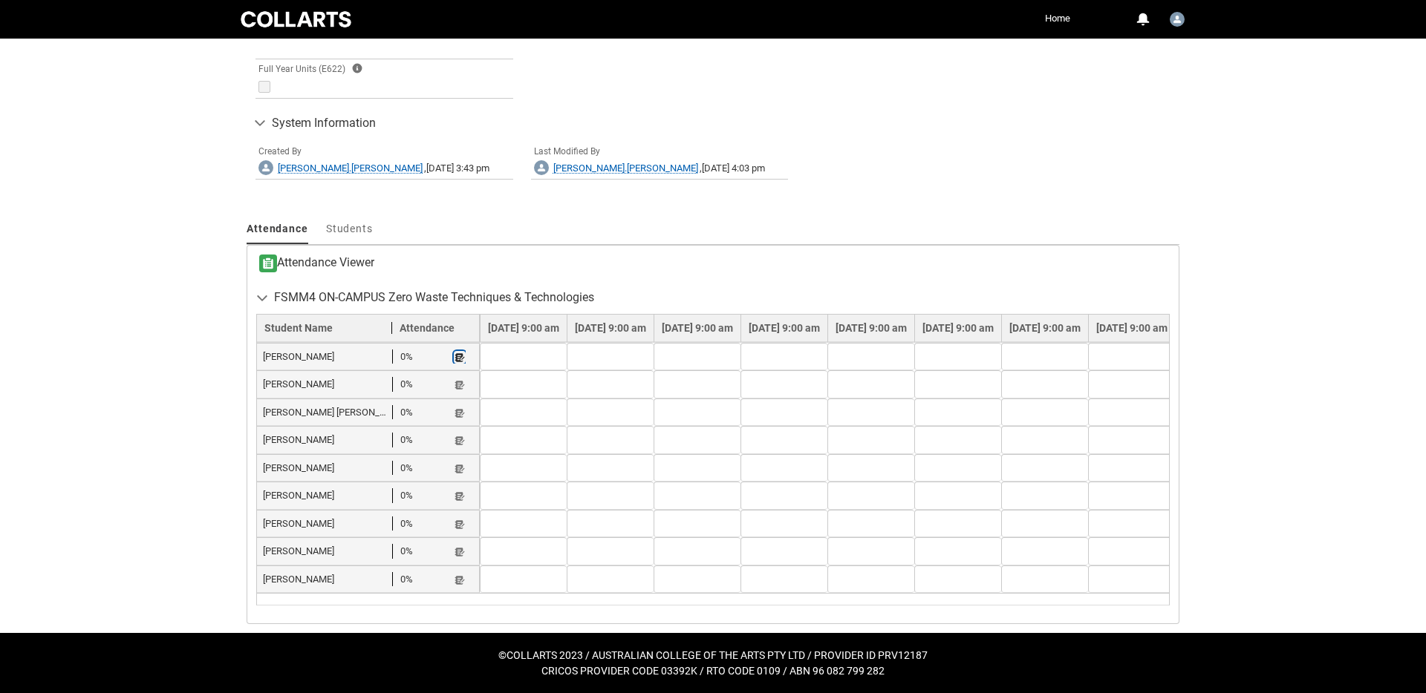
click at [462, 363] on lightning-primitive-icon "button" at bounding box center [459, 357] width 10 height 11
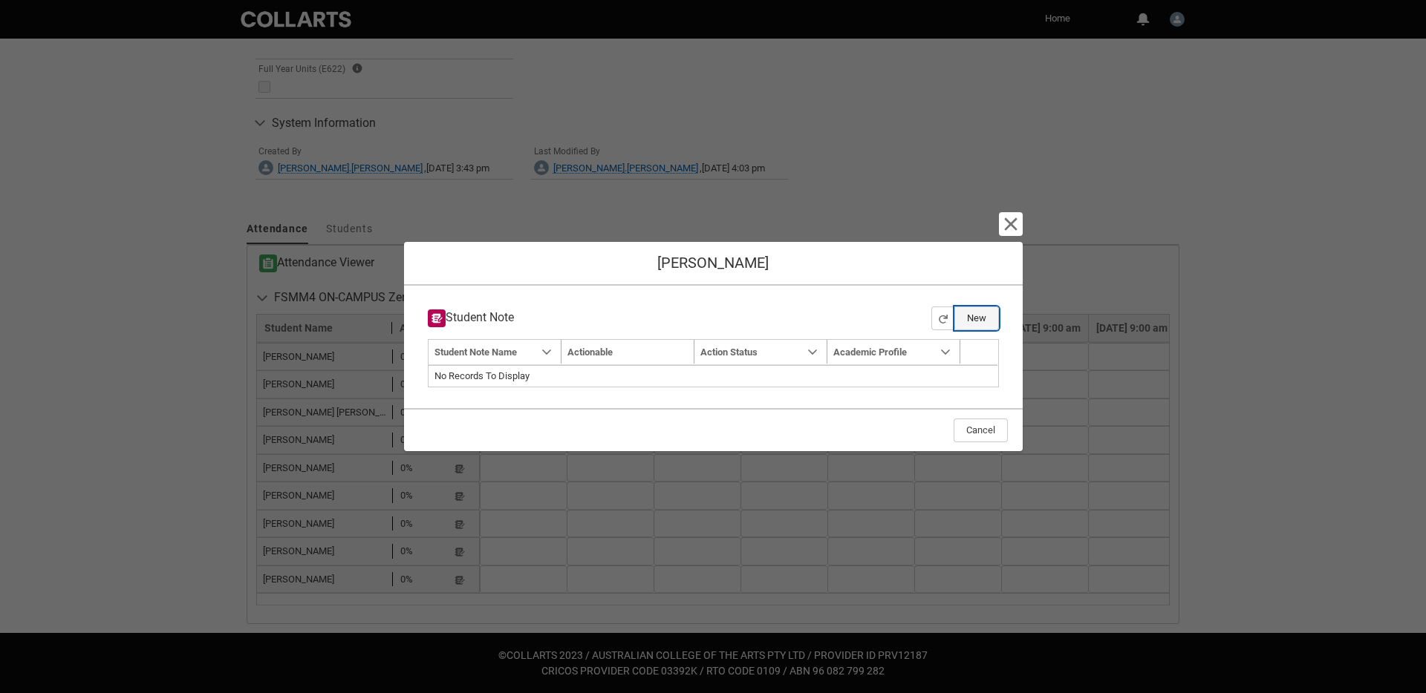
click at [973, 317] on button "New" at bounding box center [976, 319] width 45 height 24
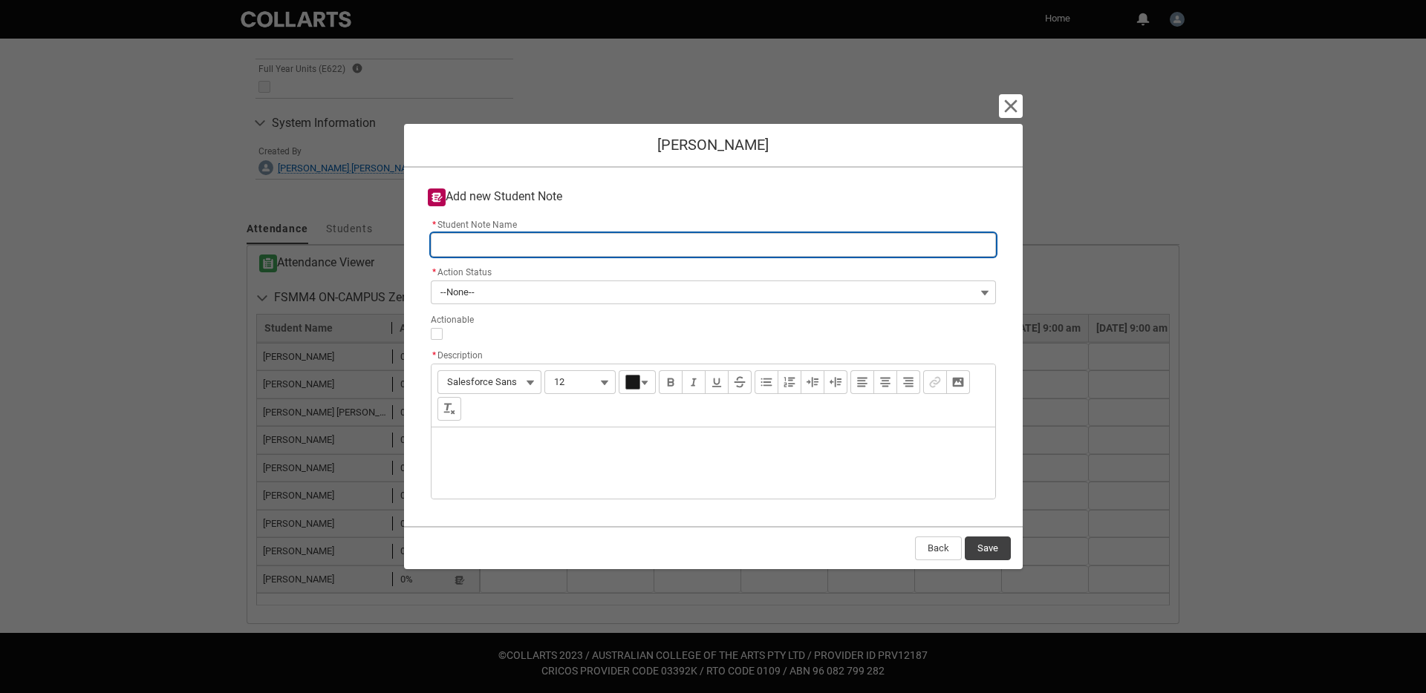
click at [529, 249] on input "* Student Note Name" at bounding box center [713, 245] width 565 height 24
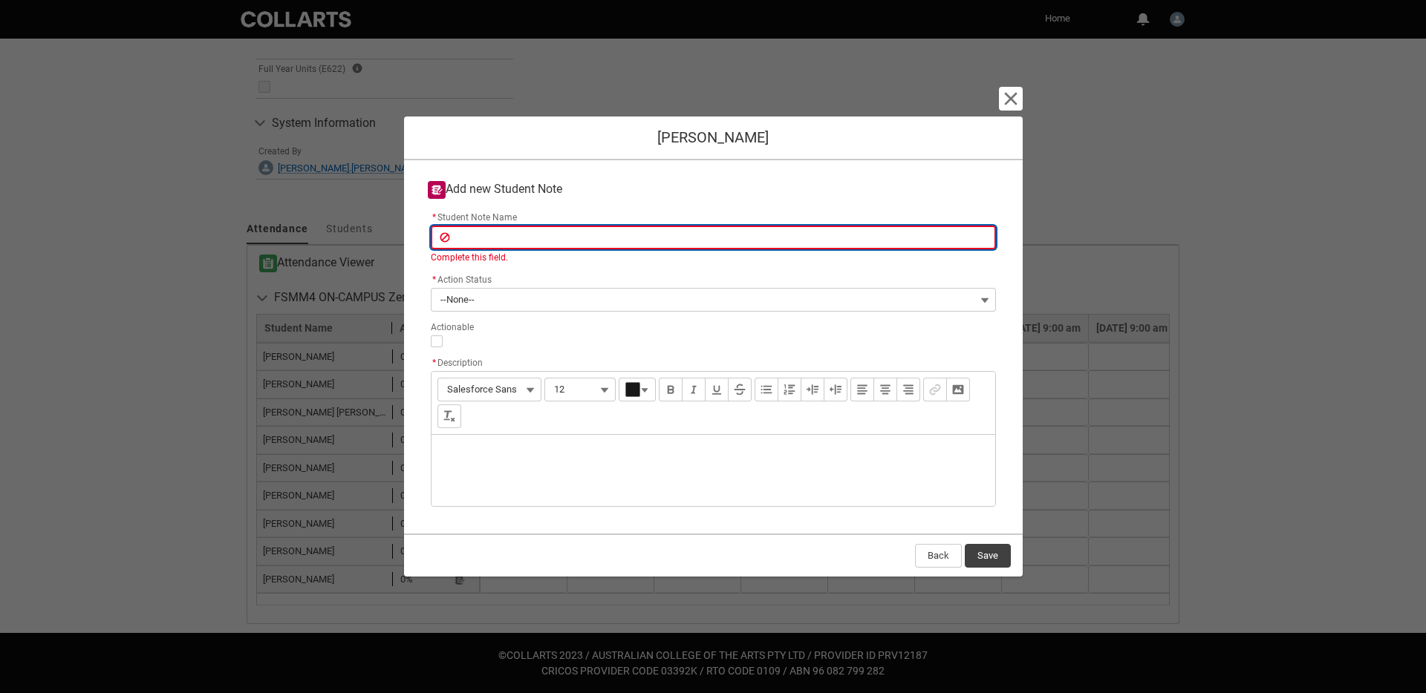
click at [516, 238] on input "* Student Note Name" at bounding box center [713, 238] width 565 height 24
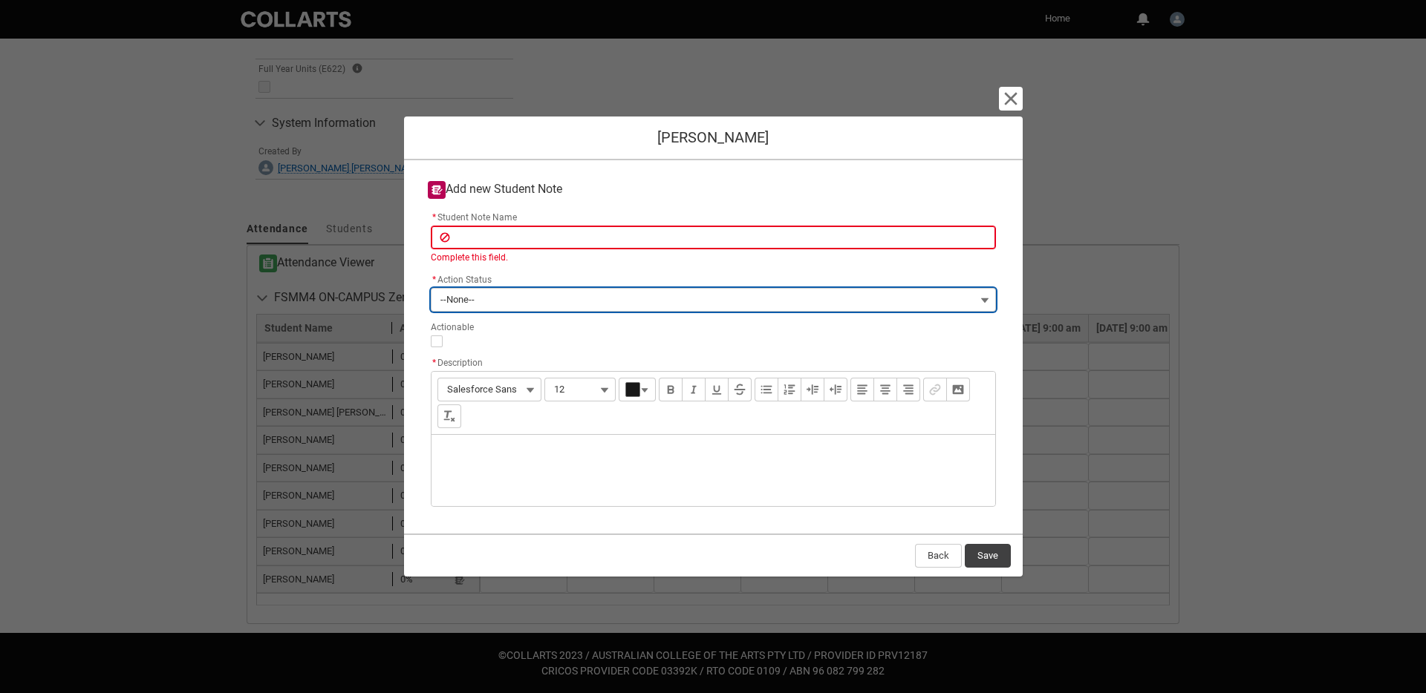
click at [503, 298] on button "--None--" at bounding box center [713, 300] width 565 height 24
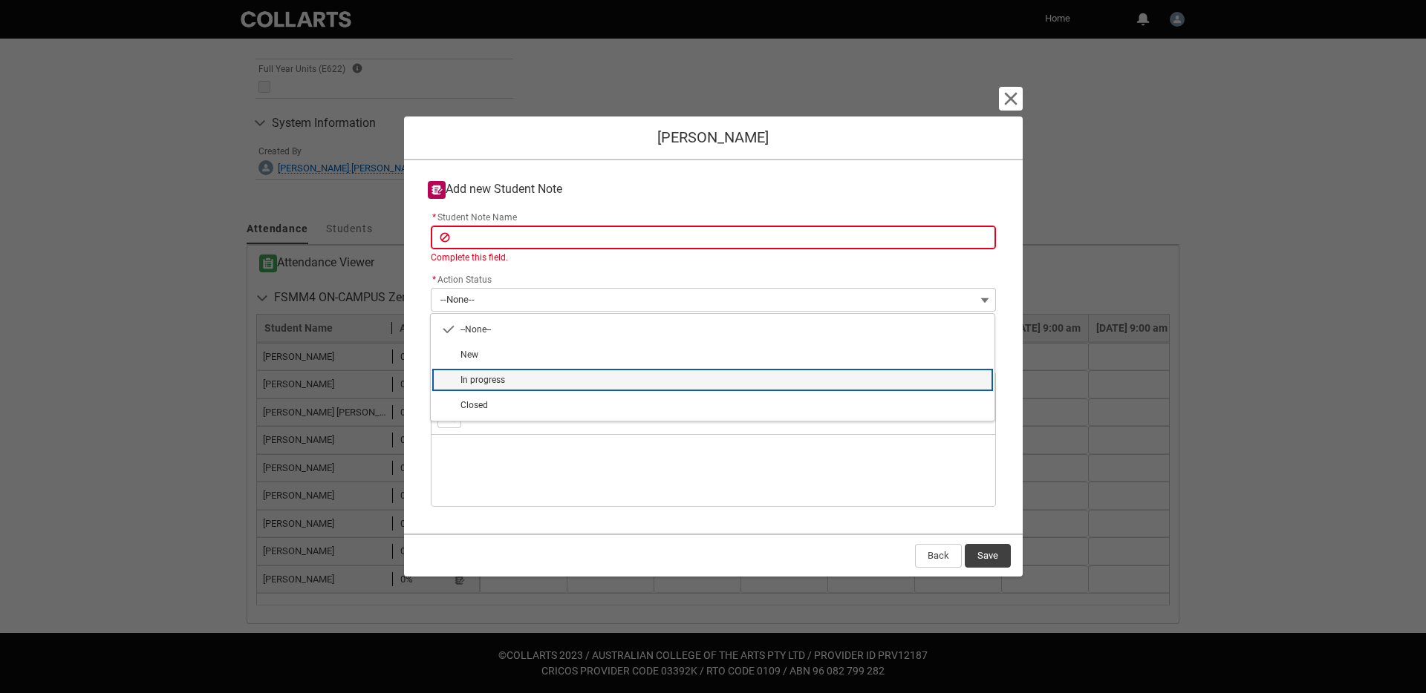
click at [531, 380] on span "In progress" at bounding box center [722, 379] width 525 height 13
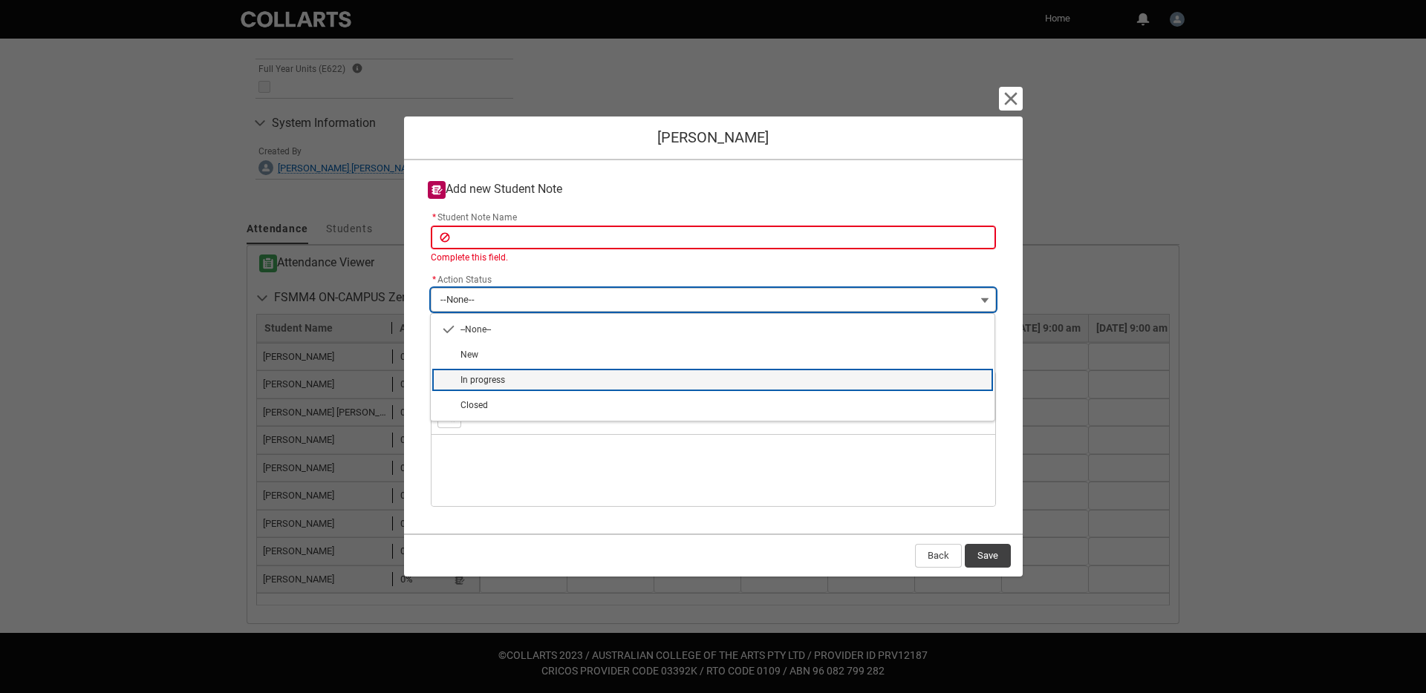
type lightning-combobox "In progress"
type lightning-picklist "In progress"
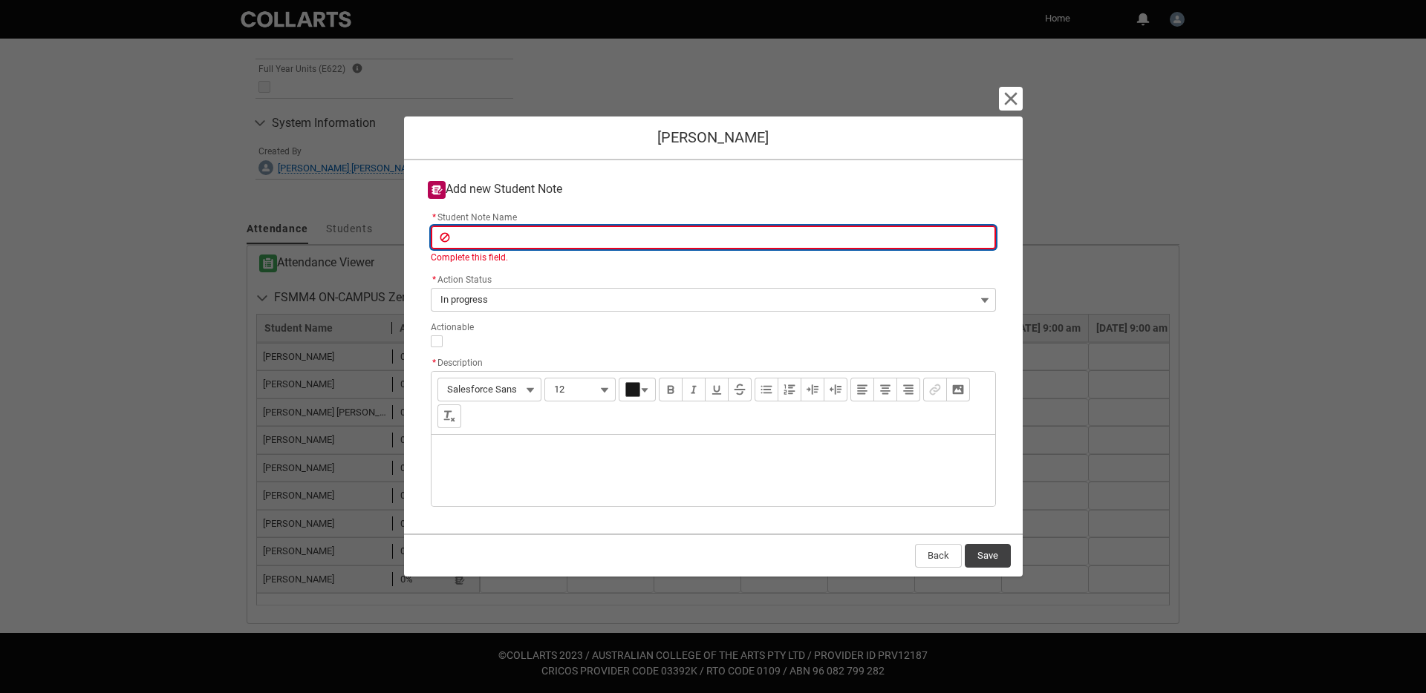
click at [594, 241] on input "* Student Note Name" at bounding box center [713, 238] width 565 height 24
click at [745, 229] on input "* Student Note Name" at bounding box center [713, 238] width 565 height 24
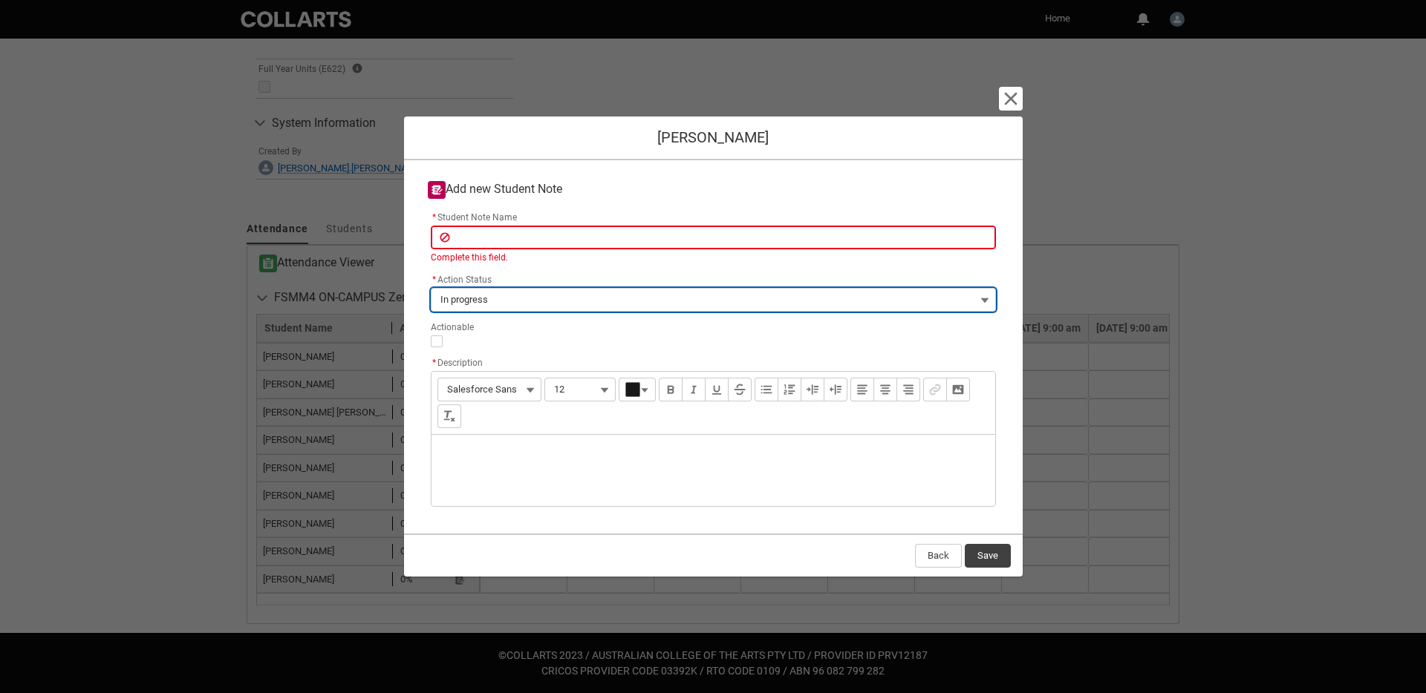
click at [803, 299] on button "In progress" at bounding box center [713, 300] width 565 height 24
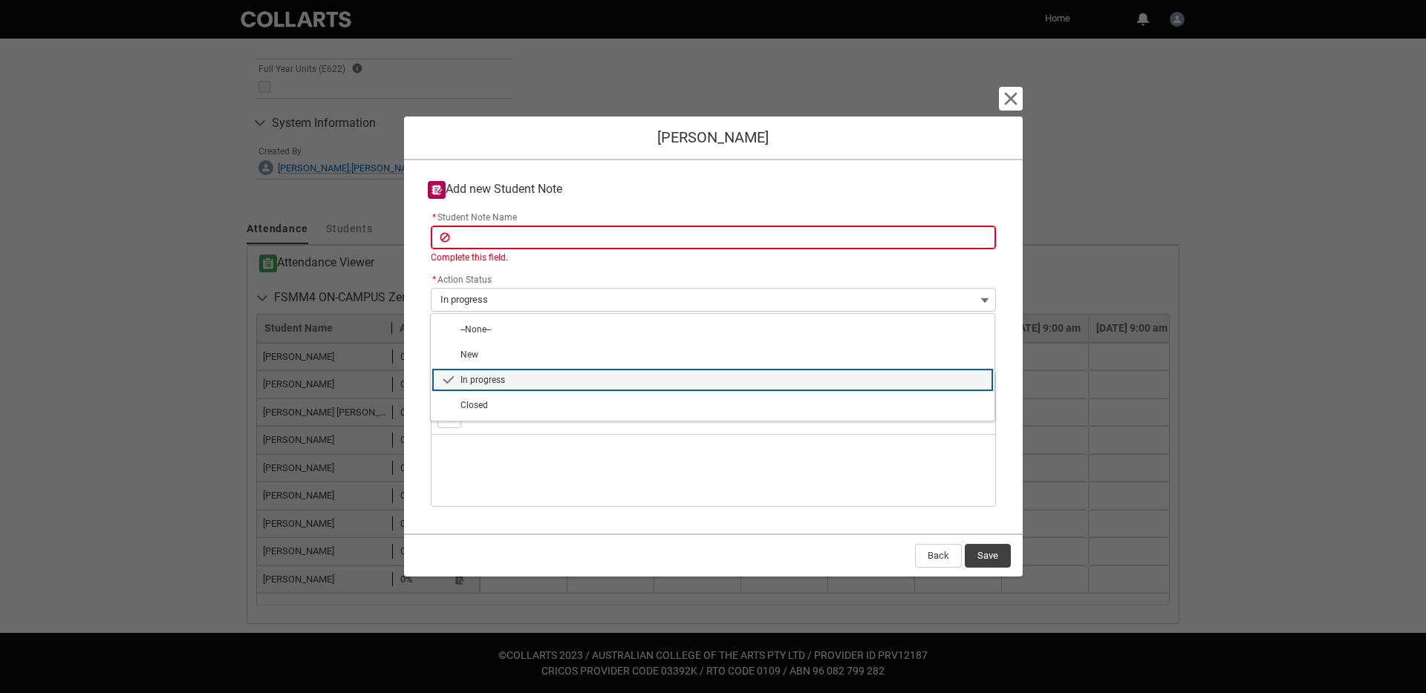
click at [535, 387] on lightning-base-combobox-item "In progress" at bounding box center [713, 380] width 564 height 25
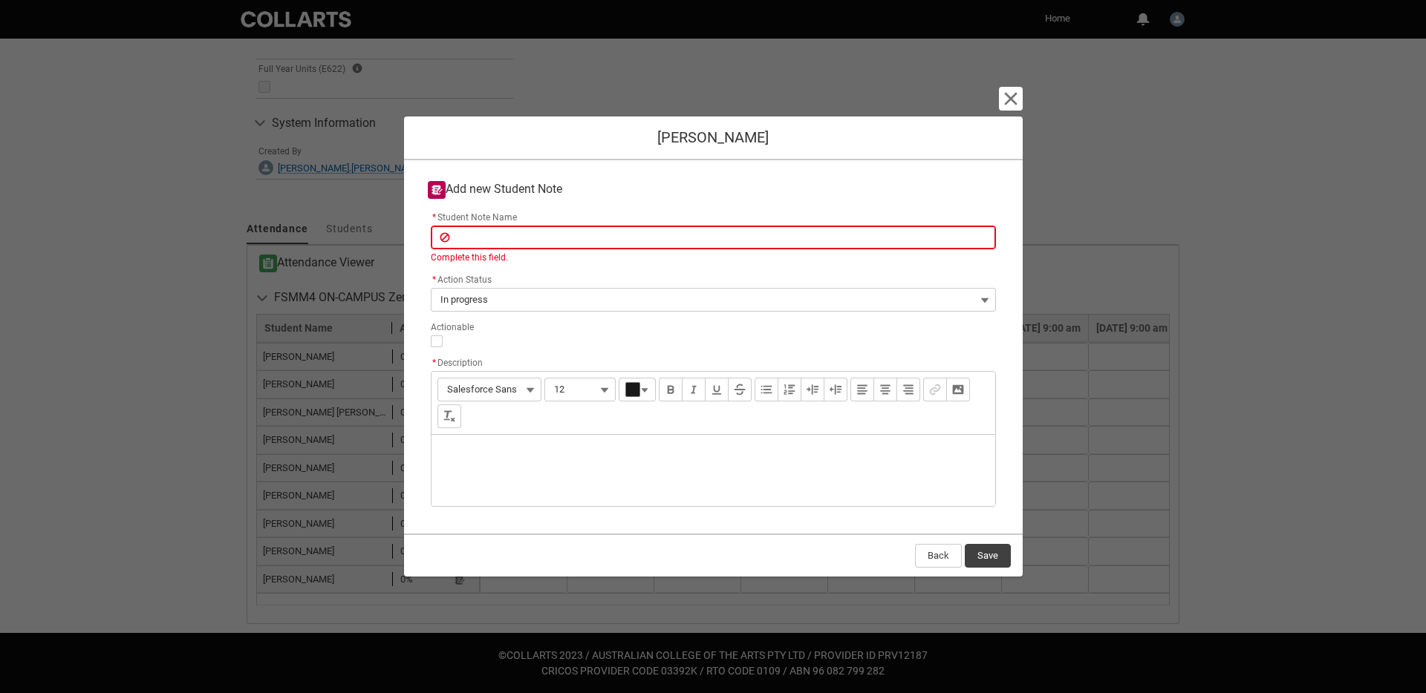
drag, startPoint x: 576, startPoint y: 345, endPoint x: 613, endPoint y: 315, distance: 47.5
click at [576, 345] on div at bounding box center [713, 342] width 565 height 12
click at [1005, 107] on lightning-primitive-icon "button" at bounding box center [1011, 99] width 18 height 18
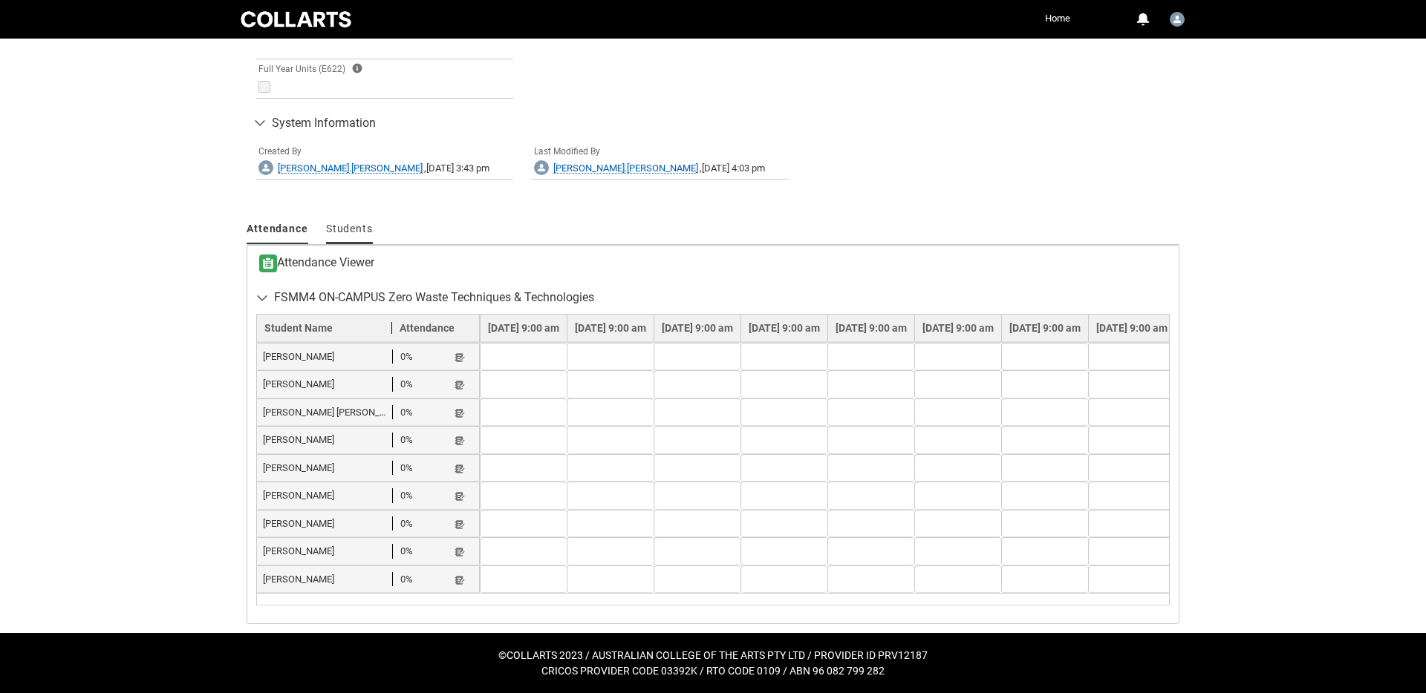
click at [335, 235] on span "Students" at bounding box center [349, 229] width 47 height 12
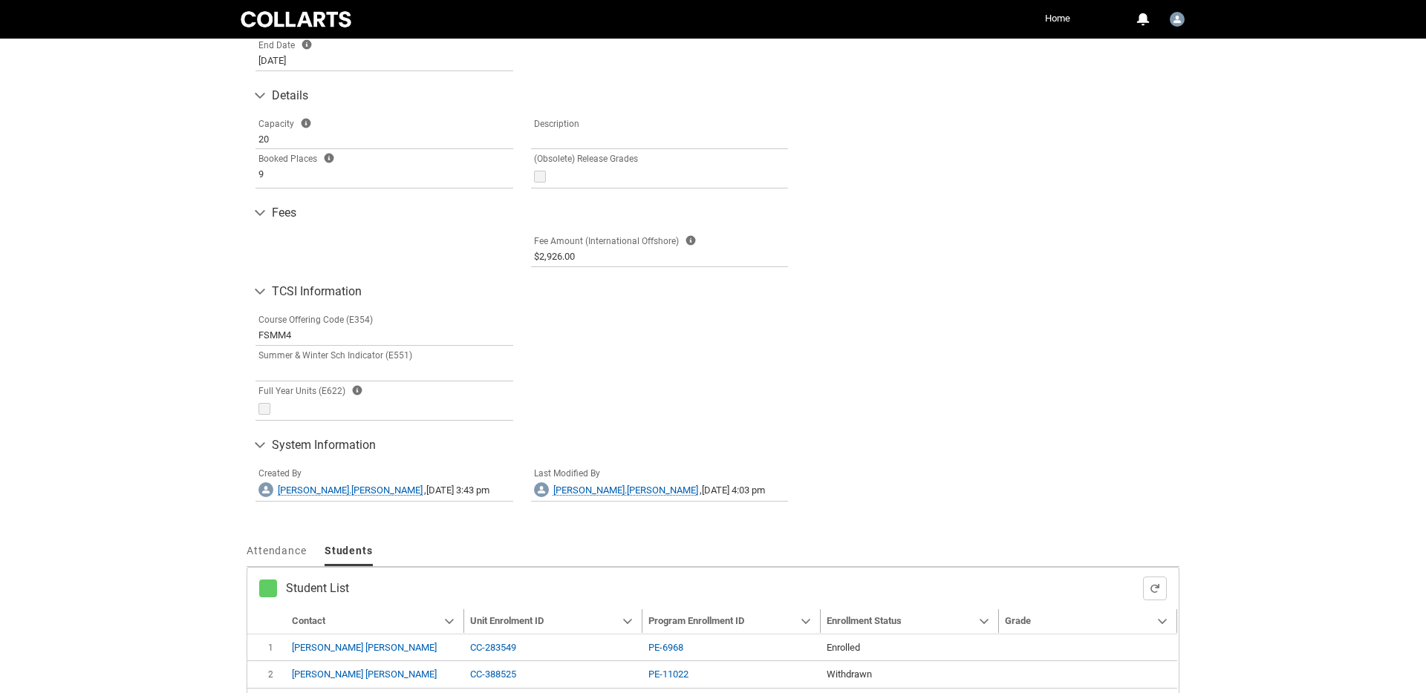
scroll to position [944, 0]
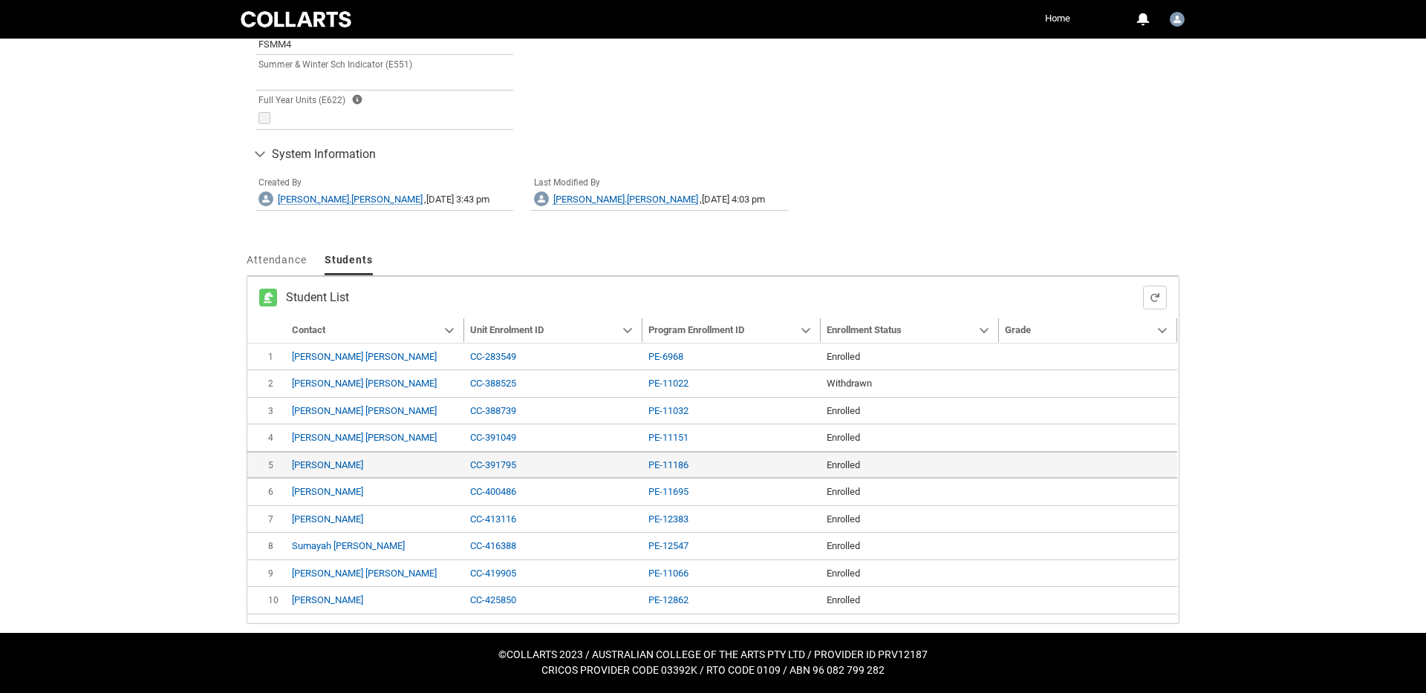
type input "240"
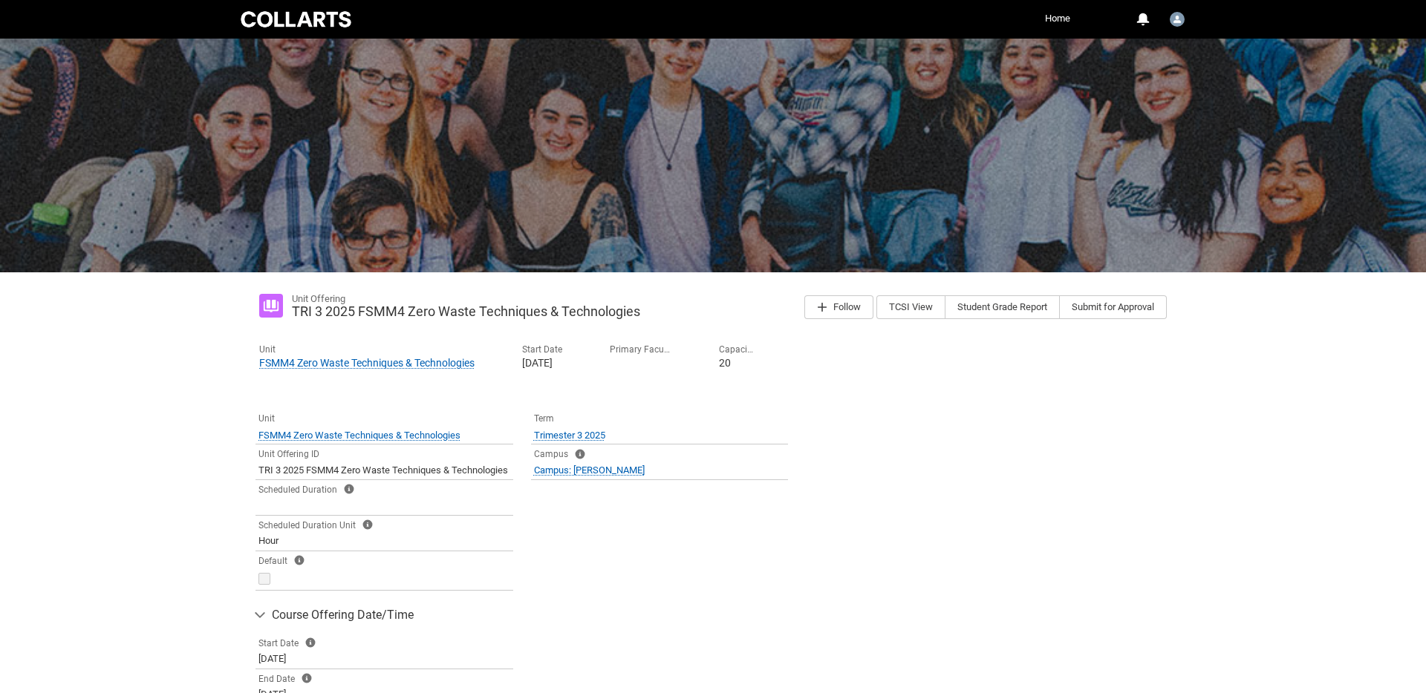
scroll to position [0, 0]
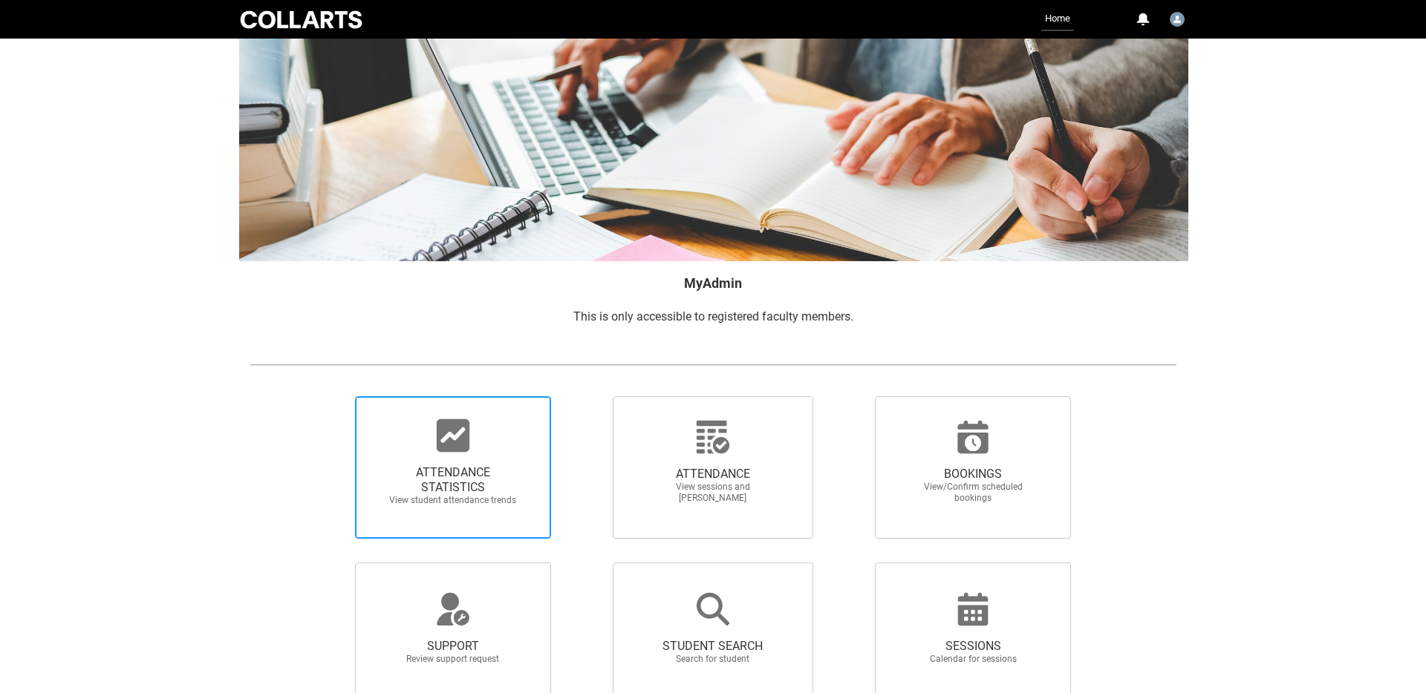
click at [512, 466] on span "ATTENDANCE STATISTICS" at bounding box center [453, 481] width 131 height 30
click at [330, 396] on input "ATTENDANCE STATISTICS View student attendance trends" at bounding box center [330, 396] width 1 height 1
radio input "true"
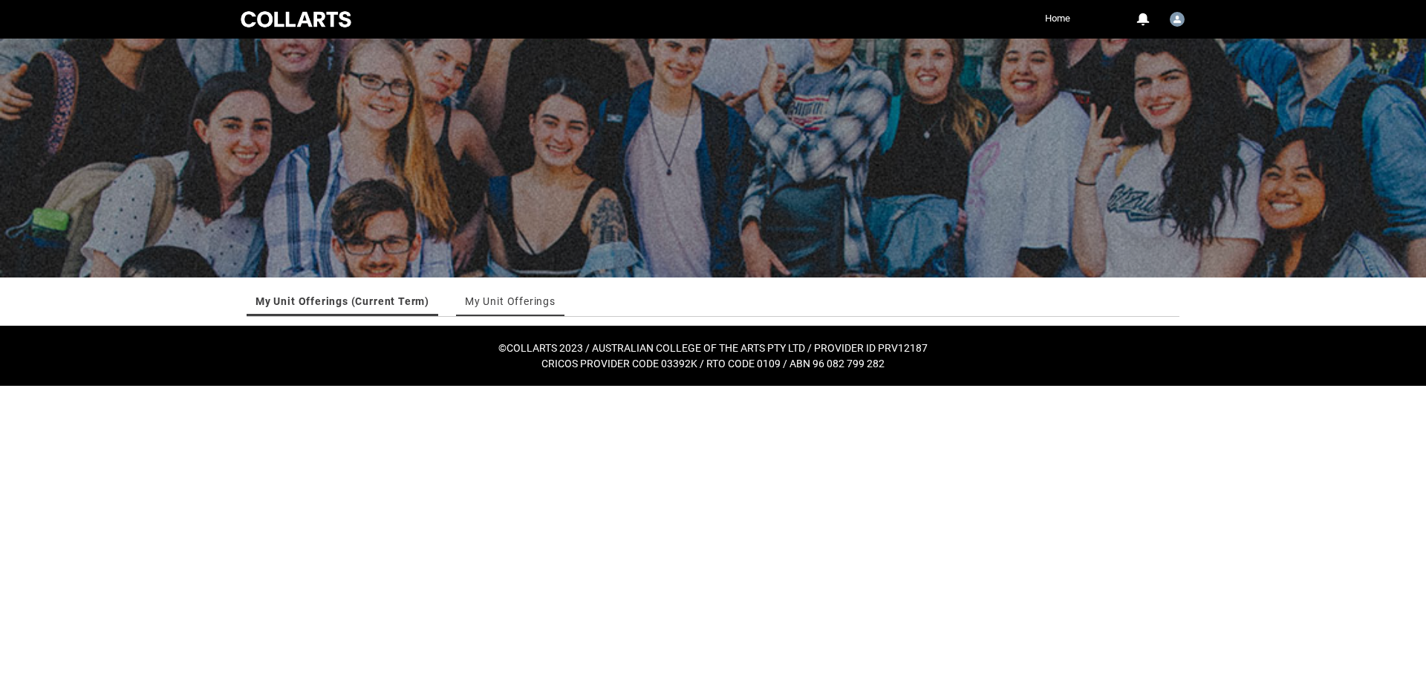
click at [499, 305] on link "My Unit Offerings" at bounding box center [510, 302] width 91 height 30
click at [365, 305] on link "My Unit Offerings (Current Term)" at bounding box center [339, 302] width 169 height 30
